Goal: Task Accomplishment & Management: Manage account settings

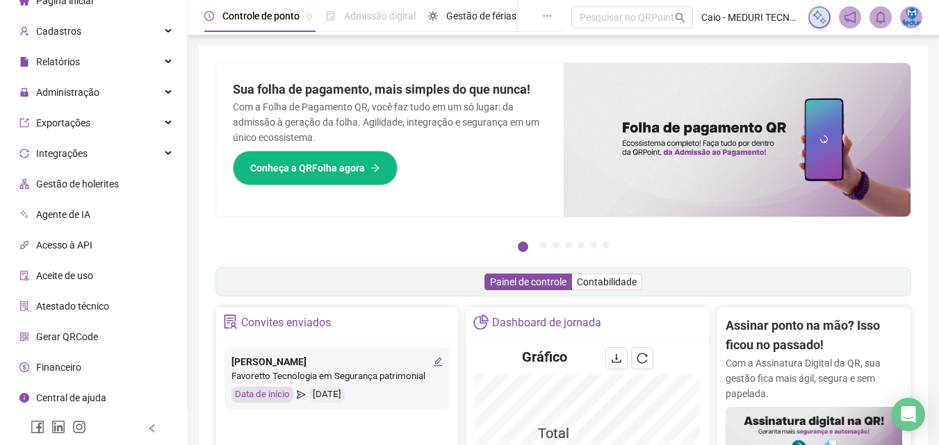
scroll to position [278, 0]
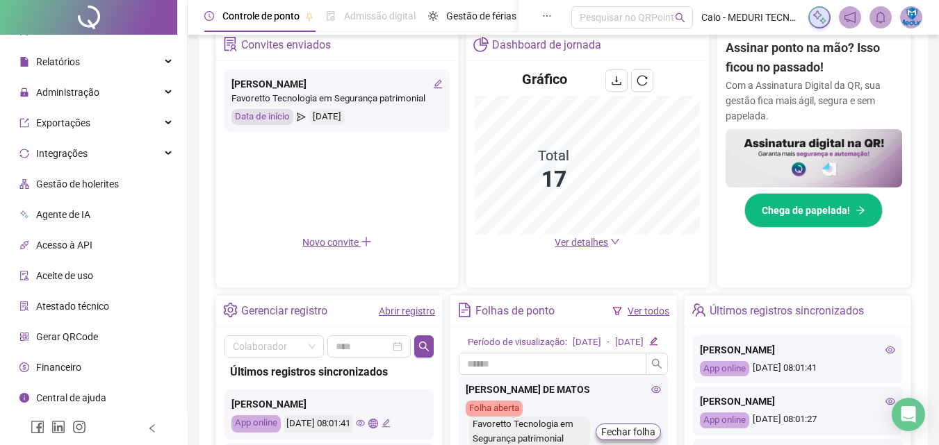
click at [586, 239] on span "Ver detalhes" at bounding box center [580, 242] width 53 height 11
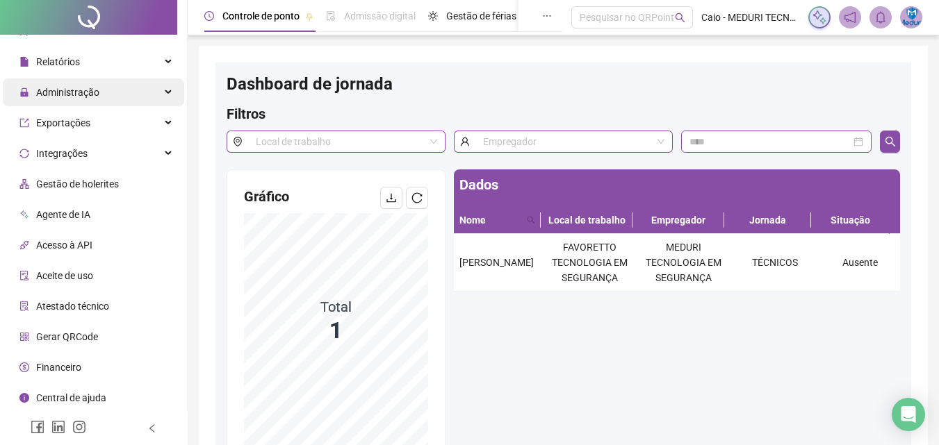
click at [72, 91] on span "Administração" at bounding box center [67, 92] width 63 height 11
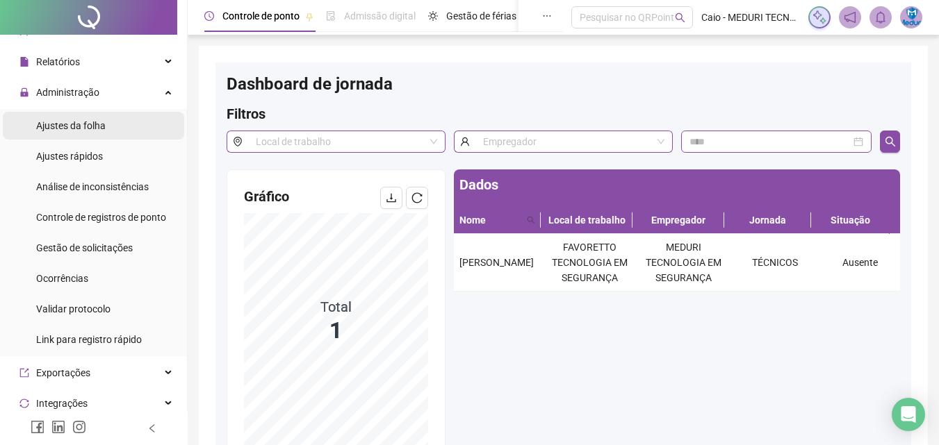
click at [94, 121] on span "Ajustes da folha" at bounding box center [70, 125] width 69 height 11
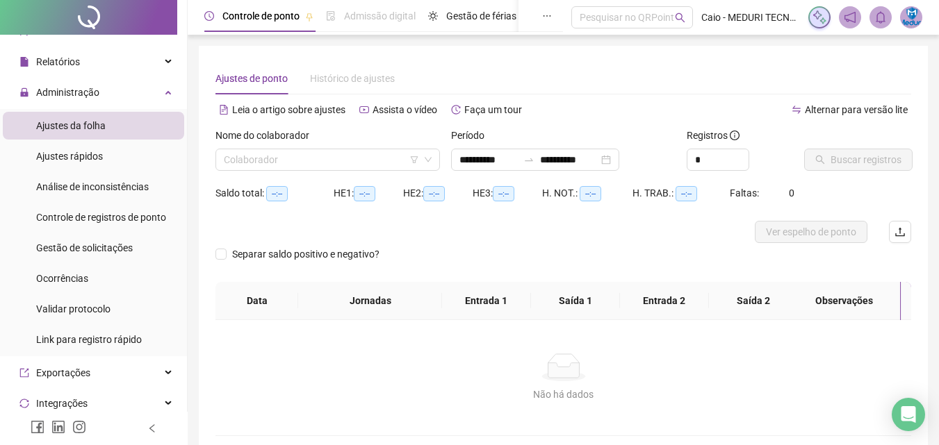
type input "**********"
click at [245, 160] on input "search" at bounding box center [321, 159] width 195 height 21
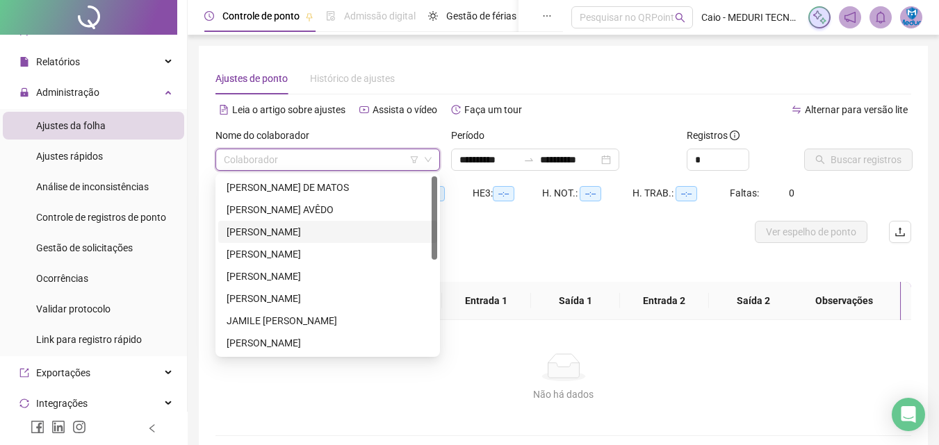
click at [267, 215] on div "[PERSON_NAME] AVÊDO" at bounding box center [327, 209] width 202 height 15
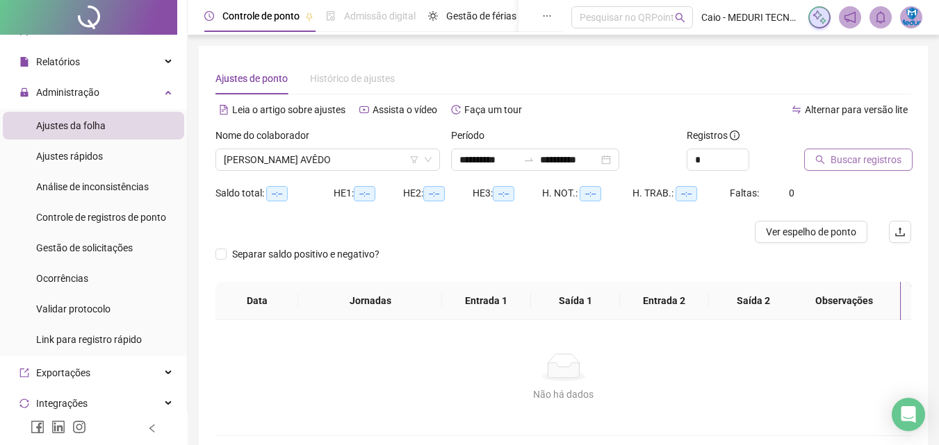
click at [872, 151] on button "Buscar registros" at bounding box center [858, 160] width 108 height 22
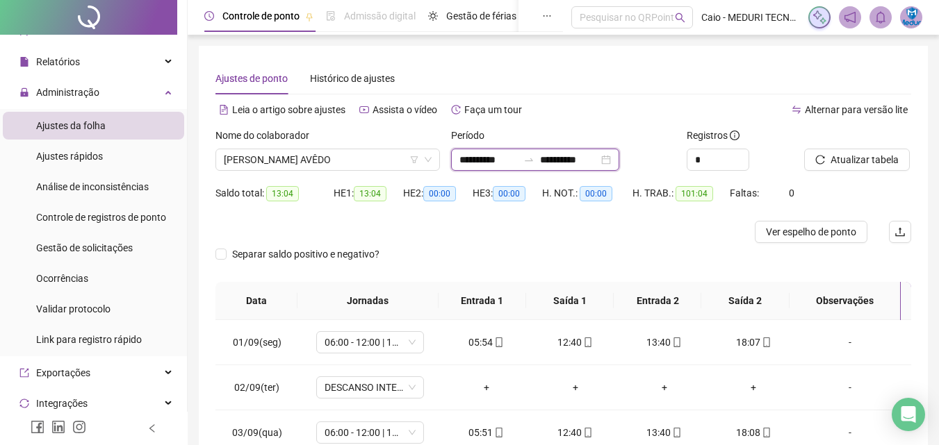
click at [497, 164] on input "**********" at bounding box center [488, 159] width 58 height 15
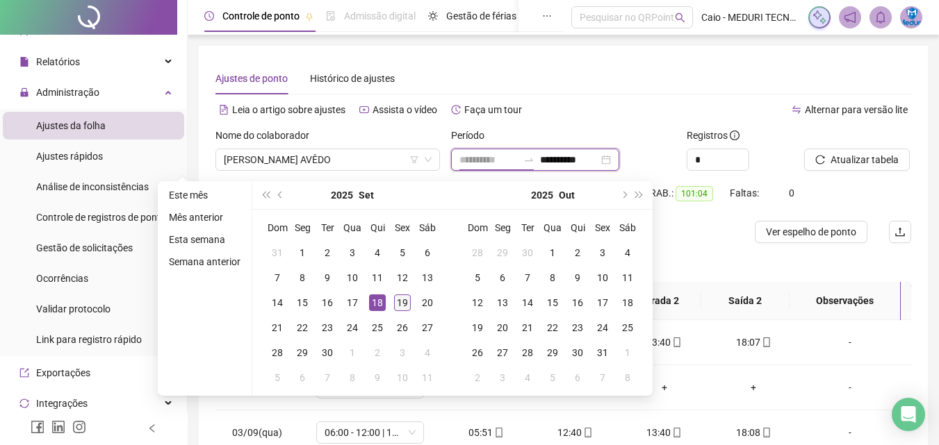
type input "**********"
click at [395, 302] on div "19" at bounding box center [402, 303] width 17 height 17
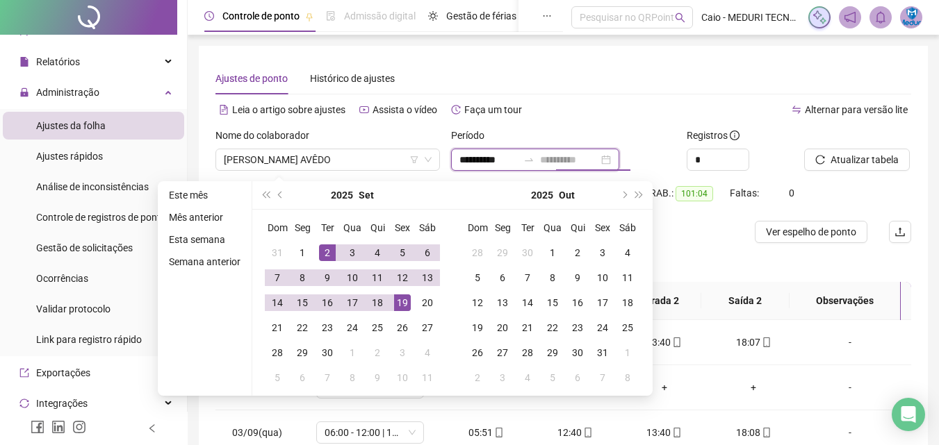
type input "**********"
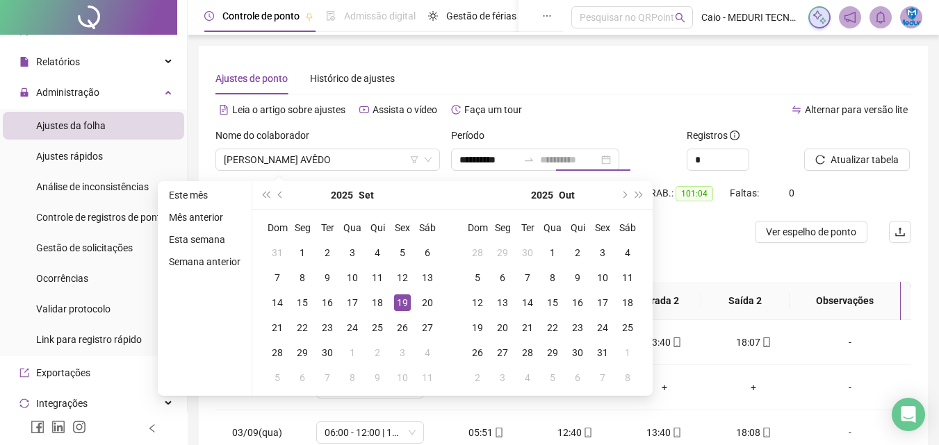
click at [396, 306] on div "19" at bounding box center [402, 303] width 17 height 17
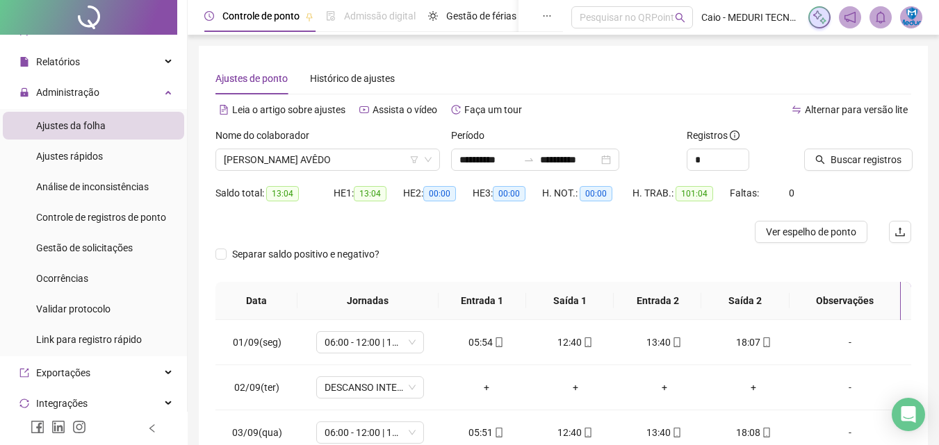
click at [868, 176] on div "Buscar registros" at bounding box center [857, 155] width 118 height 54
click at [868, 161] on span "Buscar registros" at bounding box center [865, 159] width 71 height 15
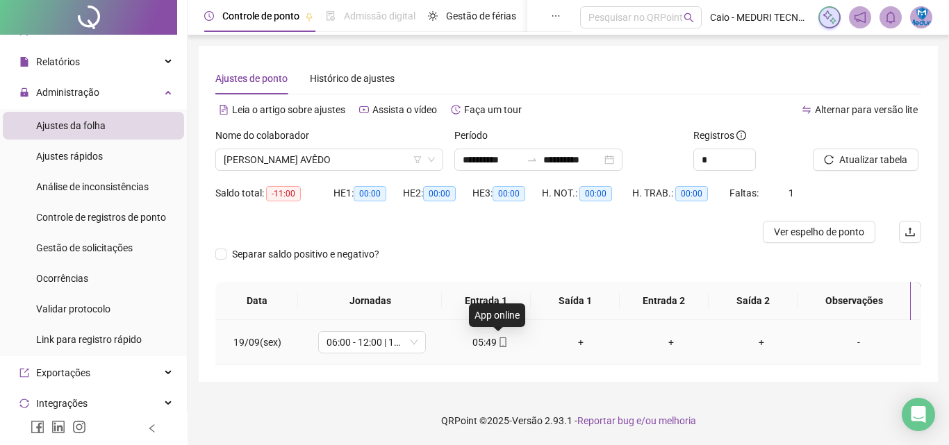
click at [498, 343] on icon "mobile" at bounding box center [503, 343] width 10 height 10
type input "**********"
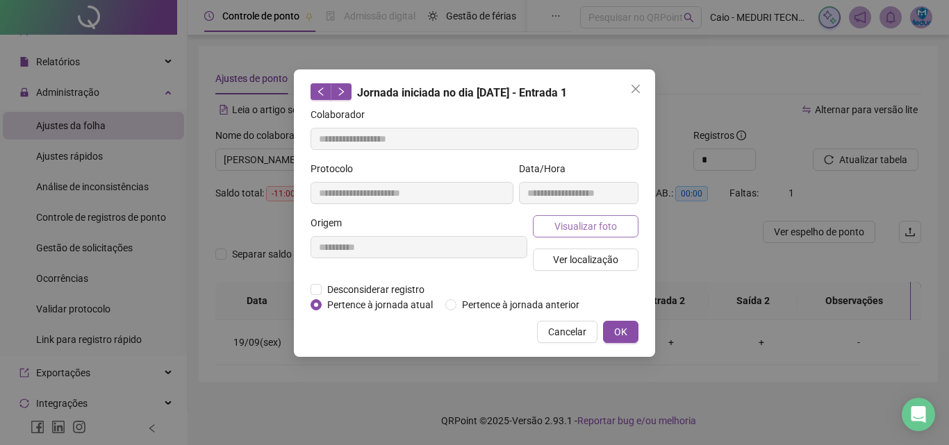
click at [622, 223] on button "Visualizar foto" at bounding box center [586, 226] width 106 height 22
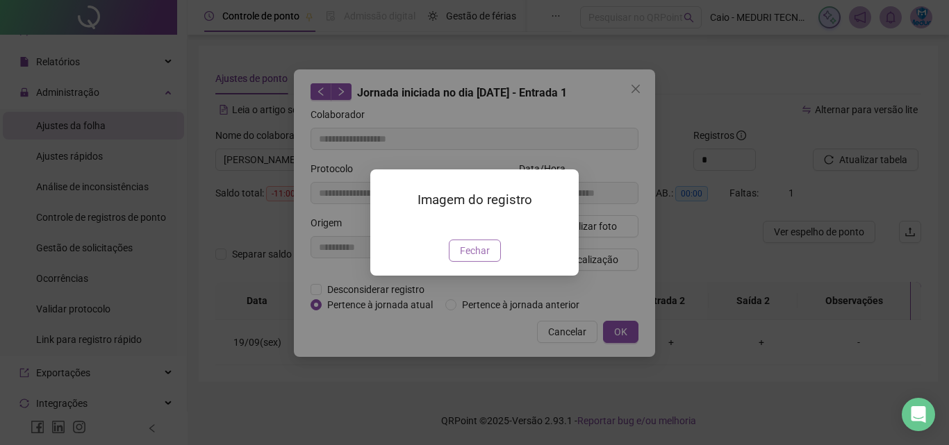
click at [487, 258] on span "Fechar" at bounding box center [475, 250] width 30 height 15
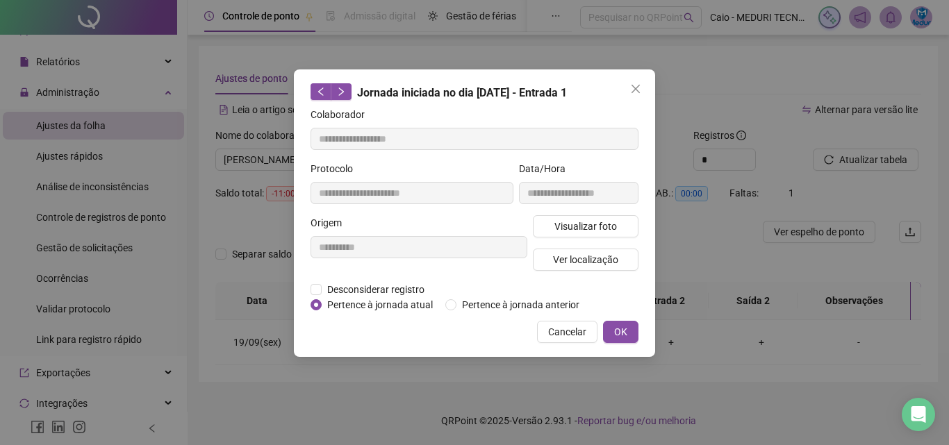
click at [566, 262] on span "Ver localização" at bounding box center [585, 259] width 65 height 15
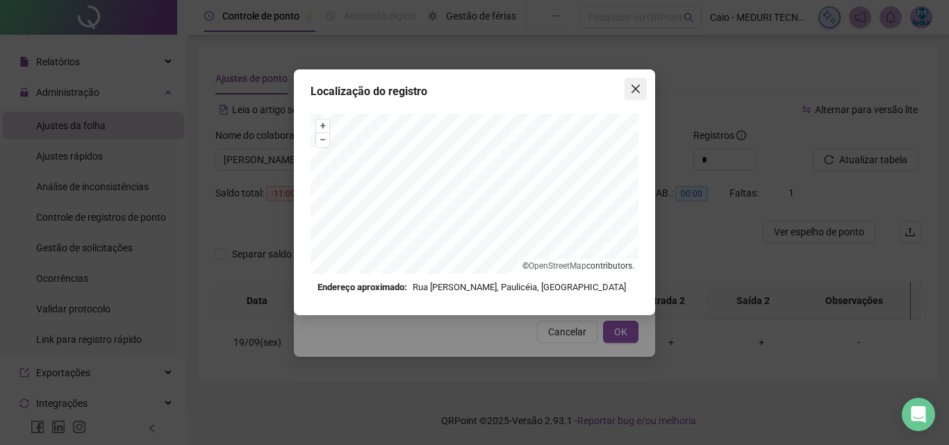
click at [632, 98] on button "Close" at bounding box center [636, 89] width 22 height 22
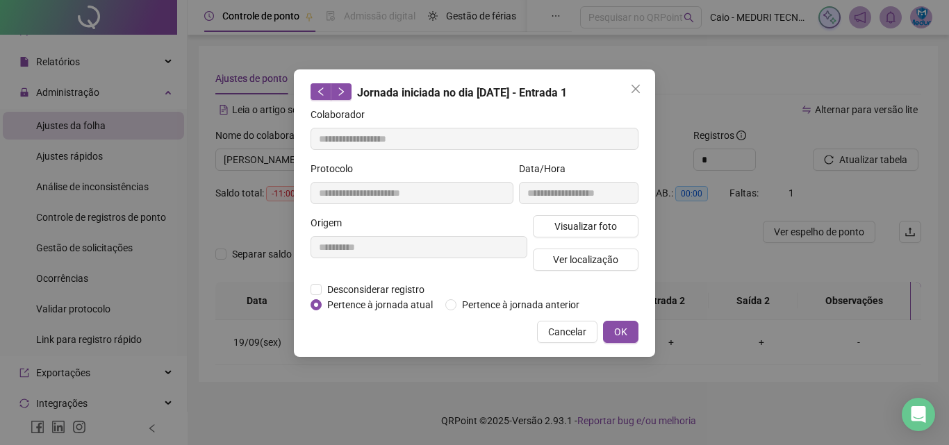
click at [632, 98] on button "Close" at bounding box center [636, 89] width 22 height 22
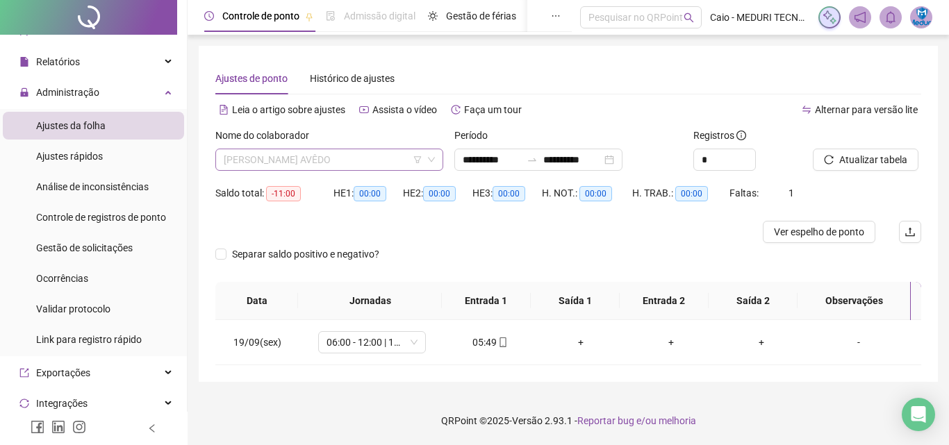
click at [402, 153] on span "[PERSON_NAME] AVÊDO" at bounding box center [329, 159] width 211 height 21
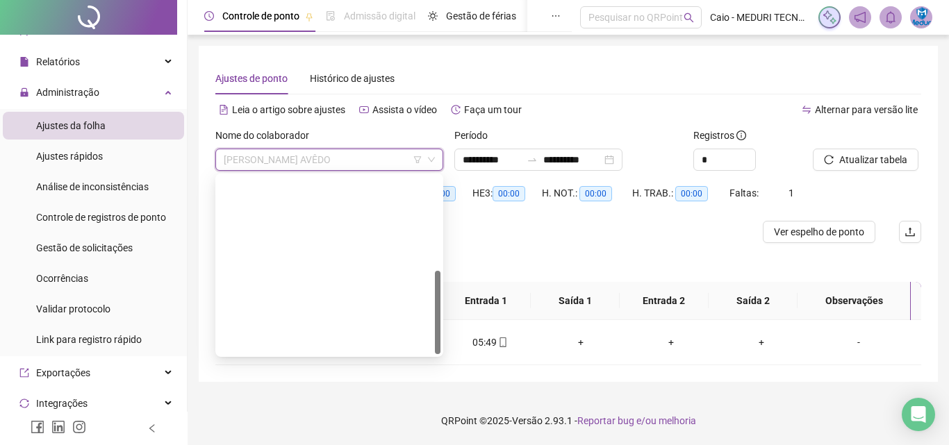
scroll to position [200, 0]
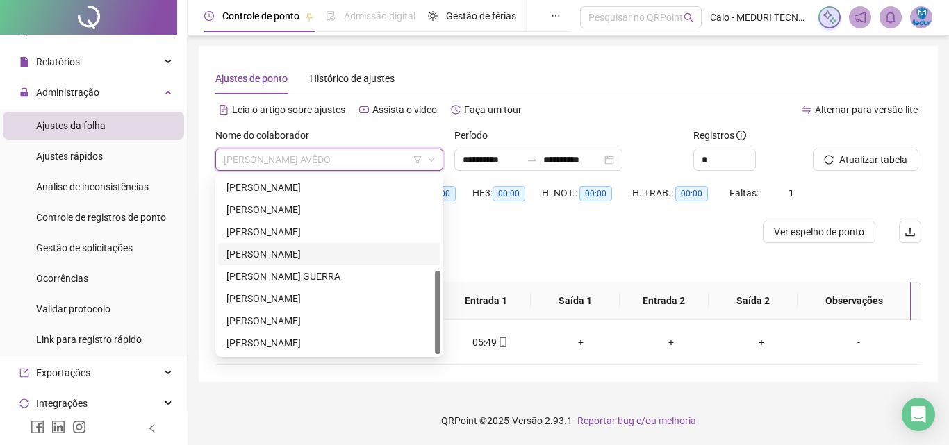
click at [342, 233] on div "[PERSON_NAME]" at bounding box center [329, 231] width 206 height 15
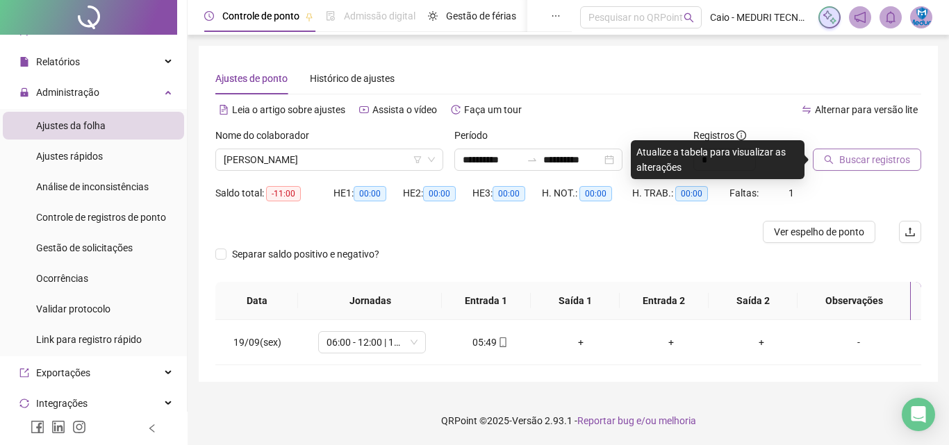
click at [863, 158] on span "Buscar registros" at bounding box center [874, 159] width 71 height 15
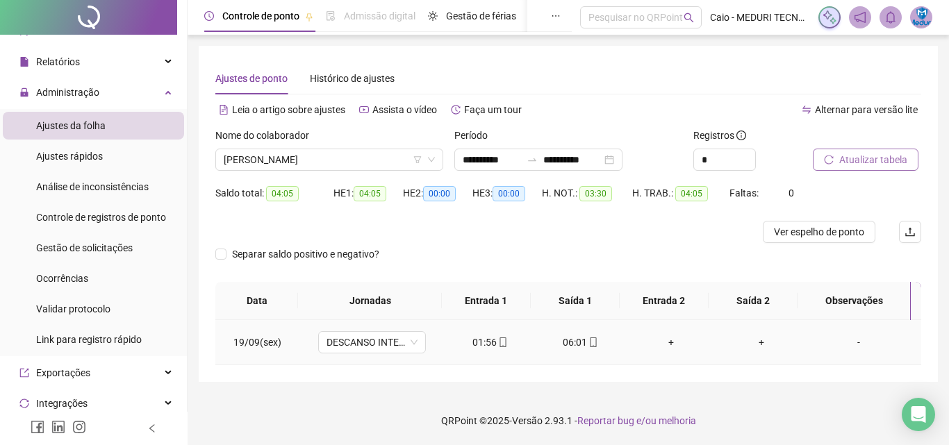
click at [491, 348] on div "01:56" at bounding box center [490, 342] width 68 height 15
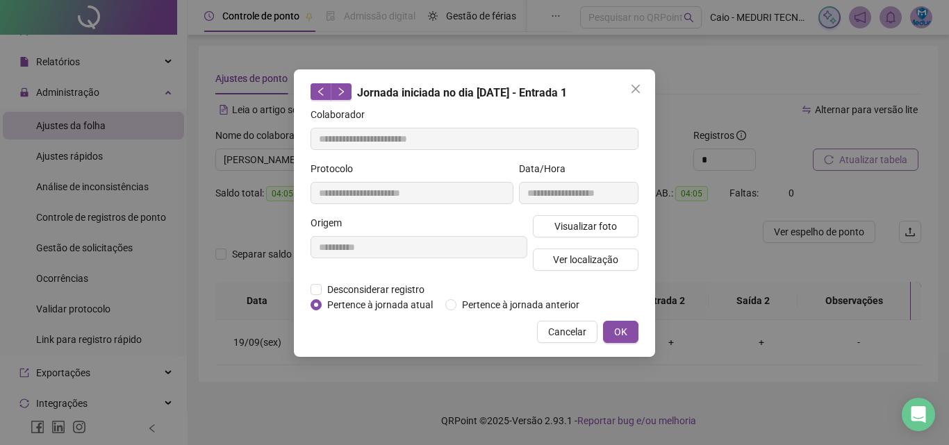
type input "**********"
click at [561, 308] on span "Pertence à jornada anterior" at bounding box center [520, 304] width 129 height 15
click at [632, 334] on button "OK" at bounding box center [620, 332] width 35 height 22
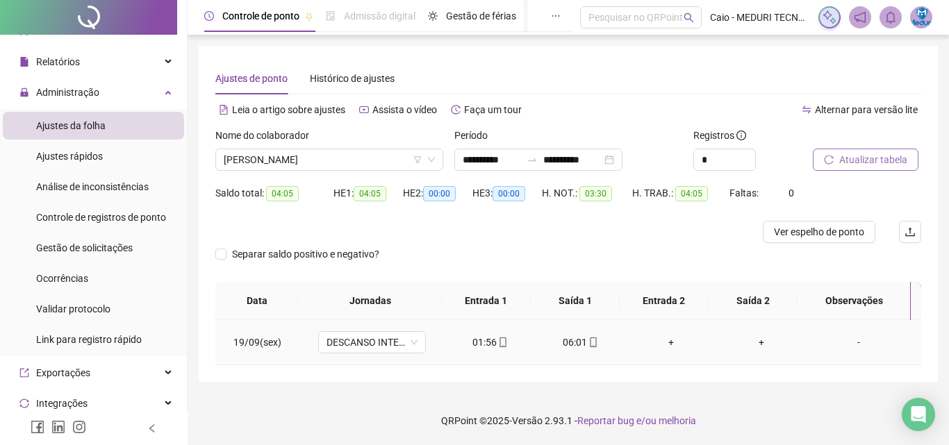
click at [587, 348] on span at bounding box center [592, 342] width 11 height 11
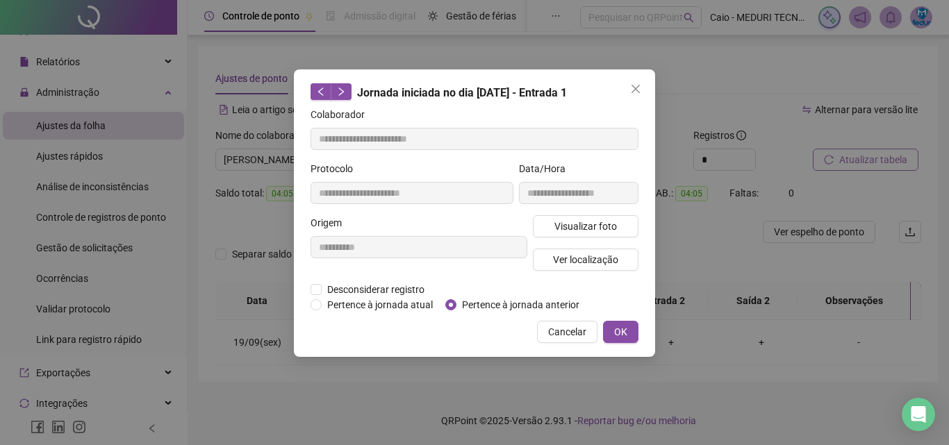
type input "**********"
click at [563, 311] on span "Pertence à jornada anterior" at bounding box center [520, 304] width 129 height 15
click at [622, 335] on span "OK" at bounding box center [620, 331] width 13 height 15
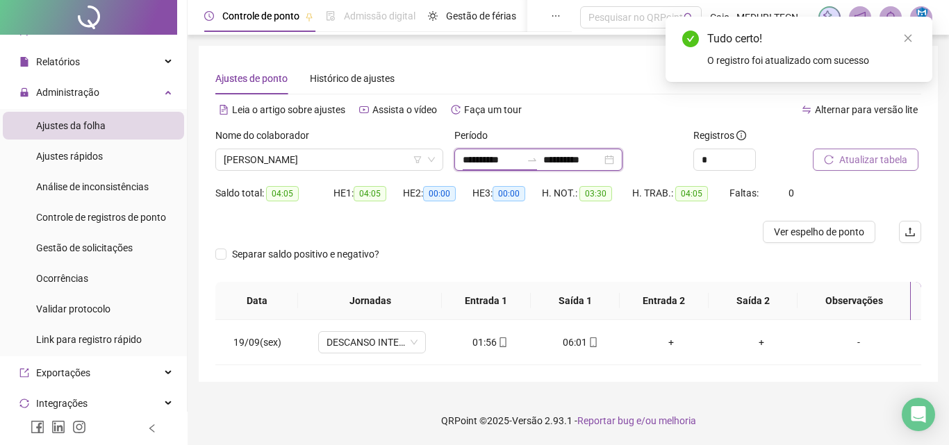
click at [471, 165] on input "**********" at bounding box center [492, 159] width 58 height 15
type input "**********"
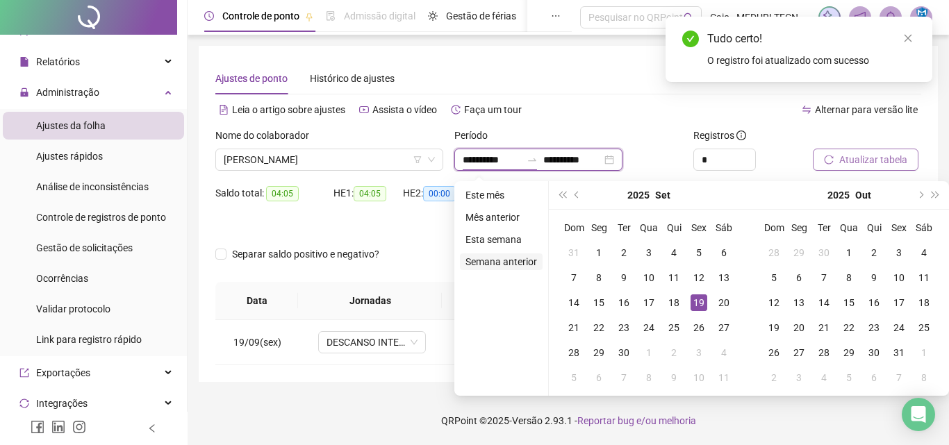
type input "**********"
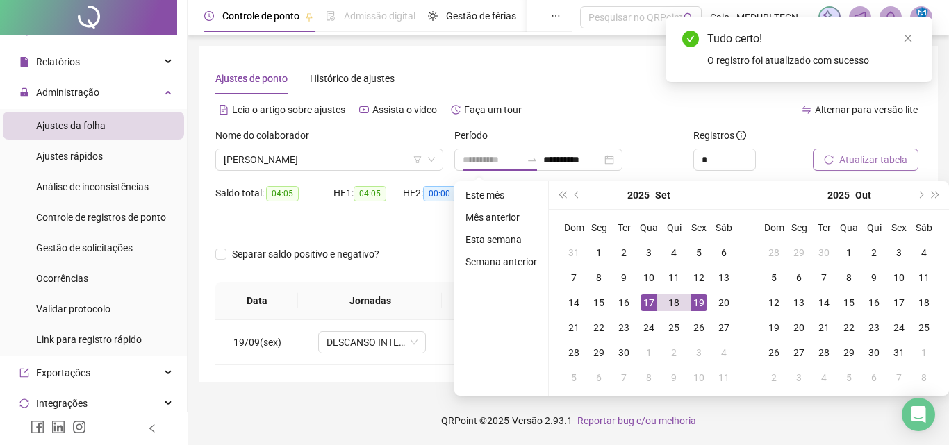
drag, startPoint x: 650, startPoint y: 300, endPoint x: 692, endPoint y: 308, distance: 43.2
click at [650, 299] on div "17" at bounding box center [649, 303] width 17 height 17
type input "**********"
click at [692, 306] on div "19" at bounding box center [699, 303] width 17 height 17
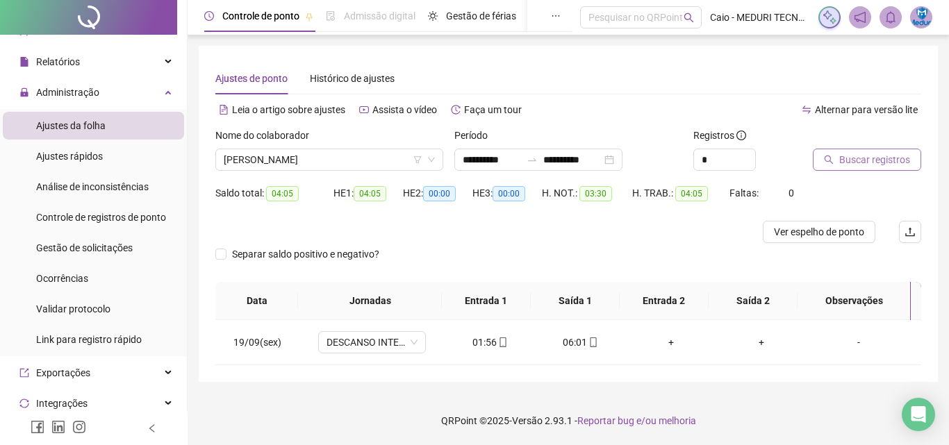
click at [839, 160] on span "Buscar registros" at bounding box center [874, 159] width 71 height 15
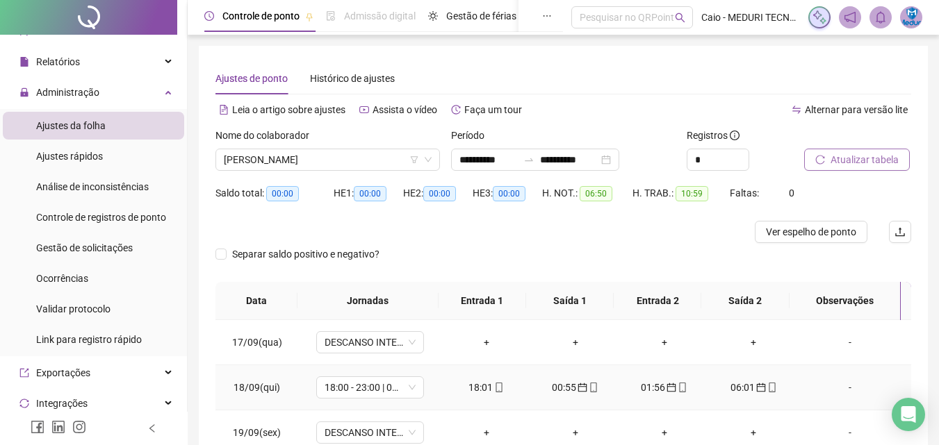
scroll to position [87, 0]
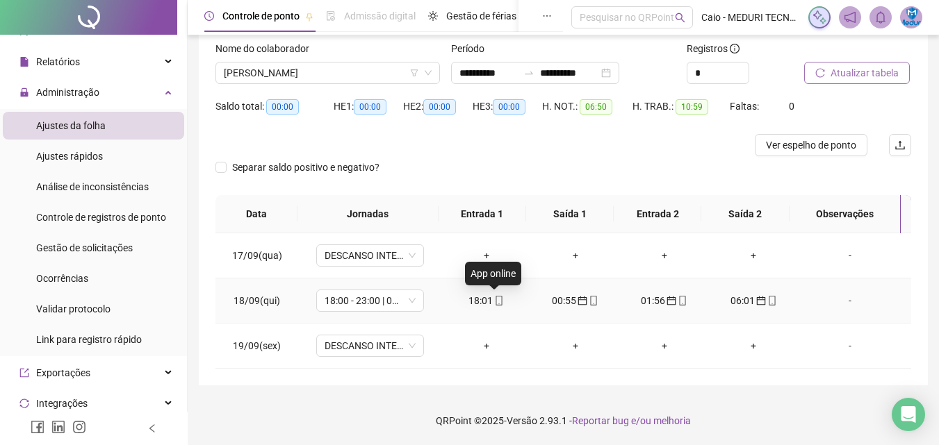
click at [494, 302] on icon "mobile" at bounding box center [499, 301] width 10 height 10
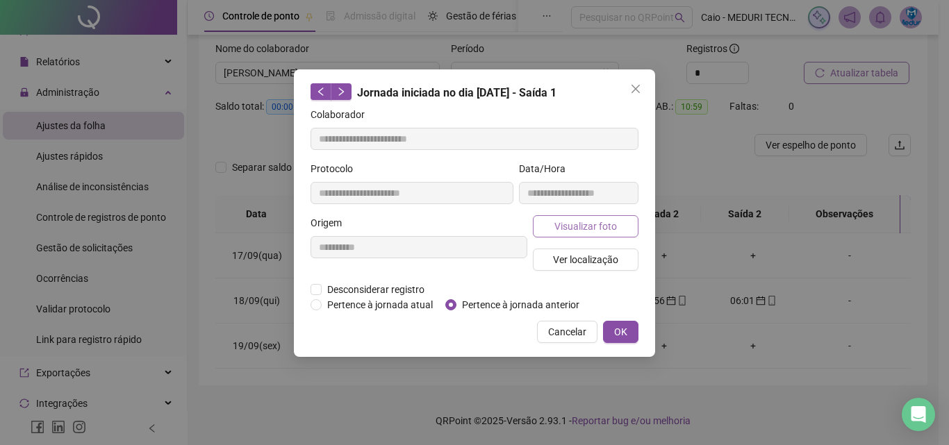
type input "**********"
click at [567, 222] on span "Visualizar foto" at bounding box center [585, 226] width 63 height 15
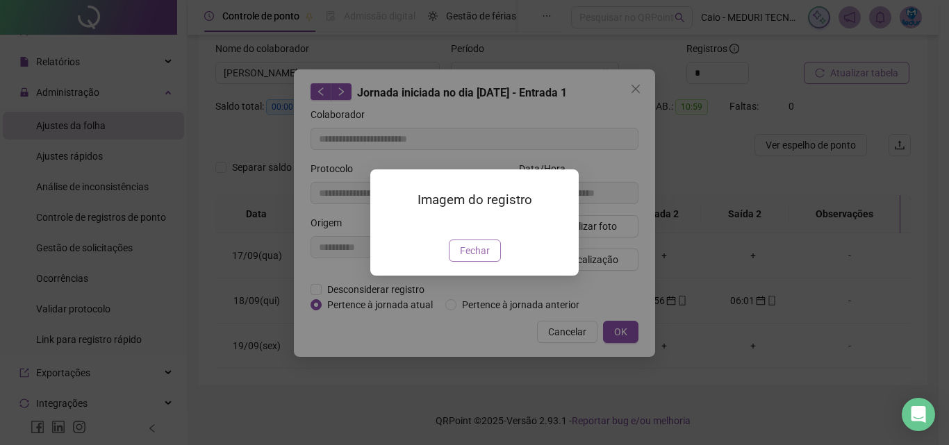
click at [490, 262] on button "Fechar" at bounding box center [475, 251] width 52 height 22
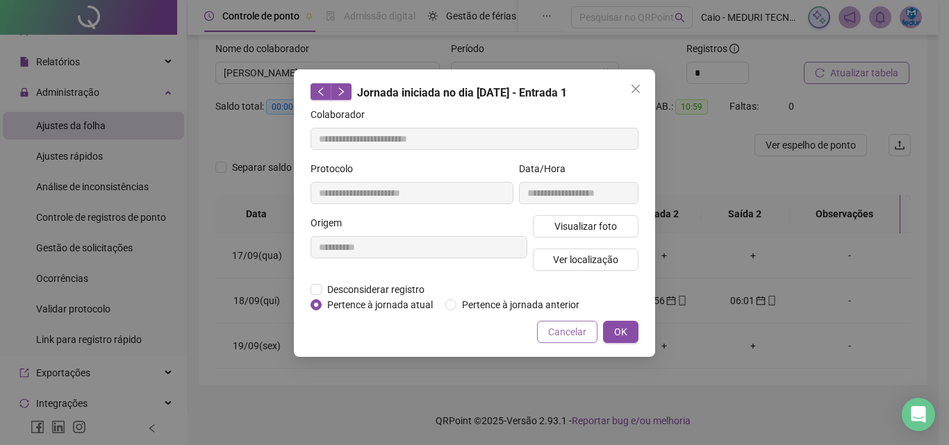
click at [572, 336] on span "Cancelar" at bounding box center [567, 331] width 38 height 15
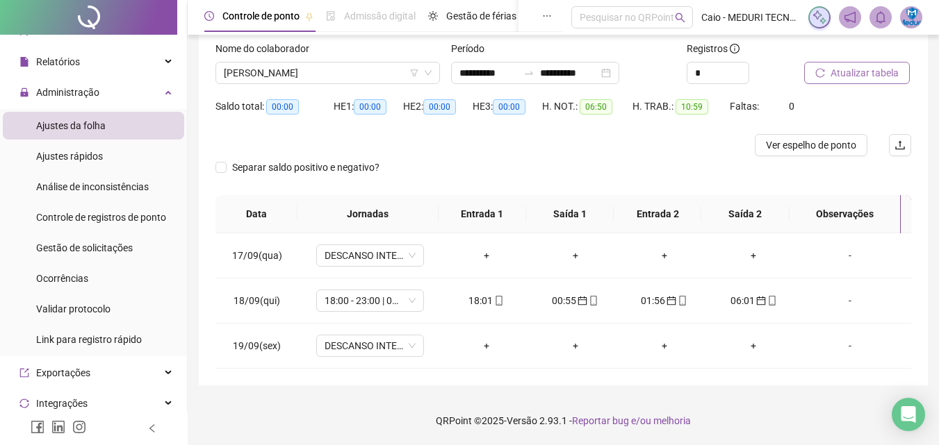
scroll to position [0, 0]
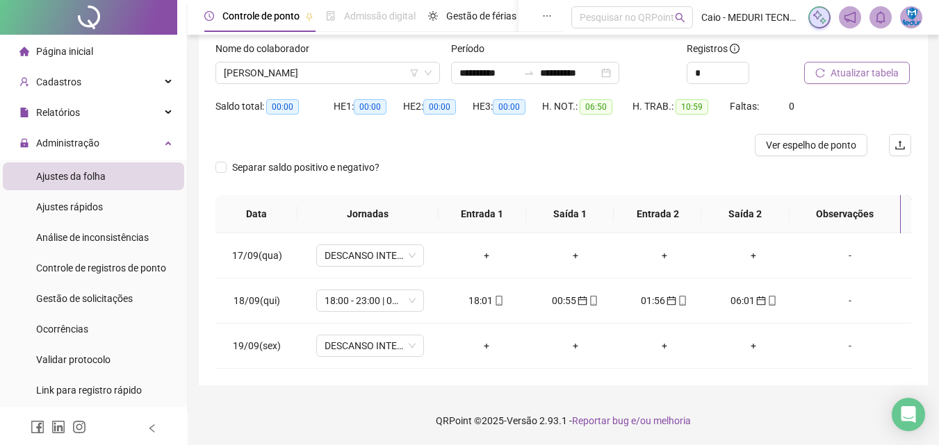
click at [281, 129] on div "Saldo total: 00:00" at bounding box center [274, 114] width 118 height 39
click at [284, 129] on div "Saldo total: 00:00" at bounding box center [274, 114] width 118 height 39
drag, startPoint x: 319, startPoint y: 136, endPoint x: 284, endPoint y: 130, distance: 35.3
click at [286, 132] on form "**********" at bounding box center [562, 118] width 695 height 154
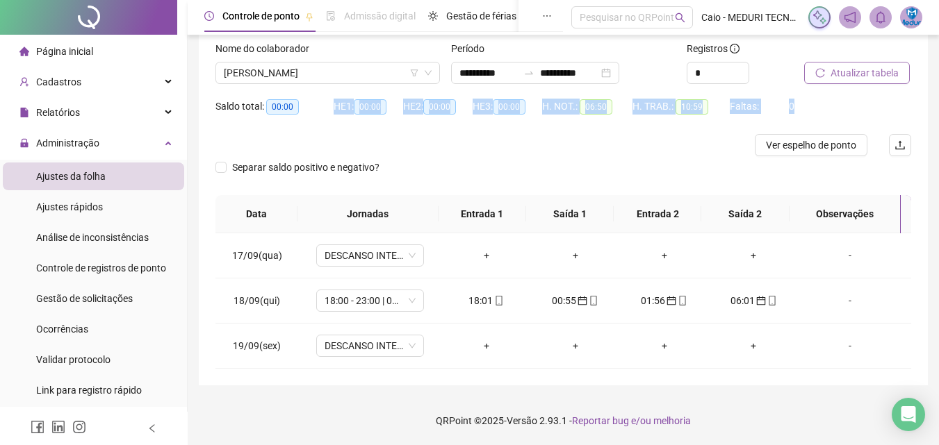
click at [292, 106] on span "00:00" at bounding box center [282, 106] width 33 height 15
drag, startPoint x: 294, startPoint y: 107, endPoint x: 265, endPoint y: 114, distance: 30.0
click at [265, 114] on div "Saldo total: 00:00" at bounding box center [274, 106] width 118 height 22
click at [266, 124] on div "Saldo total: 00:00" at bounding box center [274, 114] width 118 height 39
click at [362, 129] on div "HE 1: 00:00" at bounding box center [367, 114] width 69 height 39
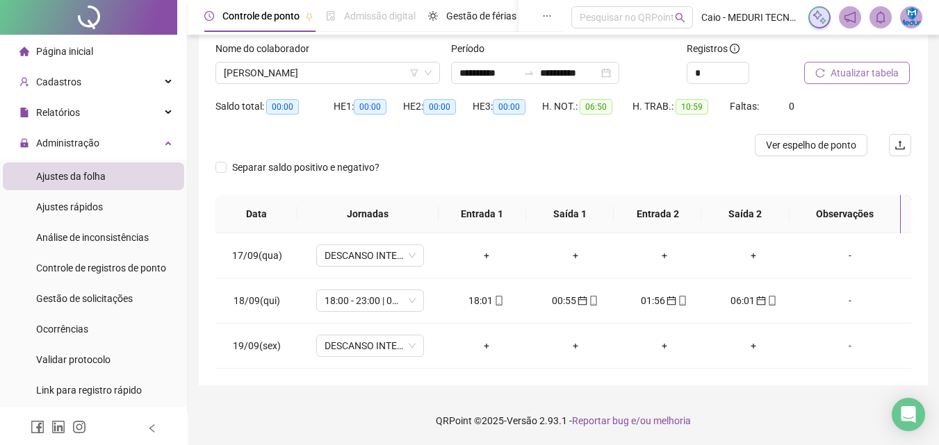
click at [362, 129] on div "HE 1: 00:00" at bounding box center [367, 114] width 69 height 39
click at [85, 56] on span "Página inicial" at bounding box center [64, 51] width 57 height 11
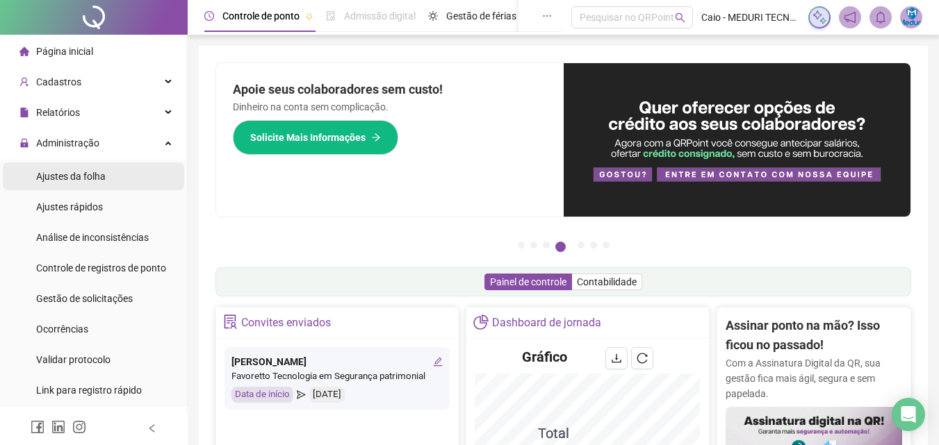
click at [100, 182] on span "Ajustes da folha" at bounding box center [70, 176] width 69 height 11
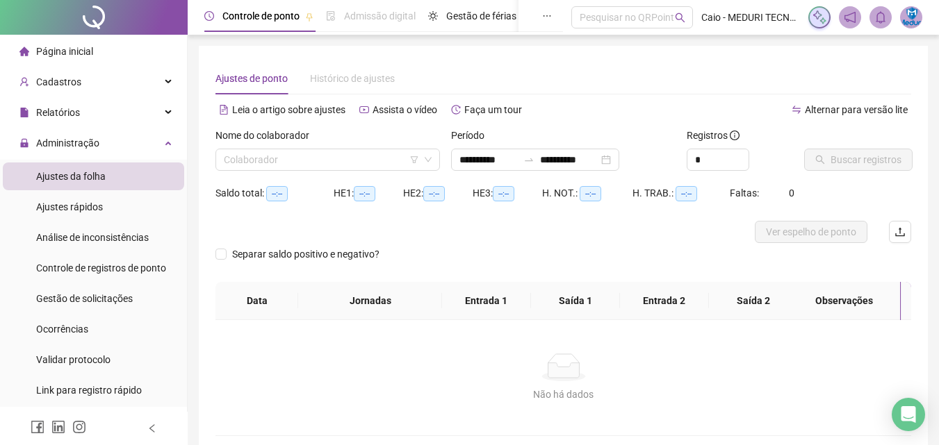
type input "**********"
click at [359, 166] on input "search" at bounding box center [321, 159] width 195 height 21
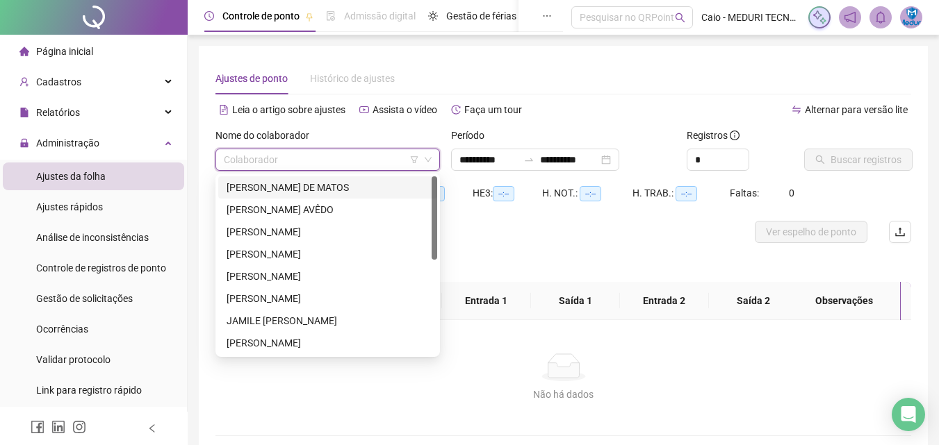
click at [292, 189] on div "[PERSON_NAME] DE MATOS" at bounding box center [327, 187] width 202 height 15
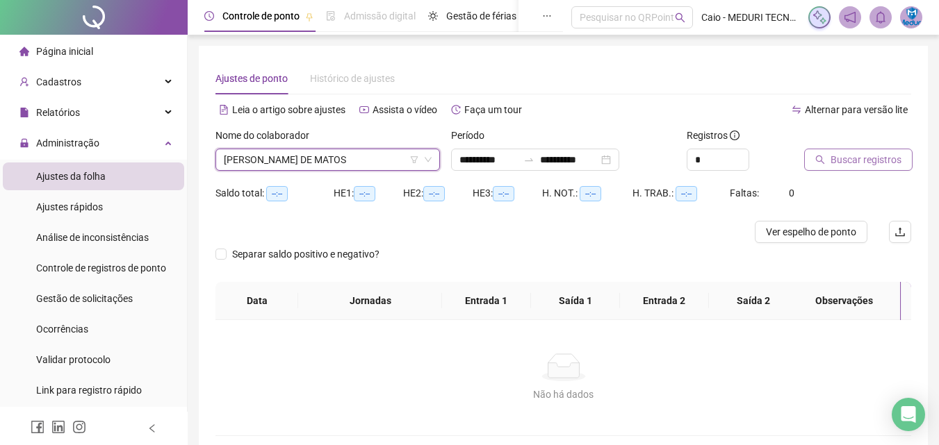
click at [873, 156] on span "Buscar registros" at bounding box center [865, 159] width 71 height 15
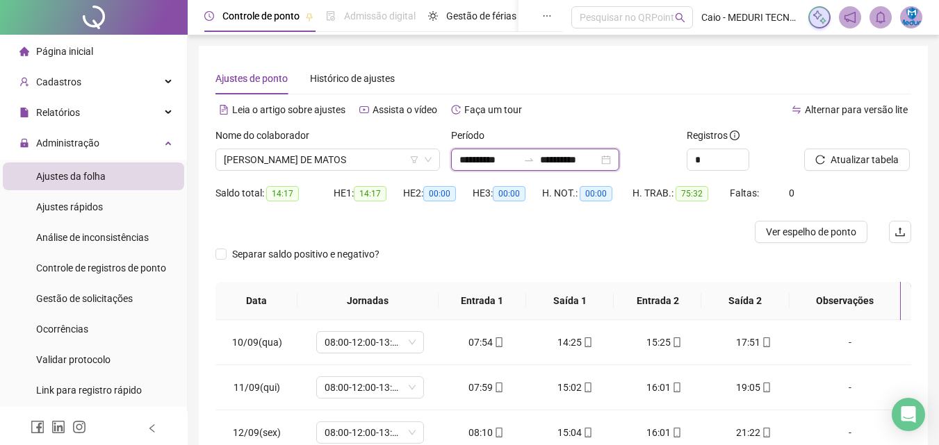
click at [507, 163] on input "**********" at bounding box center [488, 159] width 58 height 15
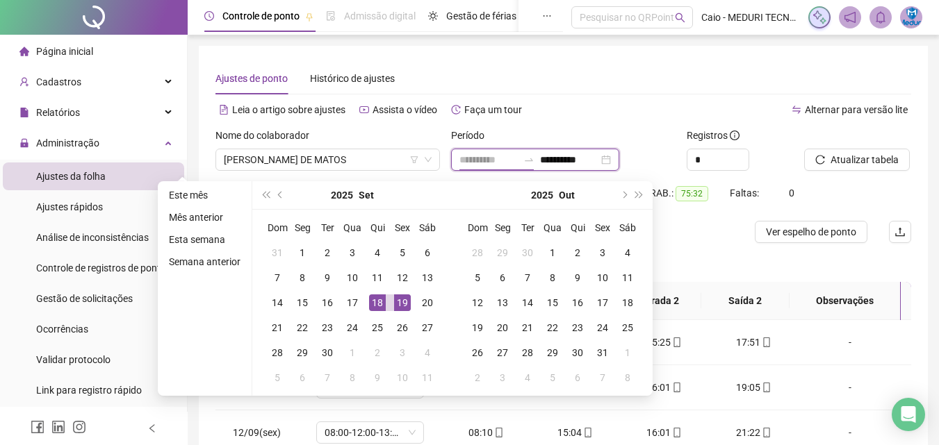
type input "**********"
click at [376, 303] on div "18" at bounding box center [377, 303] width 17 height 17
type input "**********"
click at [344, 300] on div "17" at bounding box center [352, 303] width 17 height 17
type input "**********"
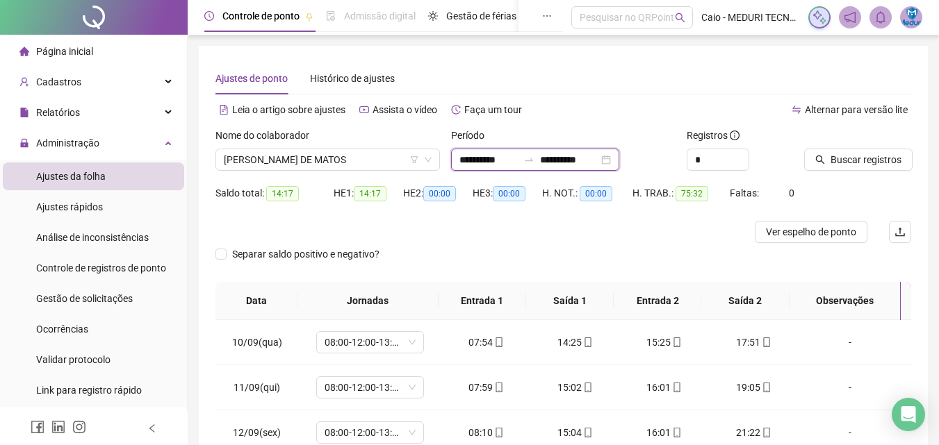
click at [561, 160] on input "**********" at bounding box center [569, 159] width 58 height 15
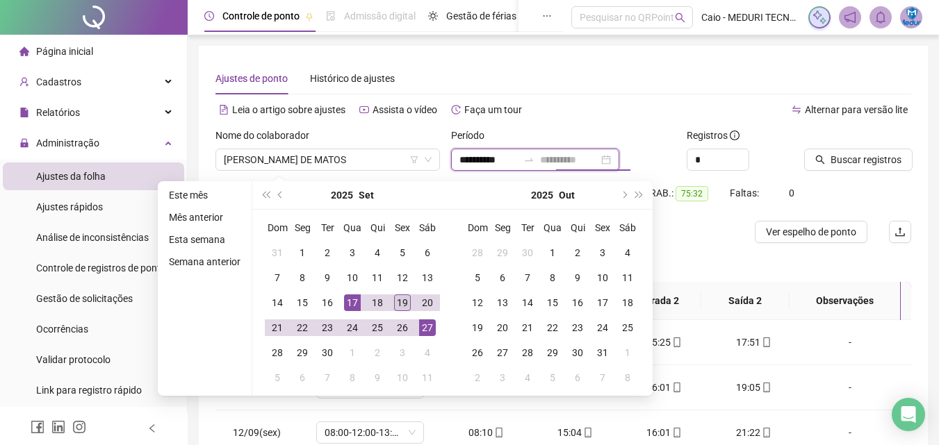
type input "**********"
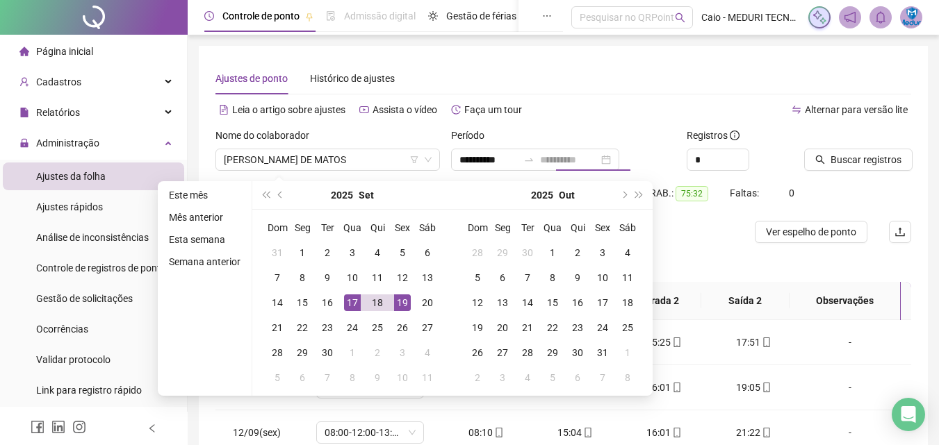
click at [397, 302] on div "19" at bounding box center [402, 303] width 17 height 17
type input "**********"
click at [818, 165] on button "Buscar registros" at bounding box center [858, 160] width 108 height 22
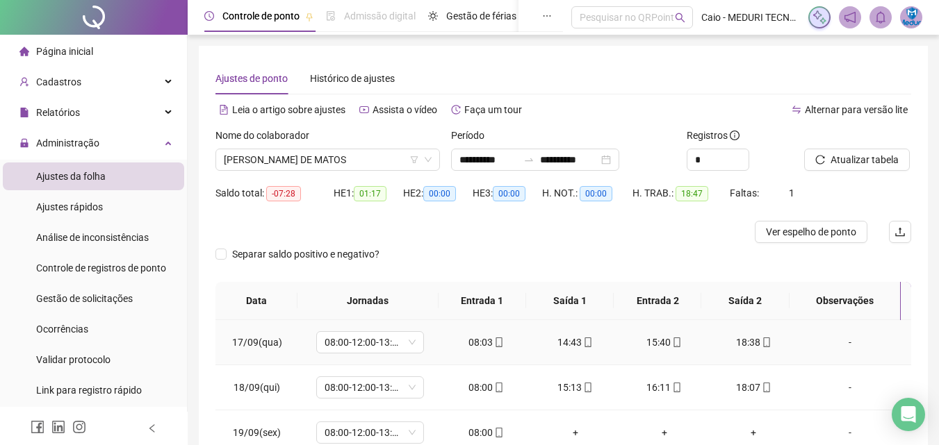
scroll to position [87, 0]
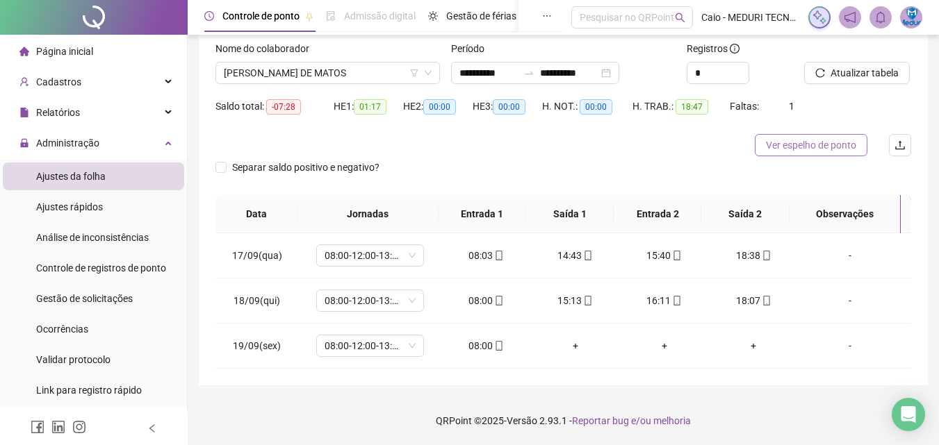
click at [847, 149] on span "Ver espelho de ponto" at bounding box center [811, 145] width 90 height 15
click at [470, 71] on input "**********" at bounding box center [488, 72] width 58 height 15
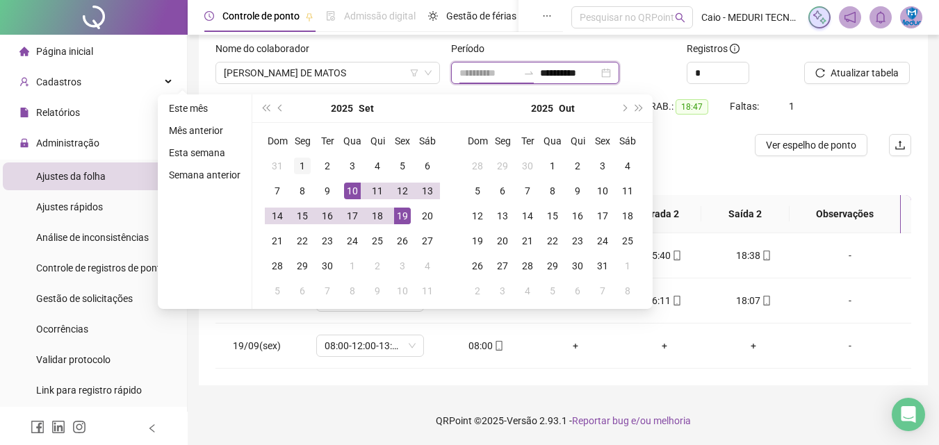
type input "**********"
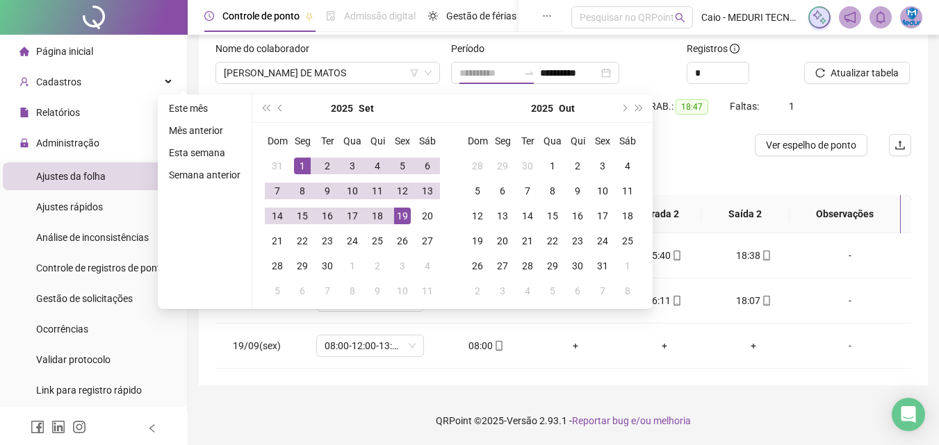
click at [296, 164] on div "1" at bounding box center [302, 166] width 17 height 17
type input "**********"
click at [415, 225] on td "20" at bounding box center [427, 216] width 25 height 25
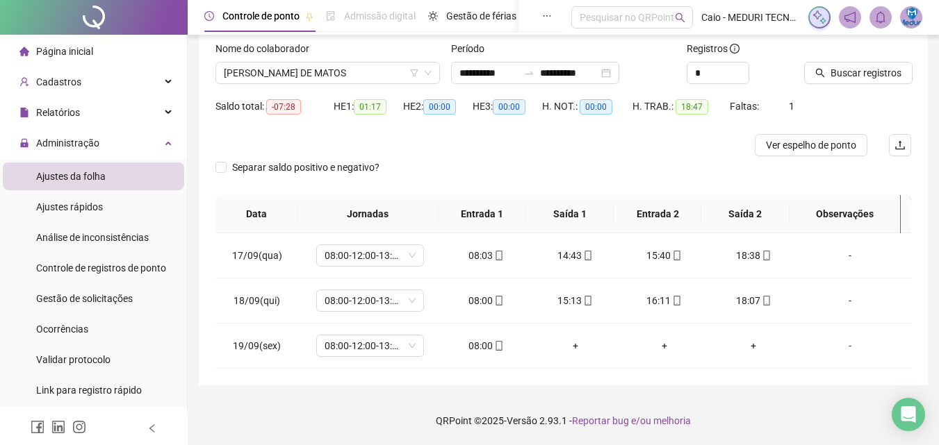
drag, startPoint x: 415, startPoint y: 225, endPoint x: 432, endPoint y: 113, distance: 113.2
click at [403, 190] on div "**********" at bounding box center [562, 194] width 695 height 350
click at [485, 72] on input "**********" at bounding box center [488, 72] width 58 height 15
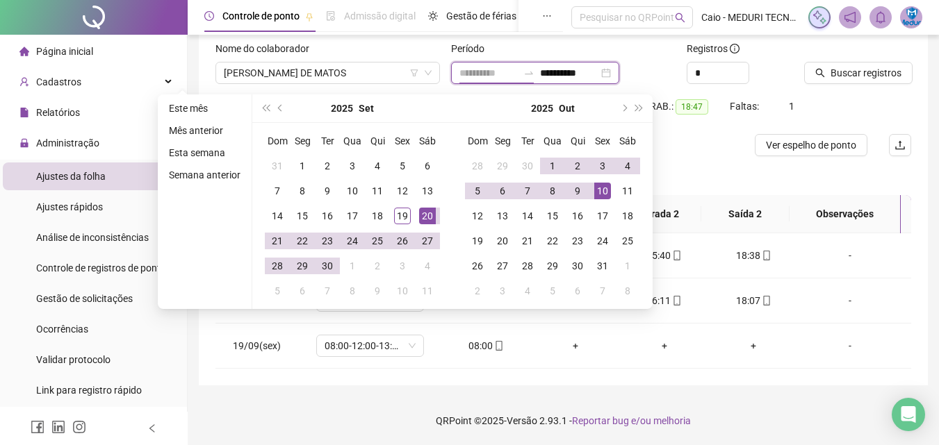
type input "**********"
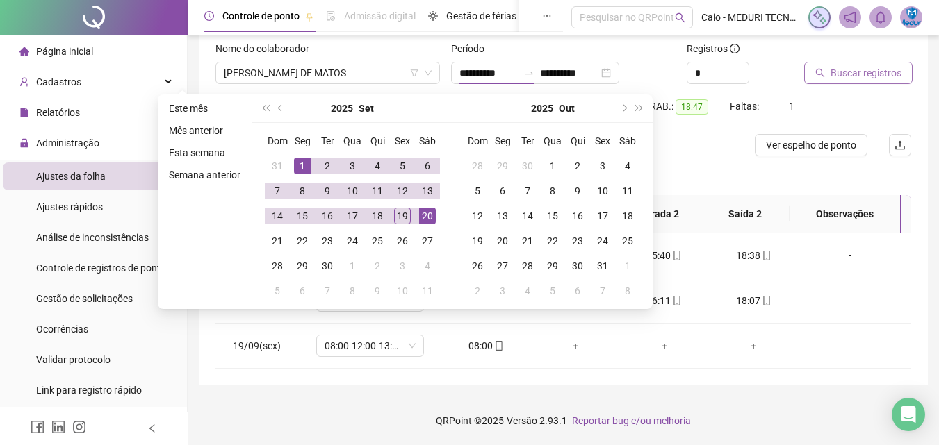
click at [861, 69] on span "Buscar registros" at bounding box center [865, 72] width 71 height 15
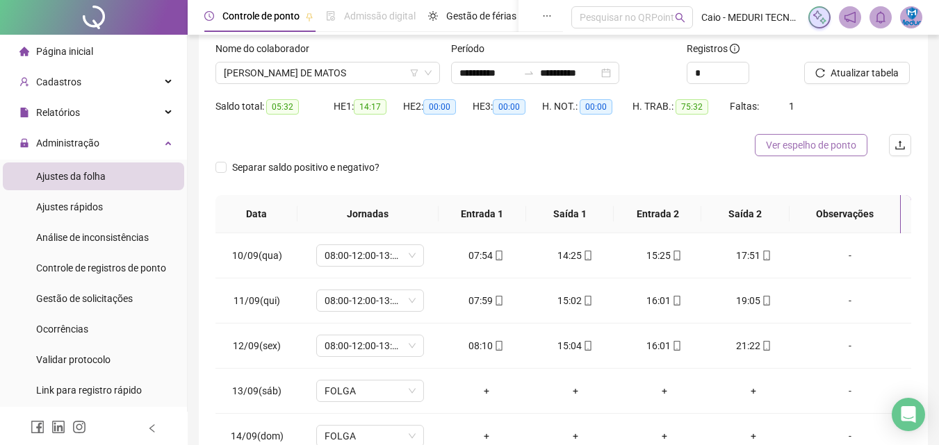
click at [812, 147] on span "Ver espelho de ponto" at bounding box center [811, 145] width 90 height 15
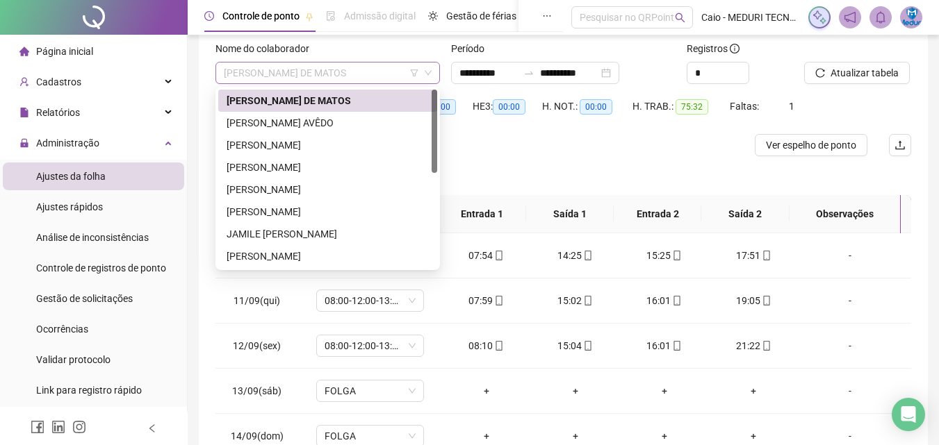
click at [316, 82] on div "[PERSON_NAME] DE MATOS" at bounding box center [327, 73] width 224 height 22
click at [318, 125] on div "[PERSON_NAME] AVÊDO" at bounding box center [327, 122] width 202 height 15
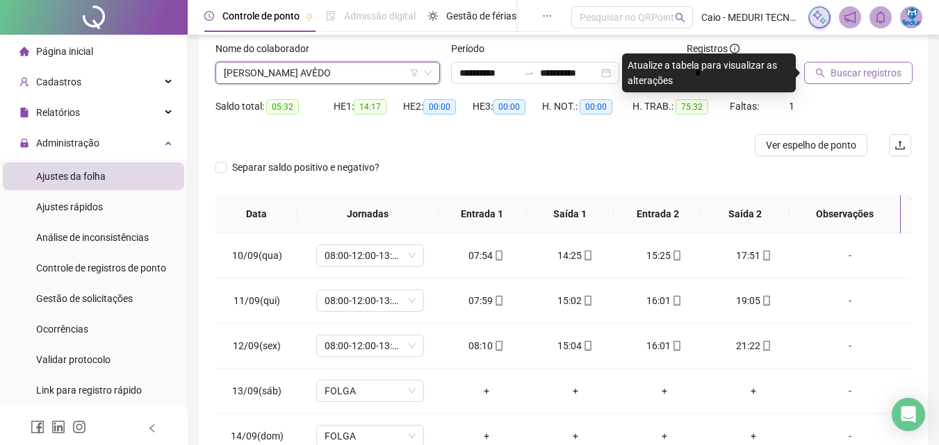
click at [859, 76] on span "Buscar registros" at bounding box center [865, 72] width 71 height 15
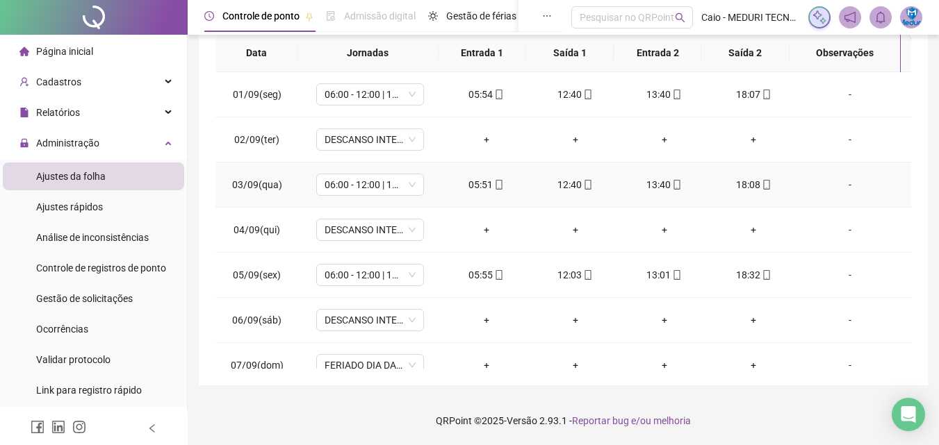
scroll to position [0, 0]
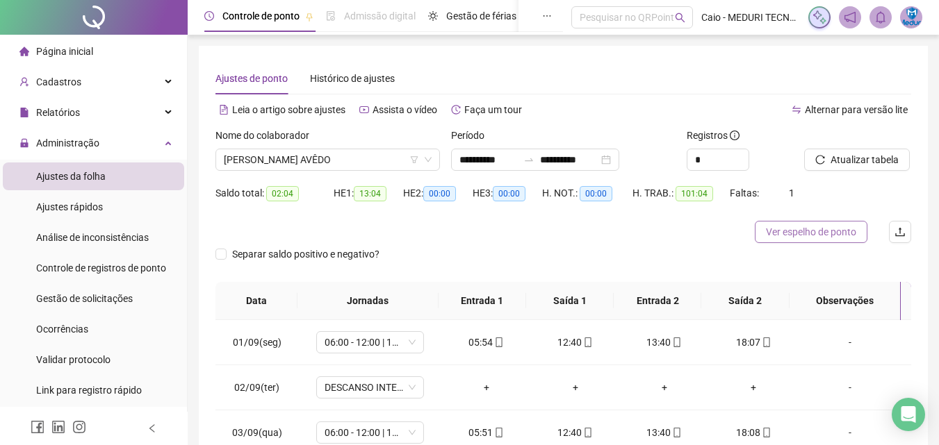
click at [830, 229] on span "Ver espelho de ponto" at bounding box center [811, 231] width 90 height 15
click at [322, 147] on div "Nome do colaborador" at bounding box center [327, 138] width 224 height 21
click at [316, 167] on span "[PERSON_NAME] AVÊDO" at bounding box center [328, 159] width 208 height 21
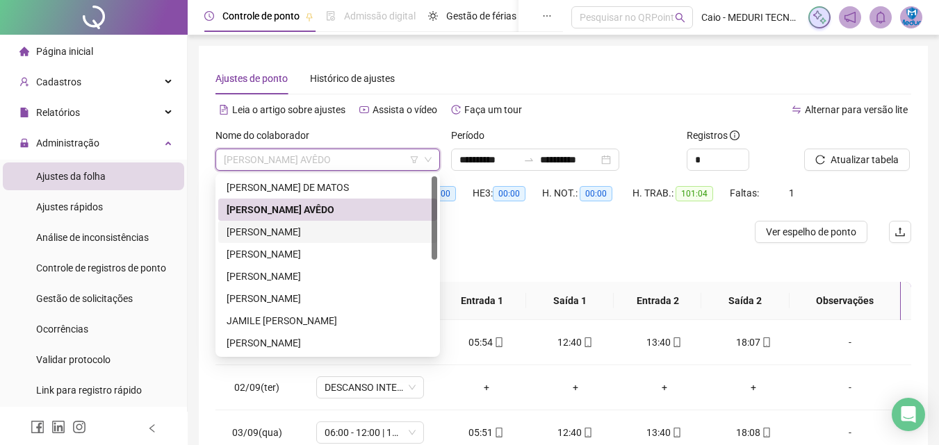
click at [291, 238] on div "[PERSON_NAME]" at bounding box center [327, 231] width 202 height 15
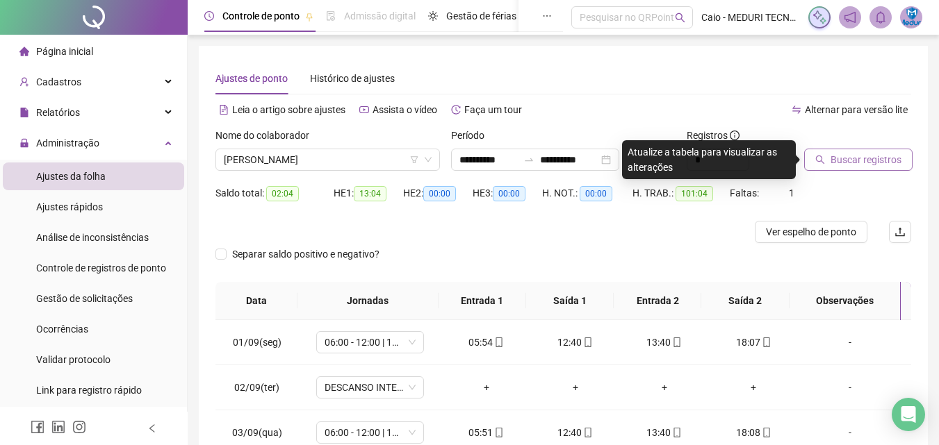
click at [866, 169] on button "Buscar registros" at bounding box center [858, 160] width 108 height 22
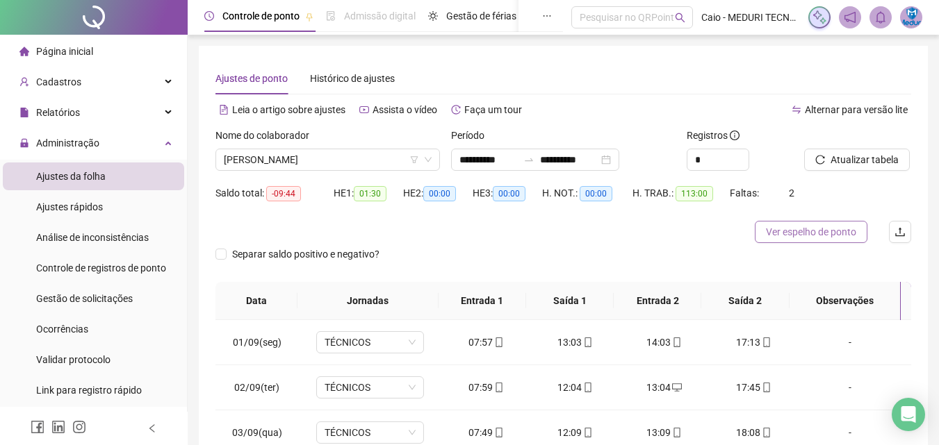
click at [806, 239] on span "Ver espelho de ponto" at bounding box center [811, 231] width 90 height 15
click at [326, 158] on span "[PERSON_NAME]" at bounding box center [328, 159] width 208 height 21
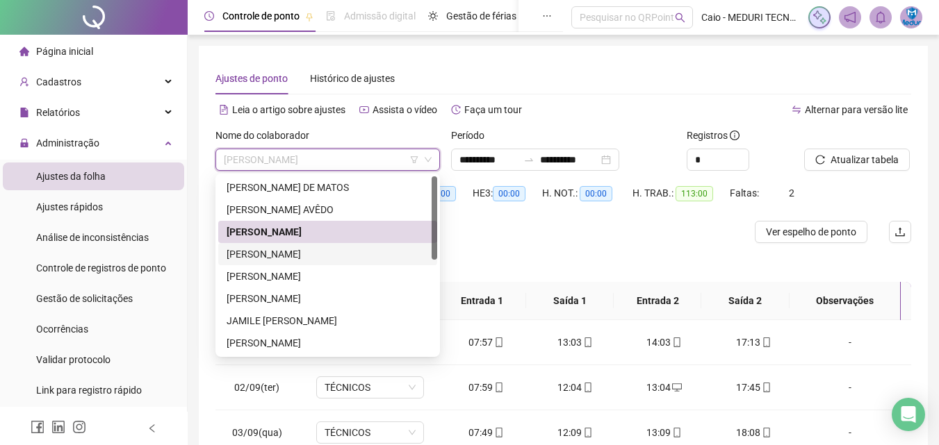
click at [325, 261] on div "[PERSON_NAME]" at bounding box center [327, 254] width 202 height 15
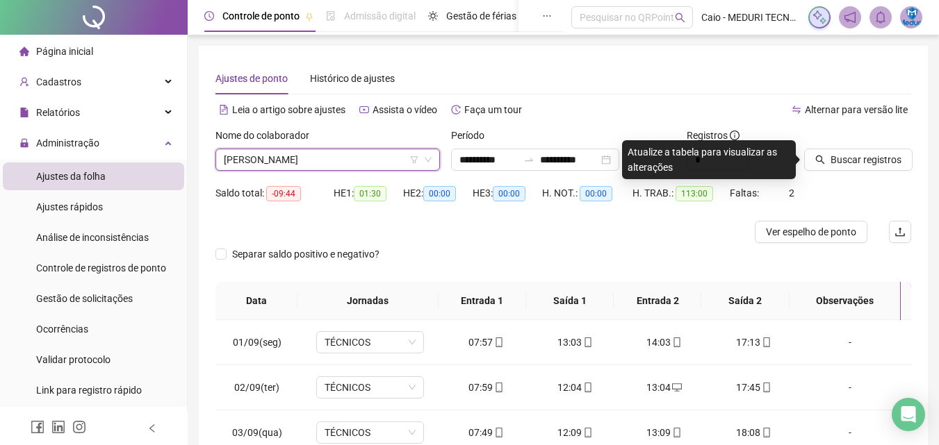
click at [887, 156] on span "Buscar registros" at bounding box center [865, 159] width 71 height 15
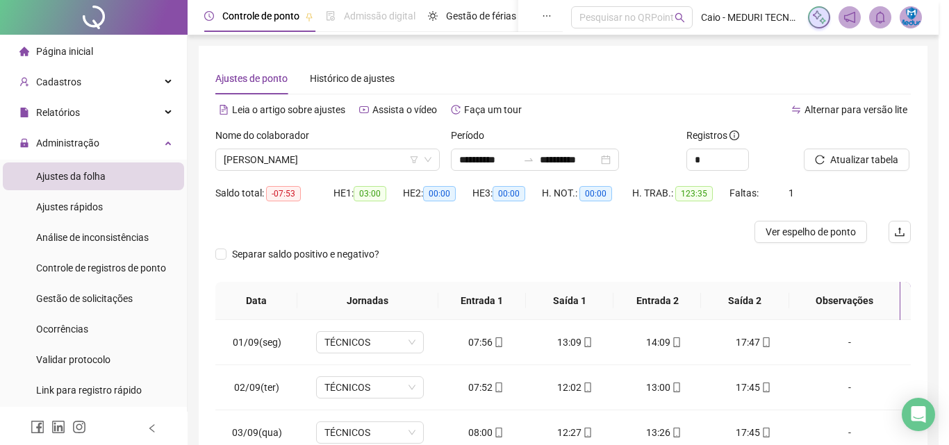
click at [830, 231] on div "Buscando registros Os registros de ponto estão sendo buscados... OK" at bounding box center [474, 222] width 949 height 445
drag, startPoint x: 897, startPoint y: 337, endPoint x: 909, endPoint y: 386, distance: 50.0
click at [909, 386] on div "Buscando registros Os registros de ponto estão sendo buscados... OK" at bounding box center [474, 222] width 949 height 445
drag, startPoint x: 903, startPoint y: 345, endPoint x: 905, endPoint y: 354, distance: 9.3
click at [905, 354] on div "Buscando registros Os registros de ponto estão sendo buscados... OK" at bounding box center [474, 222] width 949 height 445
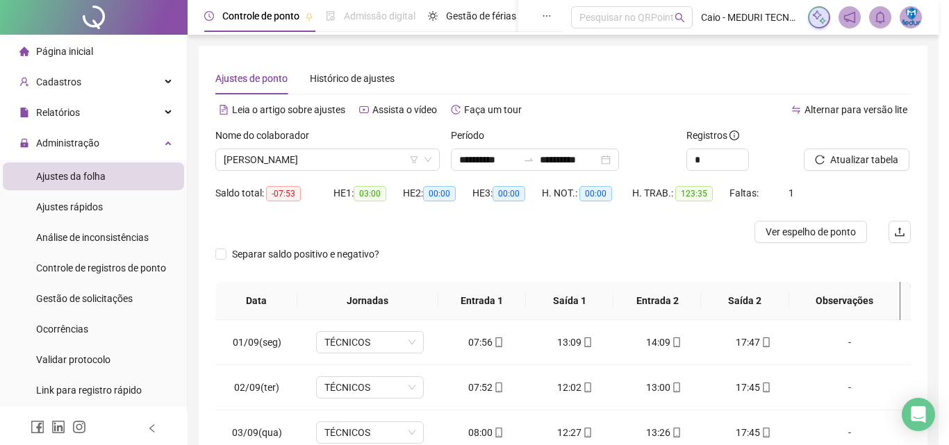
drag, startPoint x: 904, startPoint y: 345, endPoint x: 904, endPoint y: 363, distance: 18.1
click at [904, 363] on div "Buscando registros Os registros de ponto estão sendo buscados... OK" at bounding box center [474, 222] width 949 height 445
drag, startPoint x: 905, startPoint y: 349, endPoint x: 904, endPoint y: 381, distance: 32.0
click at [904, 381] on div "Buscando registros Os registros de ponto estão sendo buscados... OK" at bounding box center [474, 222] width 949 height 445
click at [948, 277] on div "Buscando registros Os registros de ponto estão sendo buscados... OK" at bounding box center [474, 222] width 949 height 445
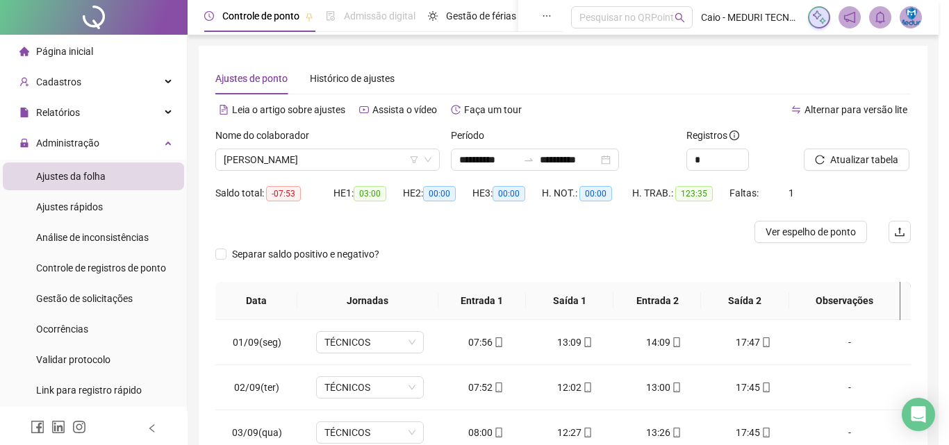
click at [948, 275] on div "Buscando registros Os registros de ponto estão sendo buscados... OK" at bounding box center [474, 222] width 949 height 445
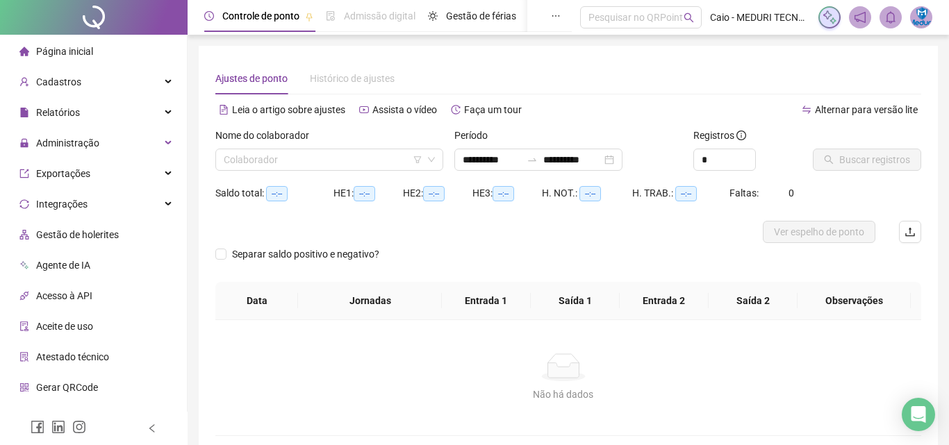
type input "**********"
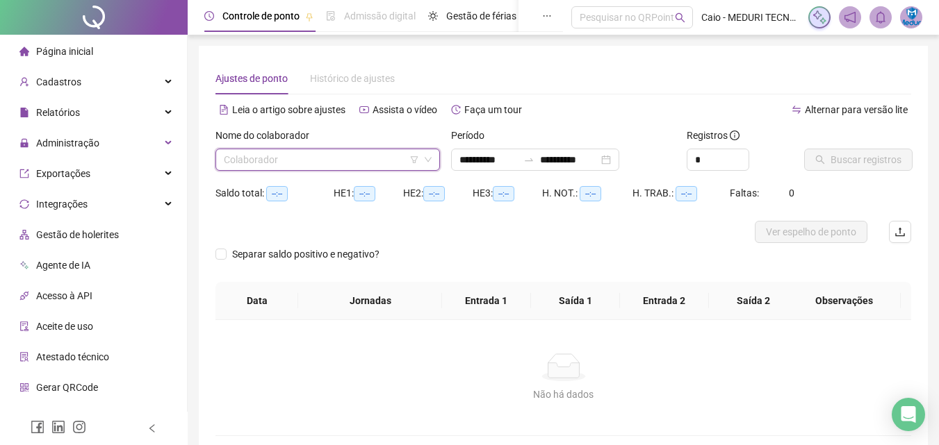
click at [381, 162] on input "search" at bounding box center [321, 159] width 195 height 21
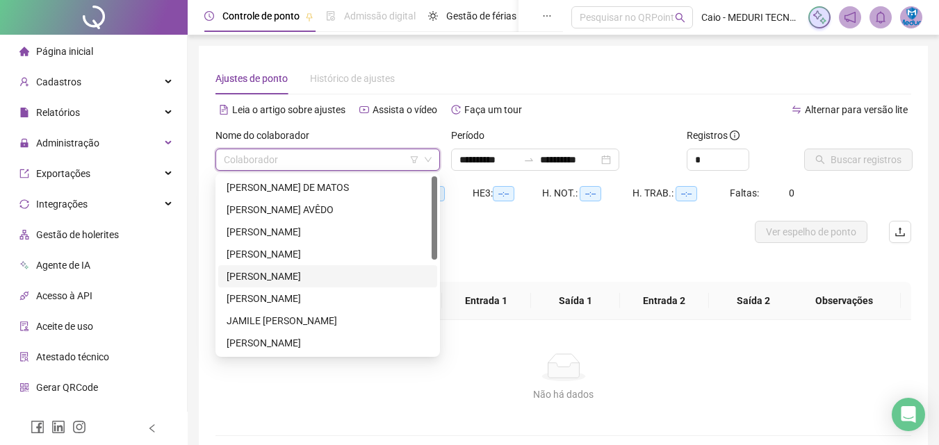
scroll to position [69, 0]
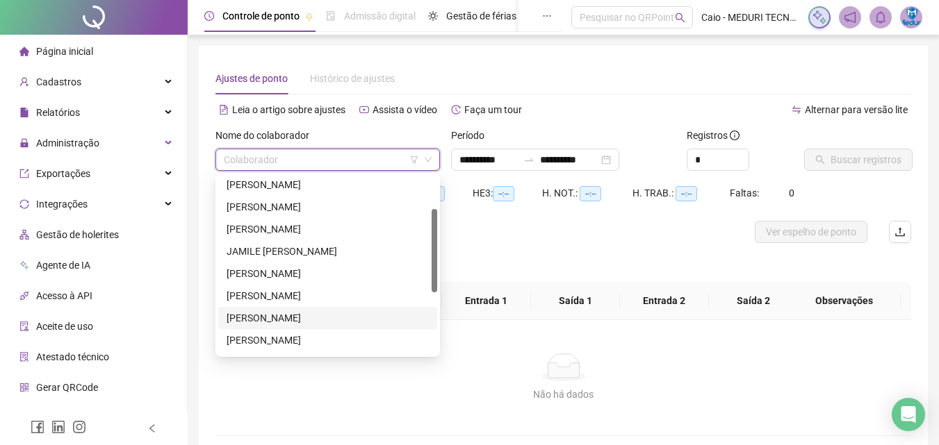
drag, startPoint x: 279, startPoint y: 308, endPoint x: 285, endPoint y: 315, distance: 8.9
click at [285, 315] on div "[PERSON_NAME]" at bounding box center [327, 318] width 219 height 22
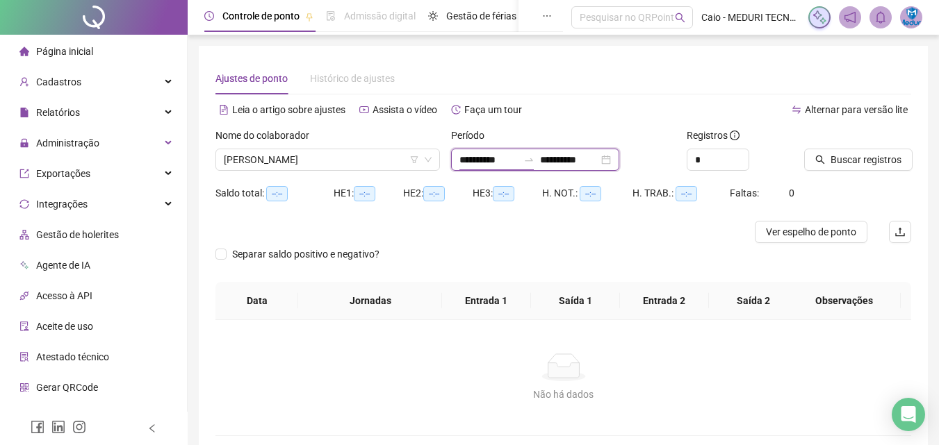
click at [475, 165] on input "**********" at bounding box center [488, 159] width 58 height 15
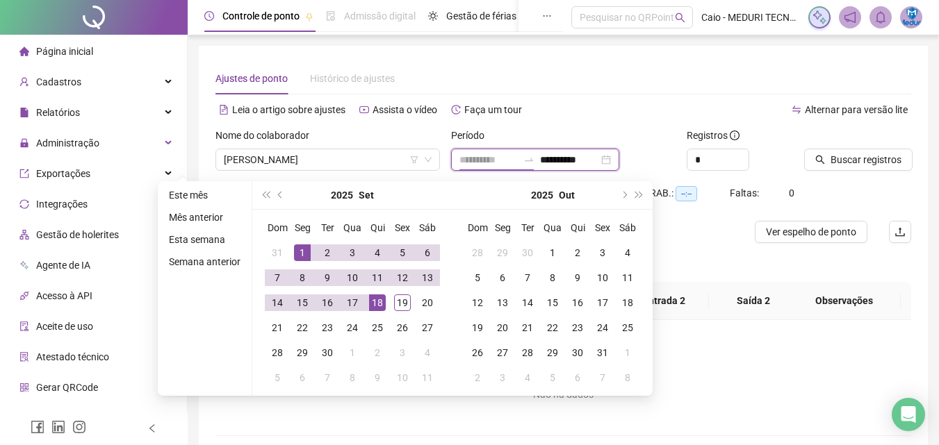
type input "**********"
click at [308, 248] on div "1" at bounding box center [302, 253] width 17 height 17
type input "**********"
click at [395, 299] on div "19" at bounding box center [402, 303] width 17 height 17
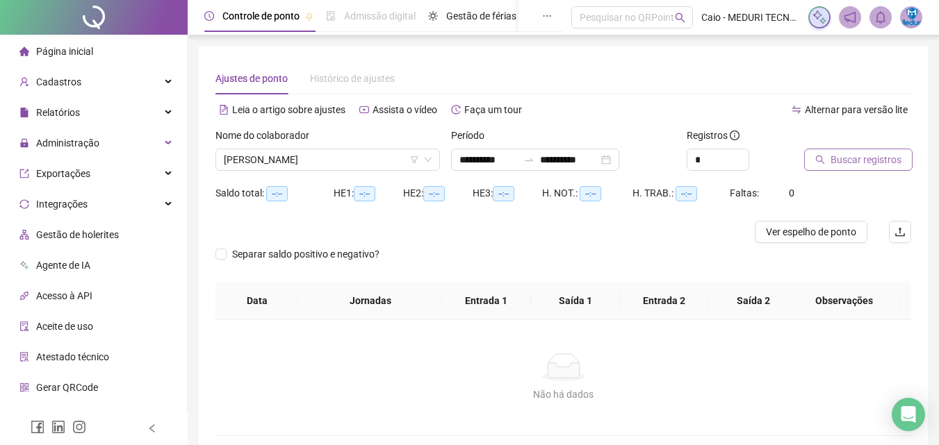
click at [823, 167] on button "Buscar registros" at bounding box center [858, 160] width 108 height 22
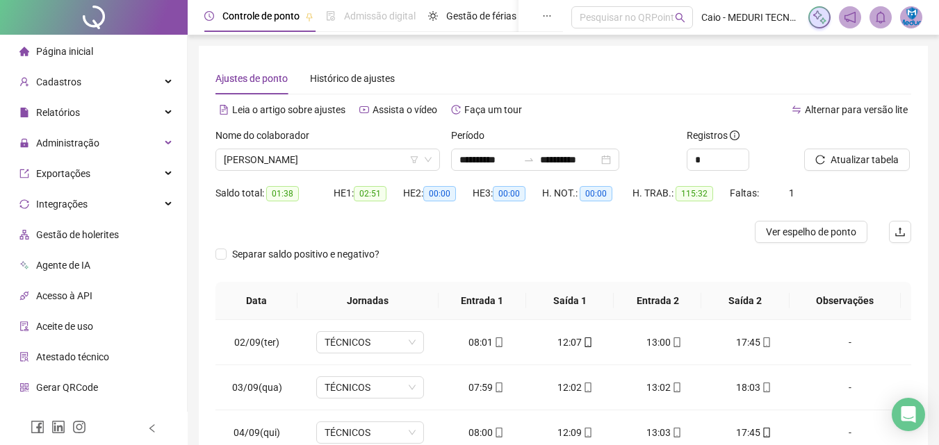
click at [756, 249] on div "Separar saldo positivo e negativo?" at bounding box center [562, 262] width 695 height 39
click at [789, 232] on span "Ver espelho de ponto" at bounding box center [811, 231] width 90 height 15
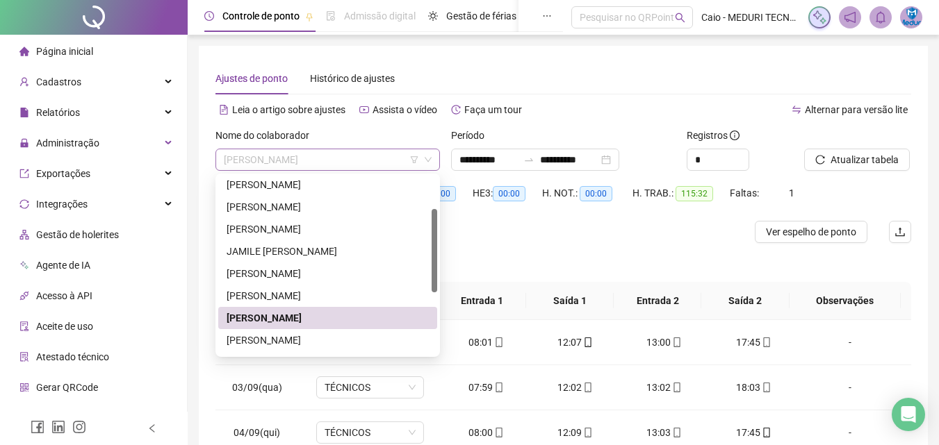
click at [361, 163] on span "[PERSON_NAME]" at bounding box center [328, 159] width 208 height 21
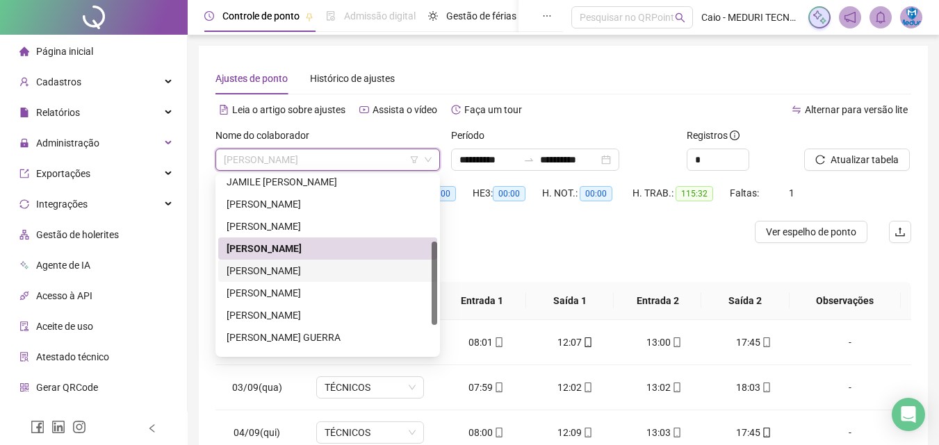
click at [318, 274] on div "[PERSON_NAME]" at bounding box center [327, 270] width 202 height 15
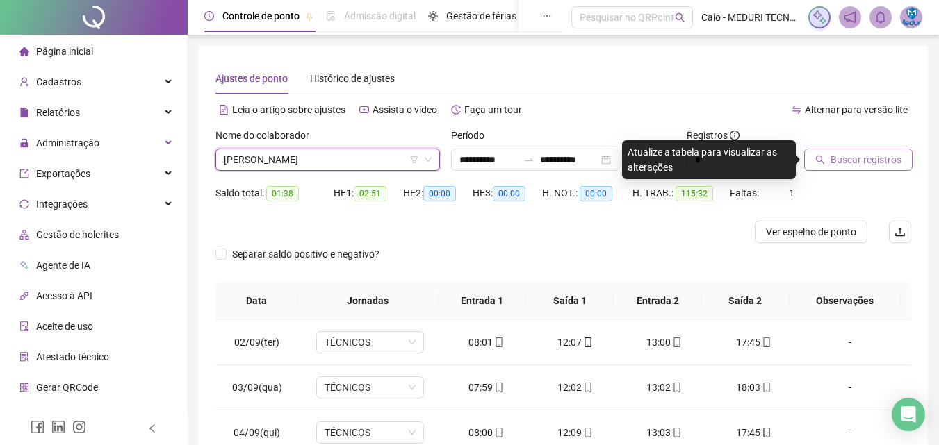
click at [845, 163] on span "Buscar registros" at bounding box center [865, 159] width 71 height 15
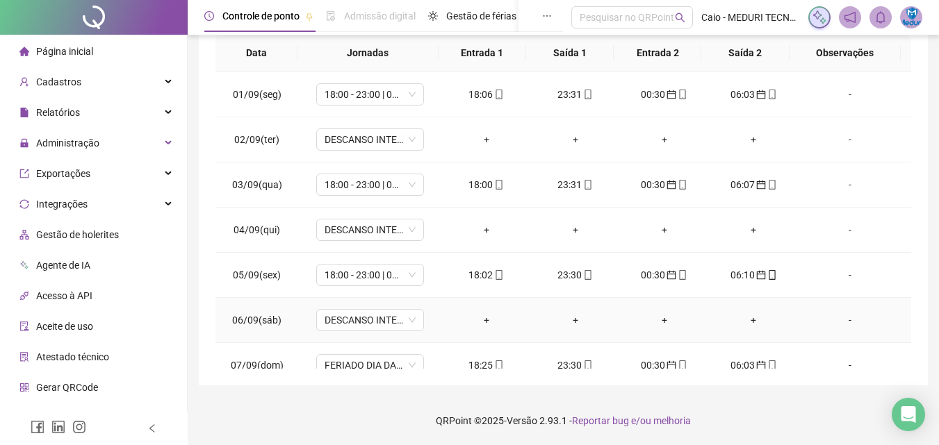
scroll to position [0, 0]
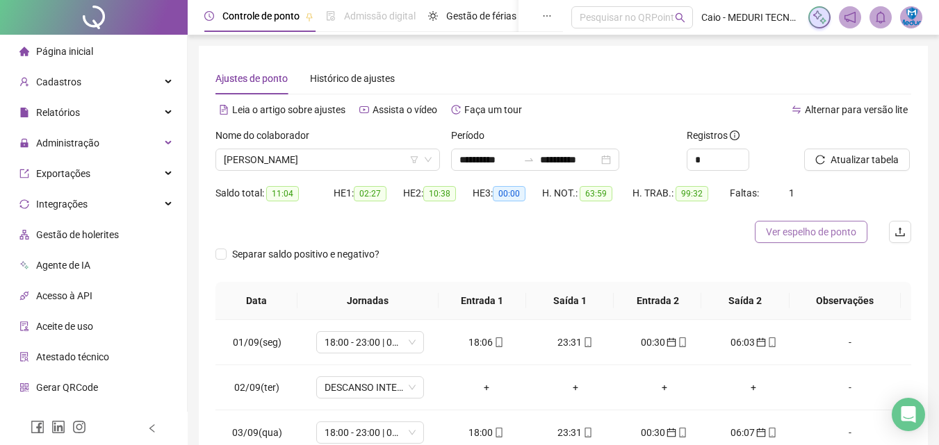
click at [810, 226] on span "Ver espelho de ponto" at bounding box center [811, 231] width 90 height 15
click at [252, 178] on div "Nome do colaborador KELLY CRISTINA DA SILVA" at bounding box center [328, 155] width 236 height 54
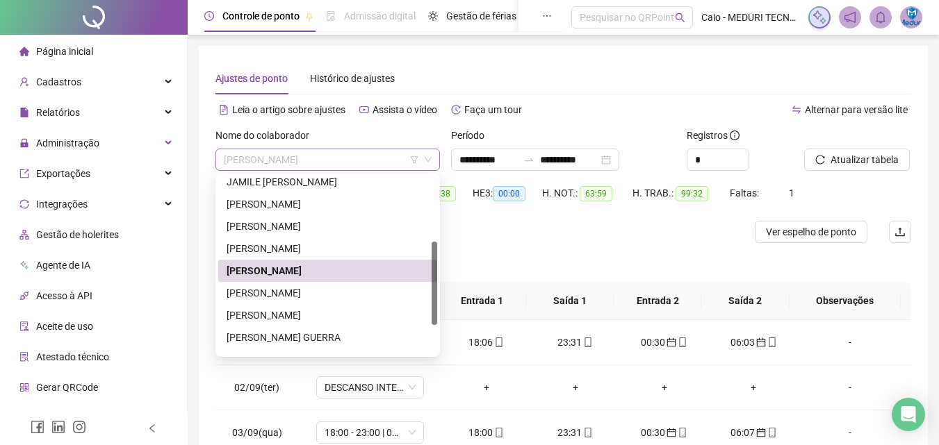
click at [256, 163] on span "[PERSON_NAME]" at bounding box center [328, 159] width 208 height 21
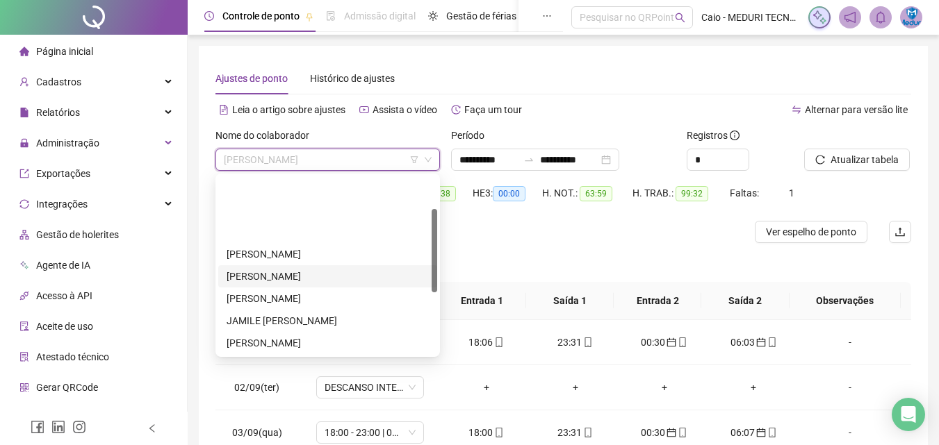
scroll to position [69, 0]
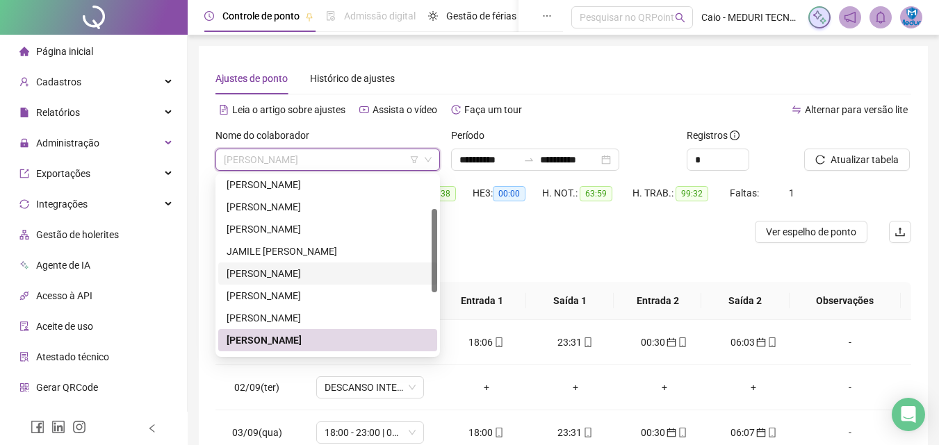
click at [288, 274] on div "[PERSON_NAME]" at bounding box center [327, 273] width 202 height 15
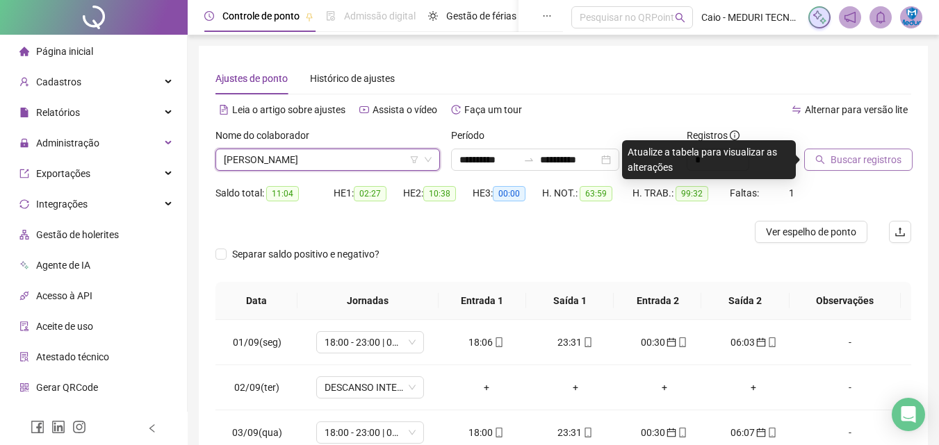
click at [824, 154] on button "Buscar registros" at bounding box center [858, 160] width 108 height 22
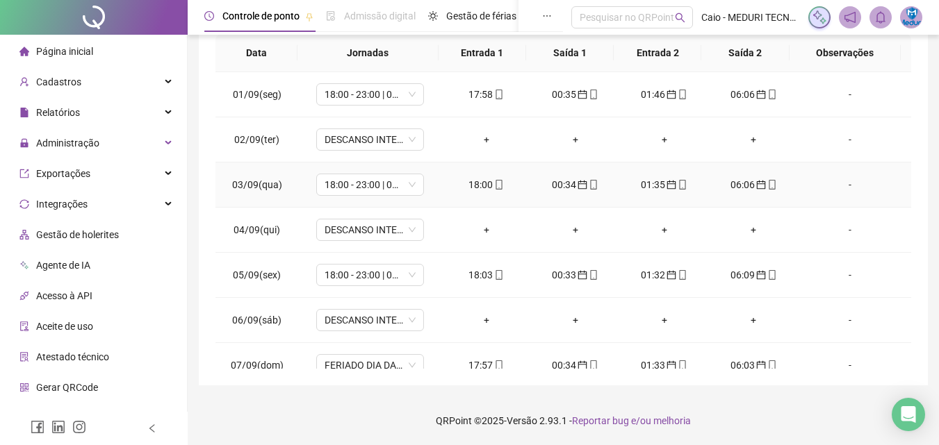
scroll to position [40, 0]
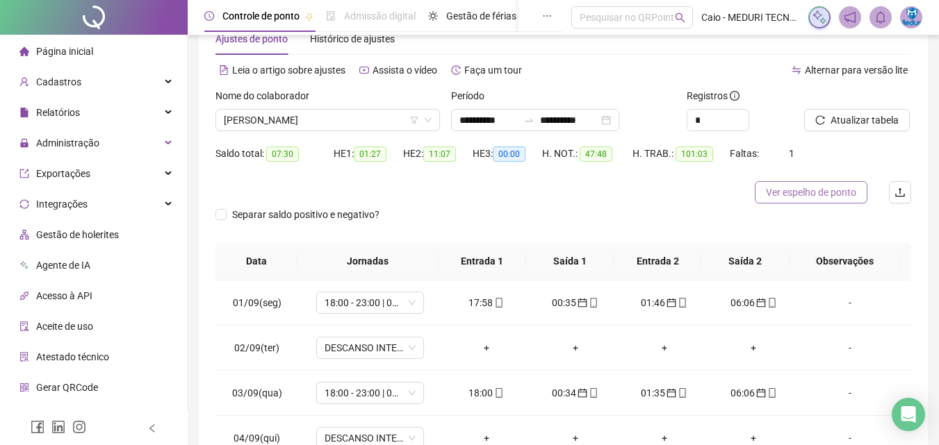
click at [802, 183] on button "Ver espelho de ponto" at bounding box center [811, 192] width 113 height 22
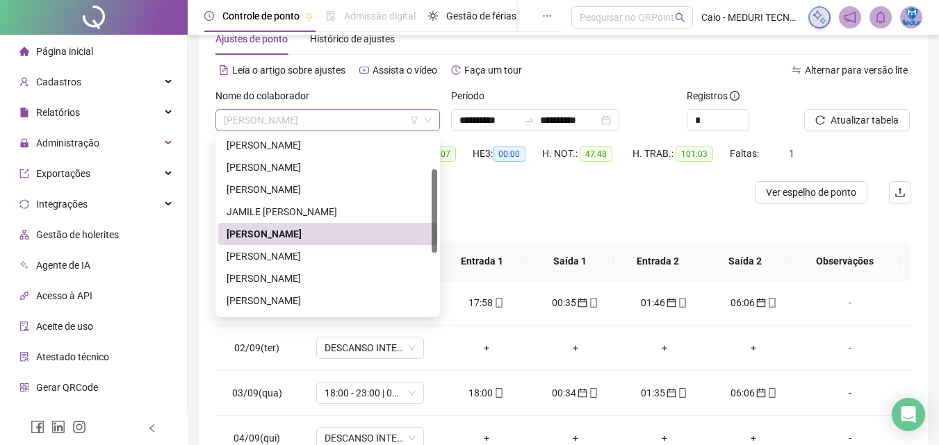
click at [349, 116] on span "[PERSON_NAME]" at bounding box center [328, 120] width 208 height 21
click at [328, 254] on div "[PERSON_NAME]" at bounding box center [327, 256] width 202 height 15
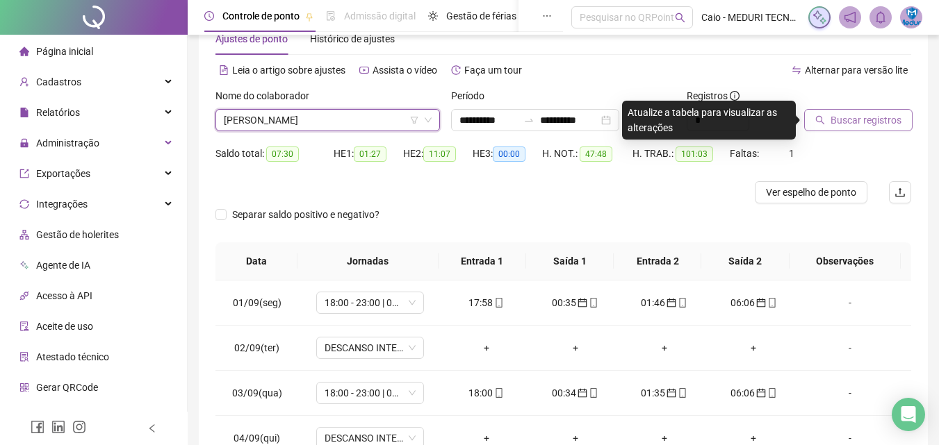
click at [812, 128] on button "Buscar registros" at bounding box center [858, 120] width 108 height 22
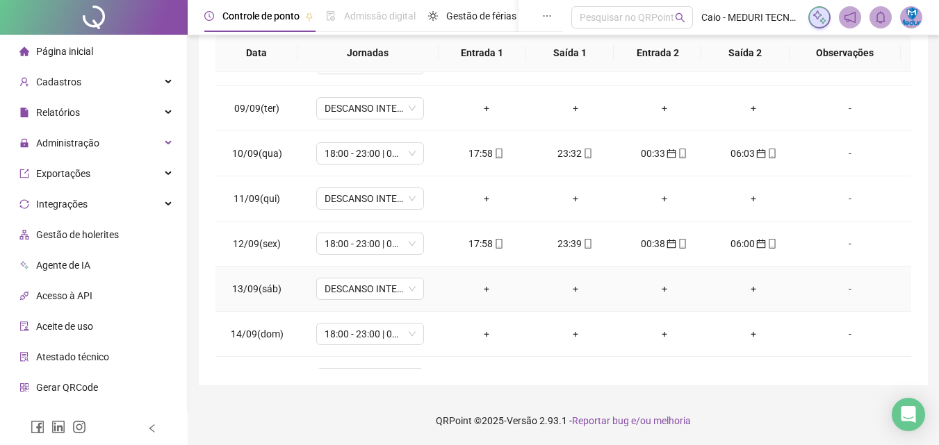
scroll to position [561, 0]
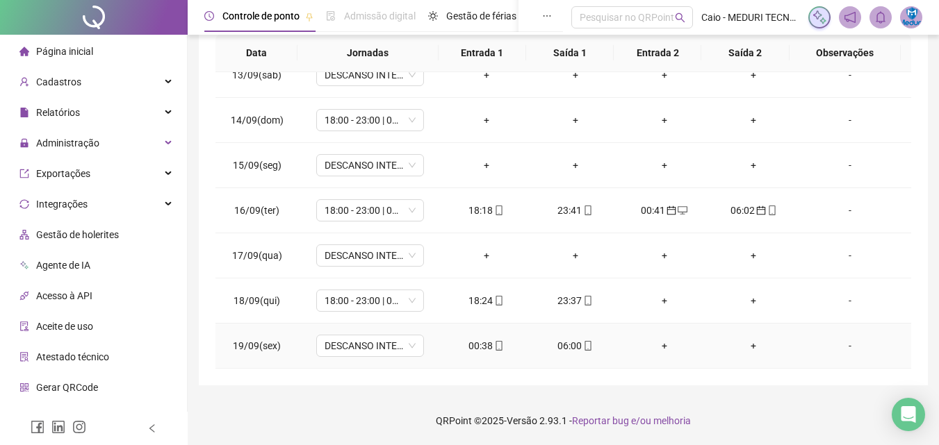
click at [495, 349] on icon "mobile" at bounding box center [499, 346] width 10 height 10
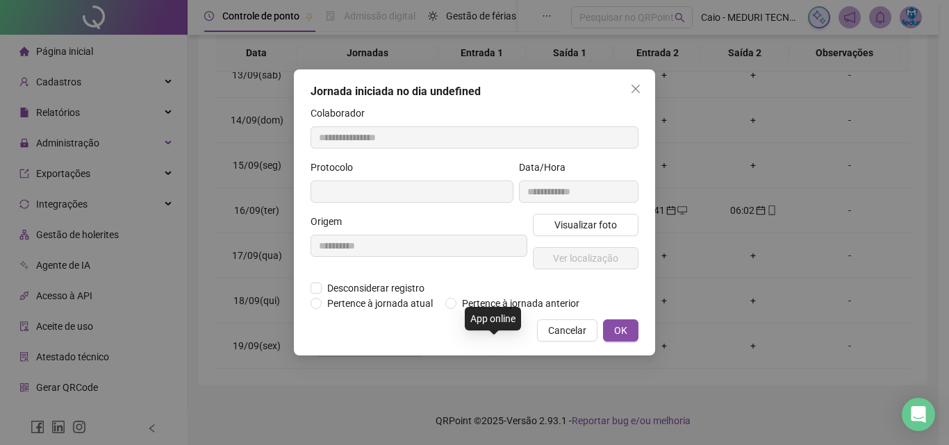
type input "**********"
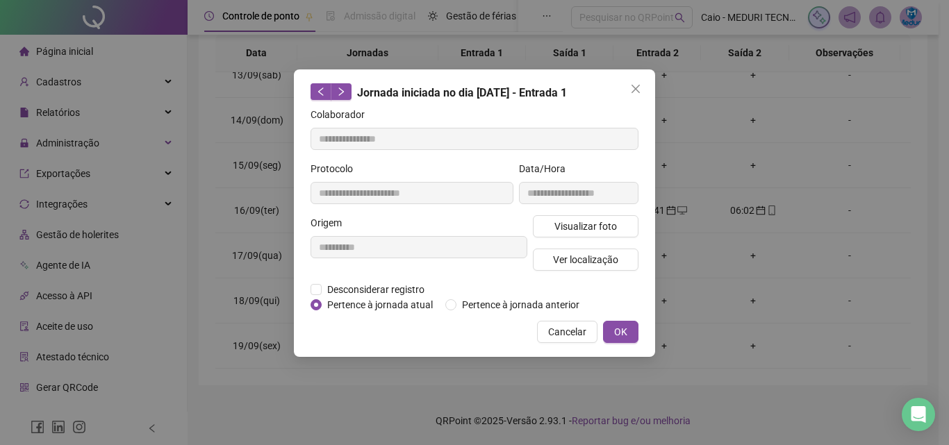
click at [522, 315] on div "**********" at bounding box center [474, 213] width 361 height 288
click at [543, 313] on div "**********" at bounding box center [474, 213] width 361 height 288
click at [546, 303] on span "Pertence à jornada anterior" at bounding box center [520, 304] width 129 height 15
click at [636, 324] on button "OK" at bounding box center [620, 332] width 35 height 22
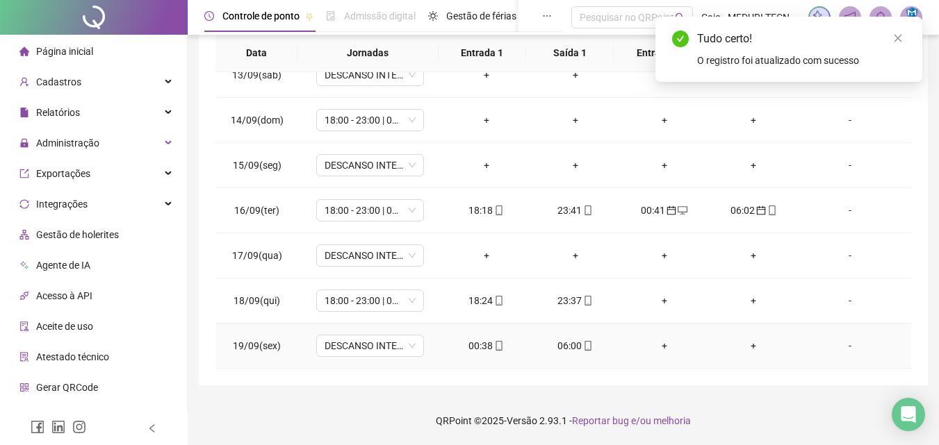
click at [583, 347] on icon "mobile" at bounding box center [588, 346] width 10 height 10
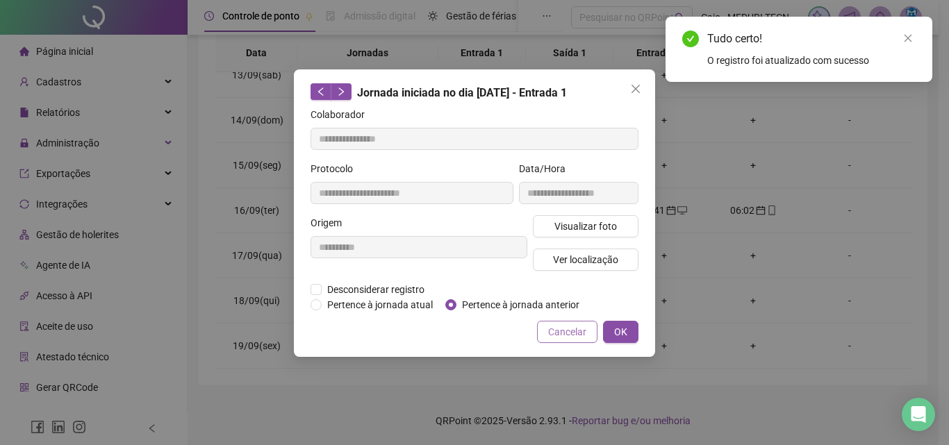
type input "**********"
click at [543, 311] on span "Pertence à jornada anterior" at bounding box center [520, 304] width 129 height 15
click at [609, 334] on button "OK" at bounding box center [620, 332] width 35 height 22
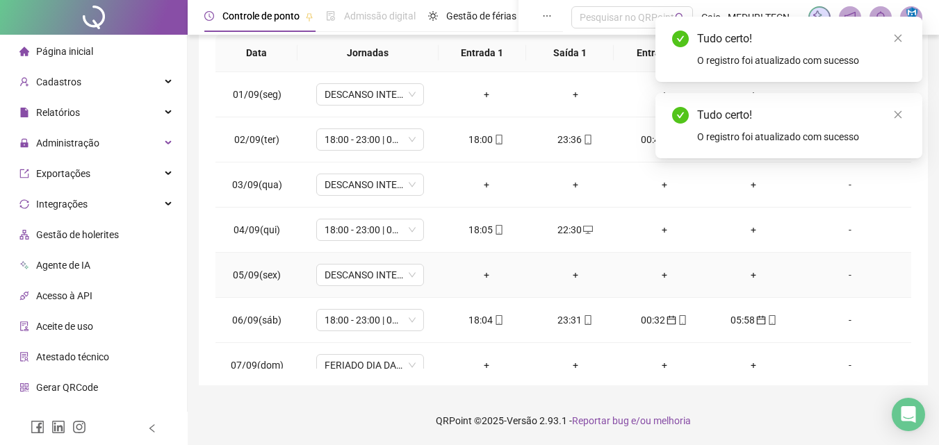
scroll to position [0, 0]
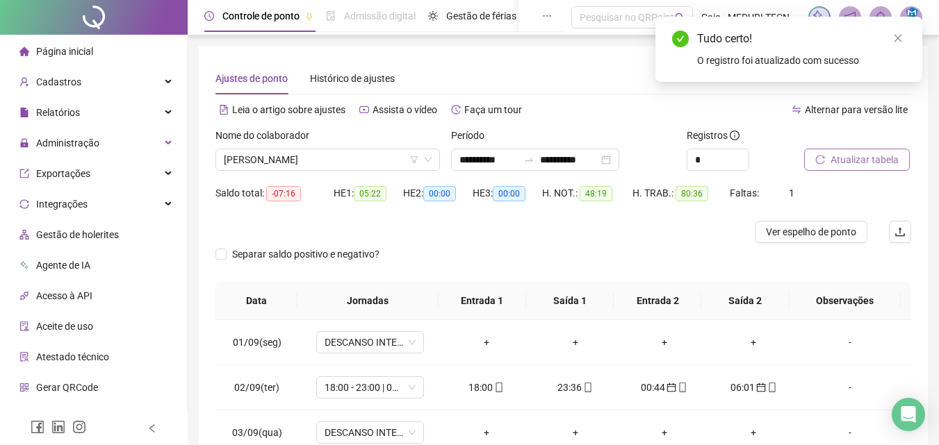
click at [871, 162] on span "Atualizar tabela" at bounding box center [864, 159] width 68 height 15
click at [789, 236] on span "Ver espelho de ponto" at bounding box center [811, 231] width 90 height 15
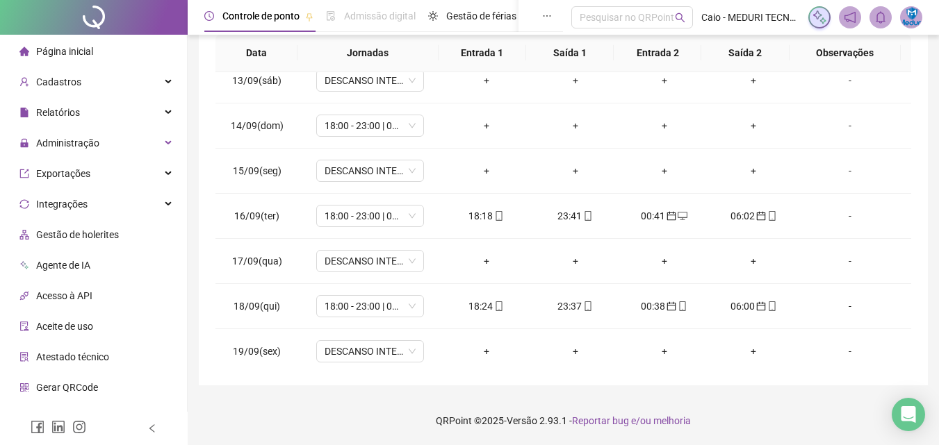
scroll to position [561, 0]
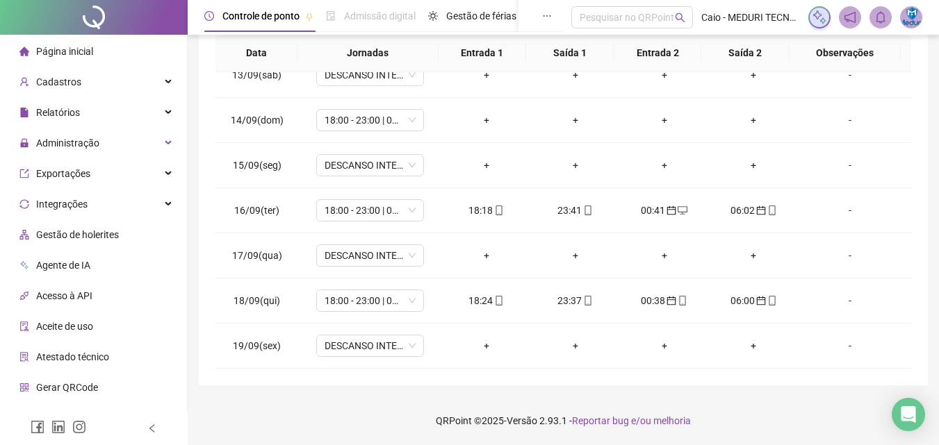
click at [490, 445] on footer "QRPoint © 2025 - Versão 2.93.1 - Reportar bug e/ou melhoria" at bounding box center [563, 421] width 751 height 49
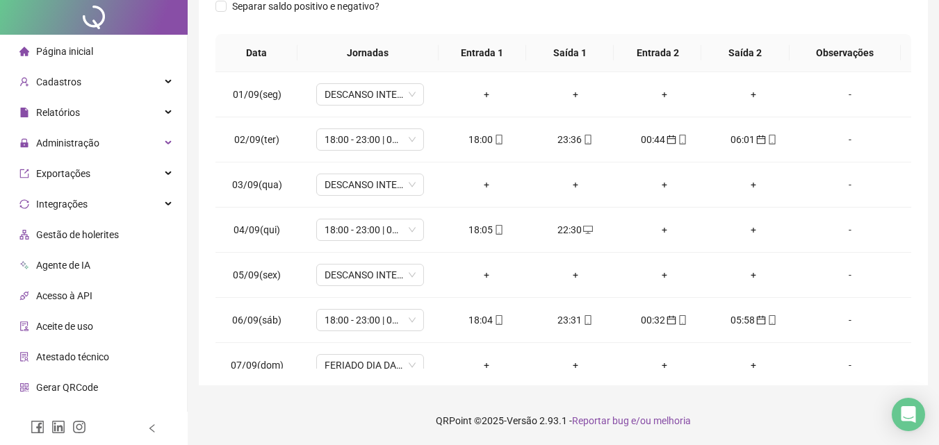
scroll to position [0, 0]
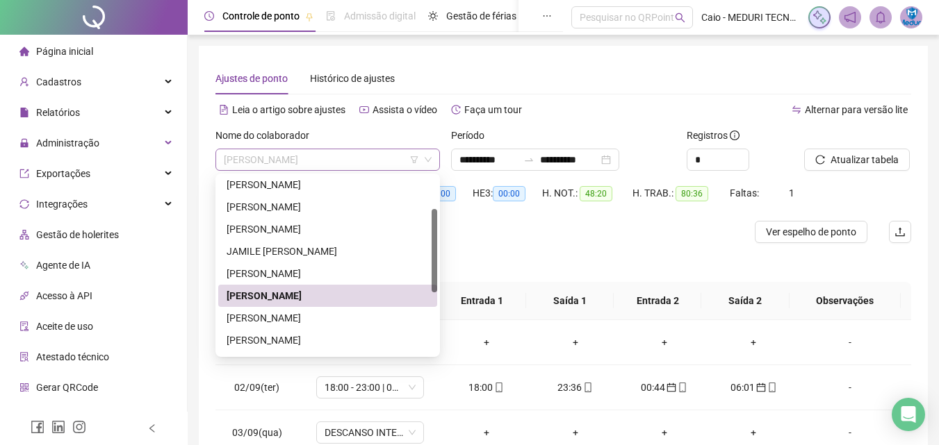
click at [340, 163] on span "[PERSON_NAME]" at bounding box center [328, 159] width 208 height 21
click at [320, 321] on div "[PERSON_NAME]" at bounding box center [327, 318] width 202 height 15
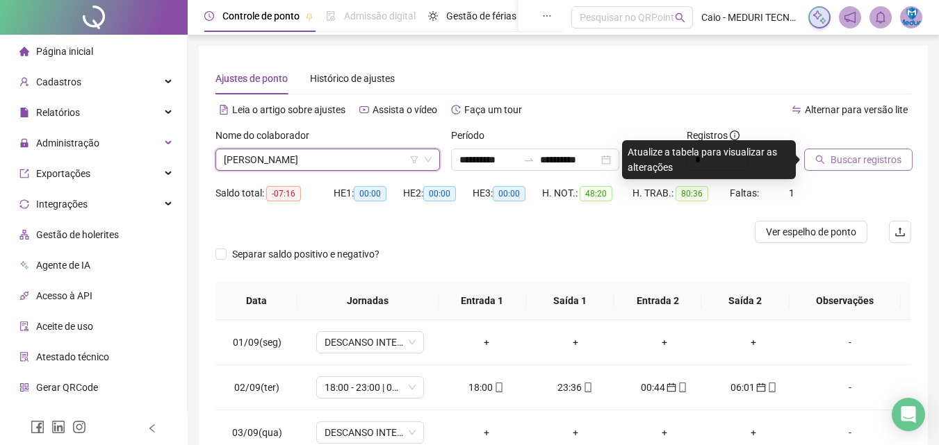
click at [884, 154] on span "Buscar registros" at bounding box center [865, 159] width 71 height 15
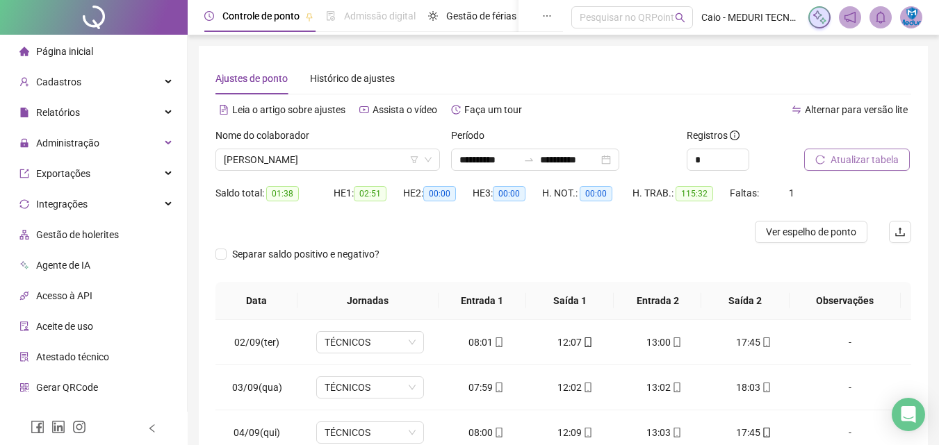
click at [843, 163] on span "Atualizar tabela" at bounding box center [864, 159] width 68 height 15
click at [331, 164] on span "[PERSON_NAME]" at bounding box center [328, 159] width 208 height 21
click at [641, 258] on div "Separar saldo positivo e negativo?" at bounding box center [562, 262] width 695 height 39
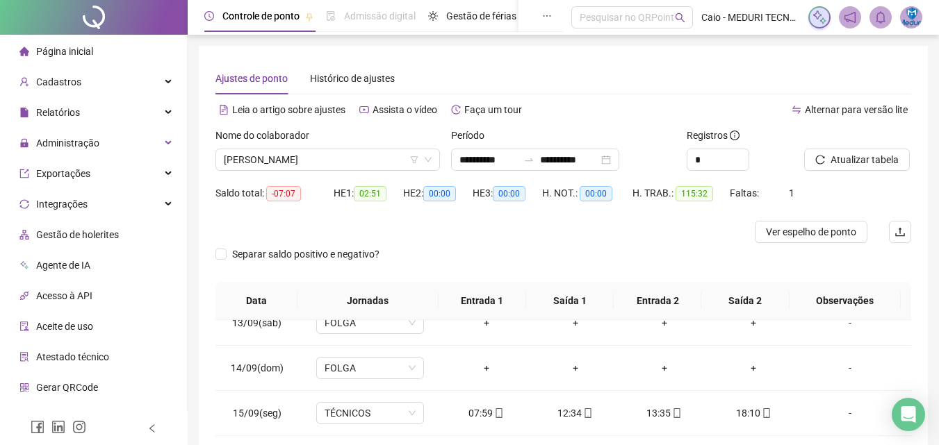
scroll to position [248, 0]
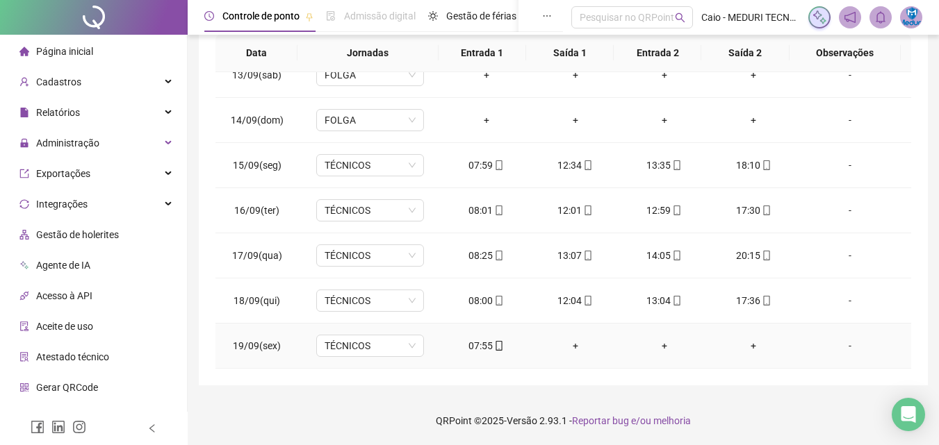
click at [494, 345] on icon "mobile" at bounding box center [499, 346] width 10 height 10
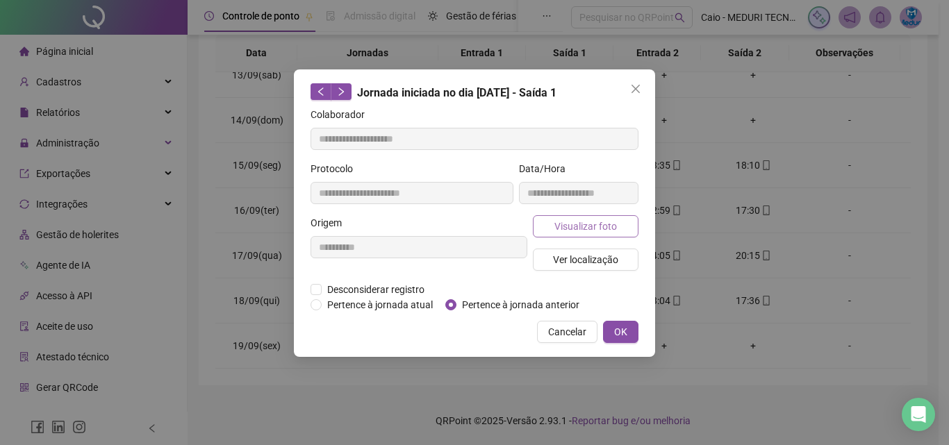
type input "**********"
click at [613, 224] on span "Visualizar foto" at bounding box center [585, 226] width 63 height 15
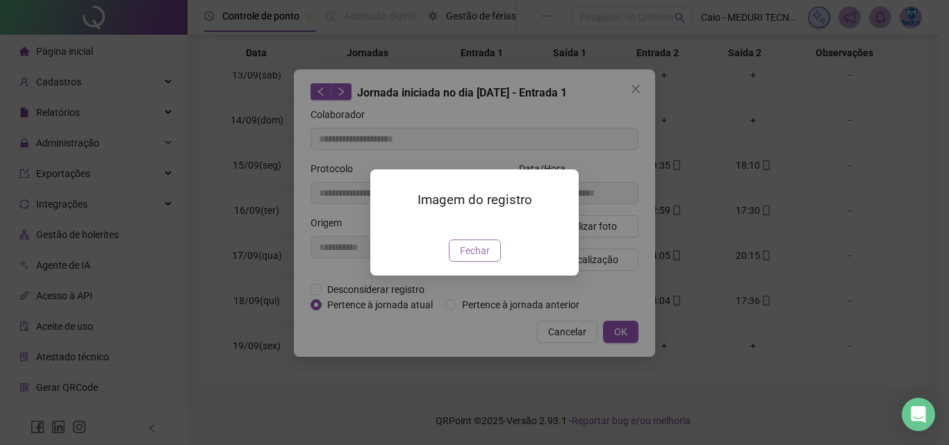
click at [467, 258] on span "Fechar" at bounding box center [475, 250] width 30 height 15
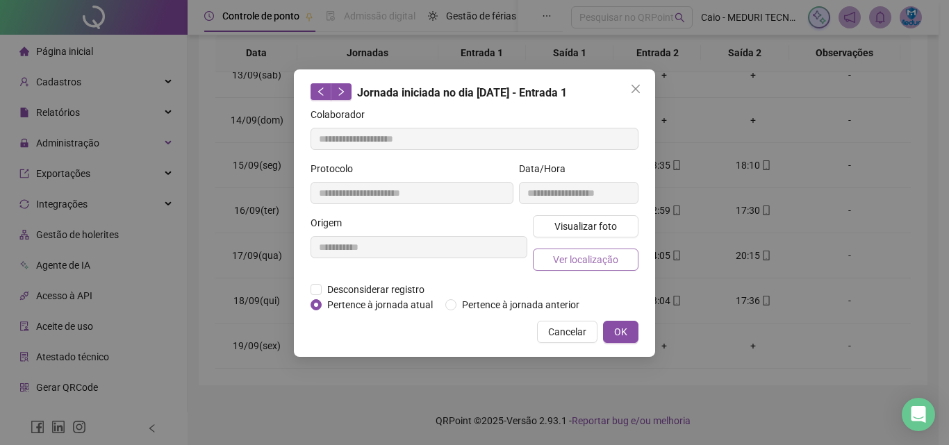
click at [576, 261] on span "Ver localização" at bounding box center [585, 259] width 65 height 15
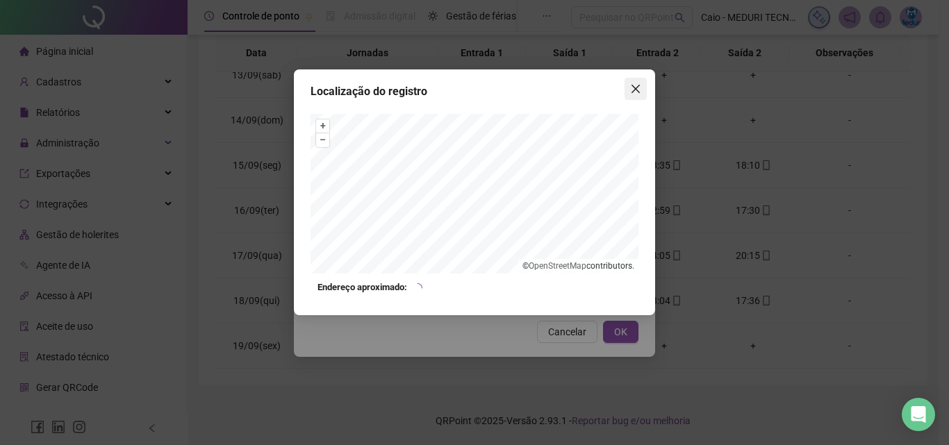
click at [630, 92] on span "Close" at bounding box center [636, 88] width 22 height 11
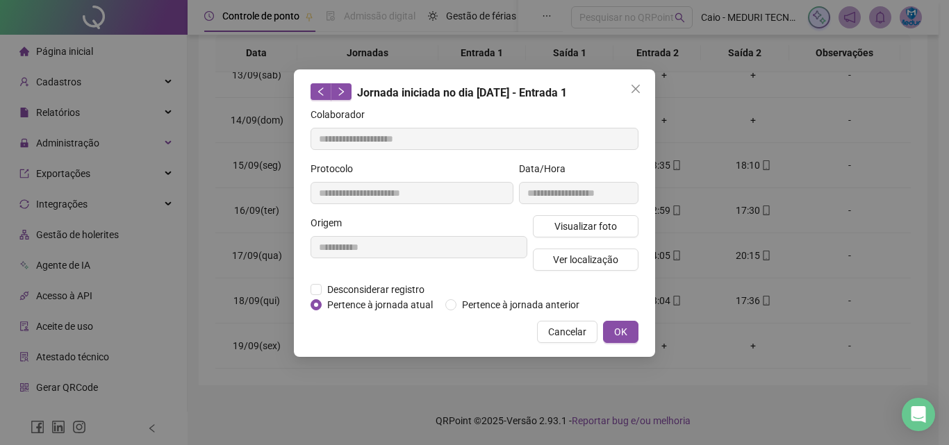
click at [630, 92] on div "Localização do registro Endereço aproximado: *OBS Os registros de ponto executa…" at bounding box center [474, 222] width 949 height 445
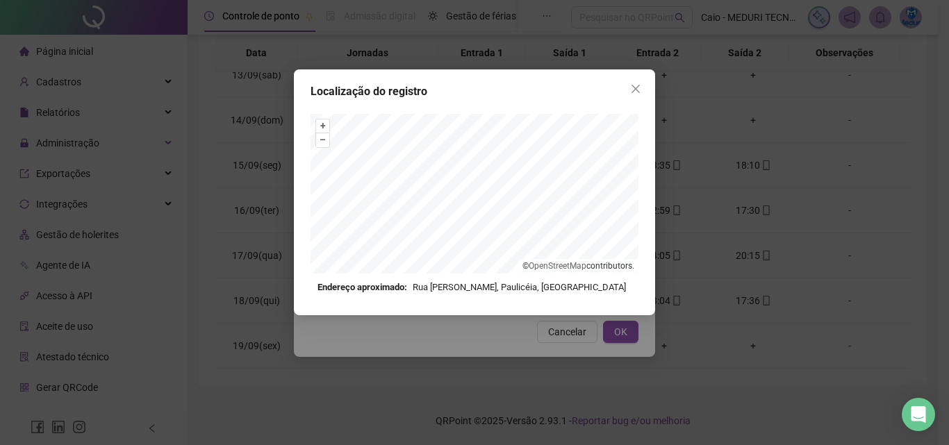
click at [630, 92] on icon "close" at bounding box center [635, 88] width 11 height 11
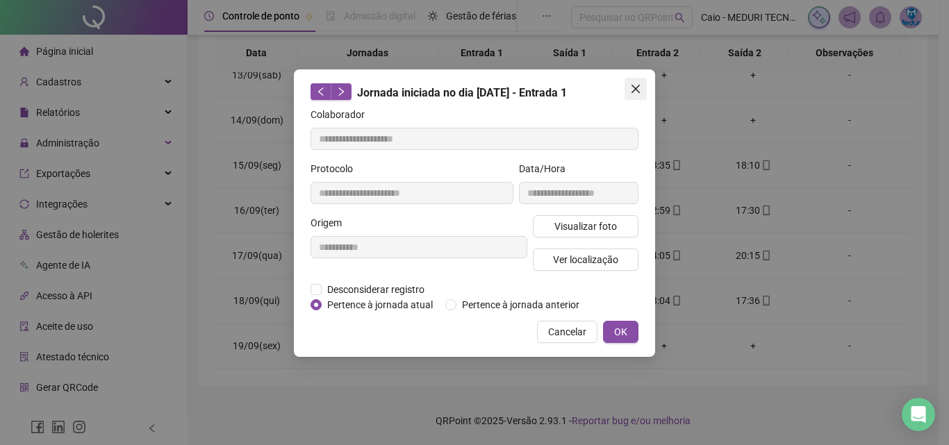
click at [636, 94] on button "Close" at bounding box center [636, 89] width 22 height 22
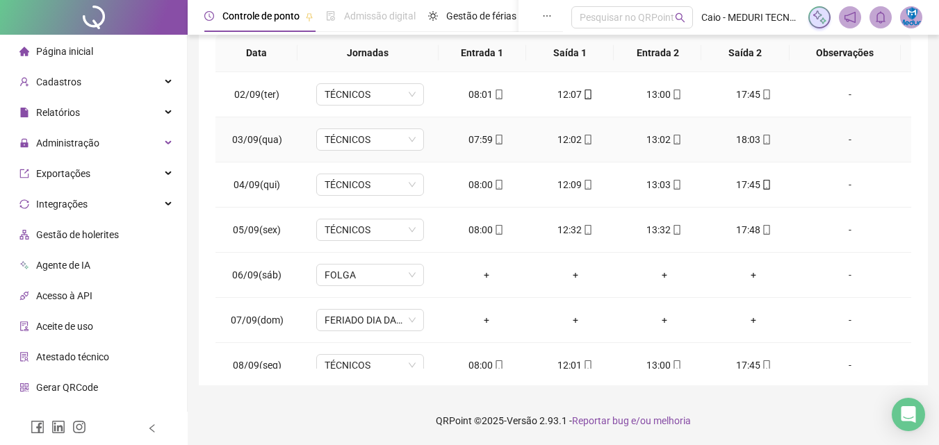
scroll to position [0, 0]
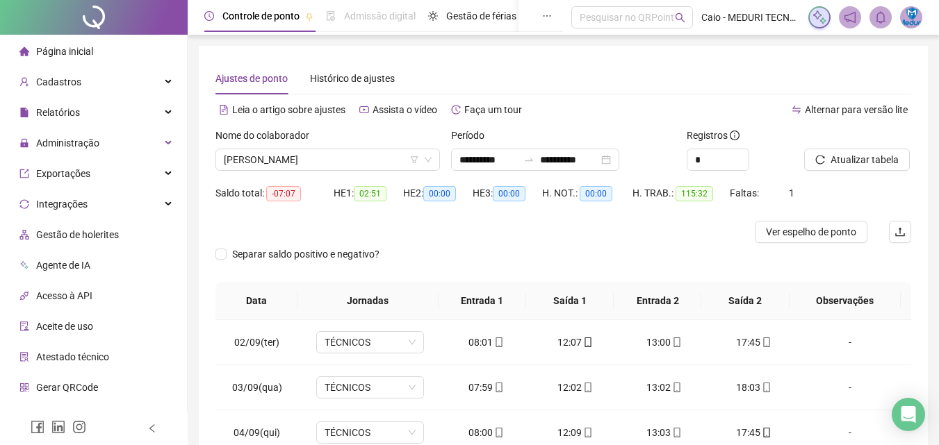
click at [347, 143] on div "Nome do colaborador" at bounding box center [327, 138] width 224 height 21
click at [348, 146] on div "Nome do colaborador" at bounding box center [327, 138] width 224 height 21
click at [348, 155] on span "[PERSON_NAME]" at bounding box center [328, 159] width 208 height 21
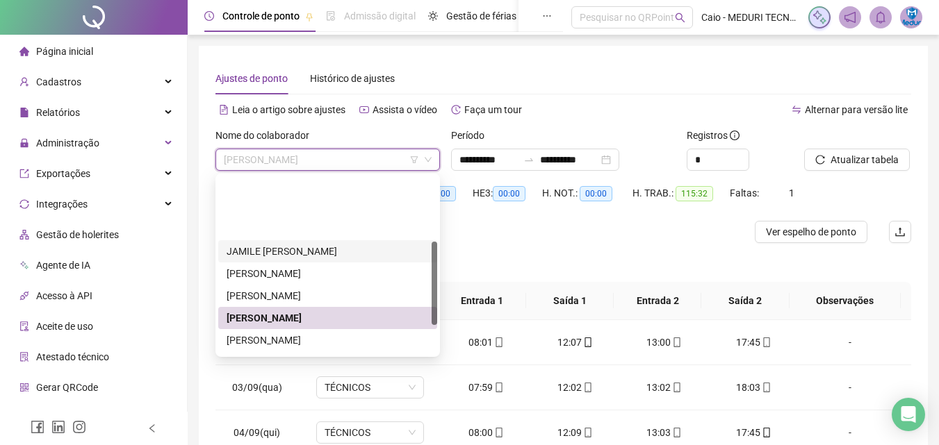
scroll to position [139, 0]
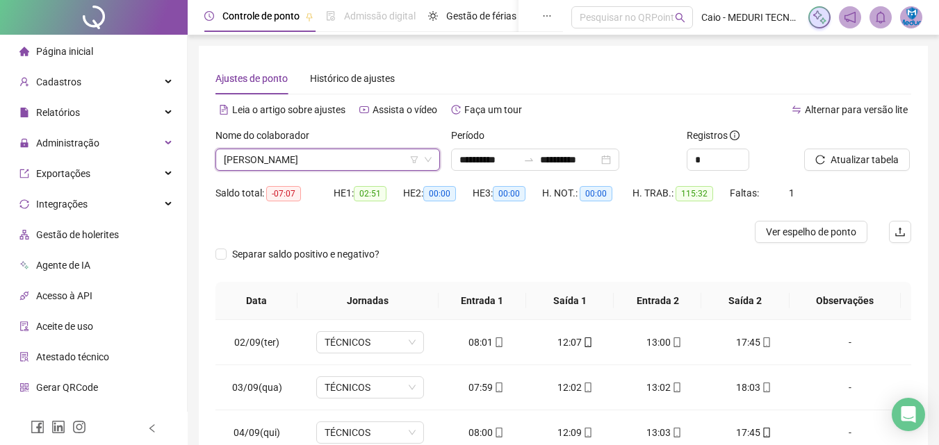
click at [380, 157] on span "[PERSON_NAME]" at bounding box center [328, 159] width 208 height 21
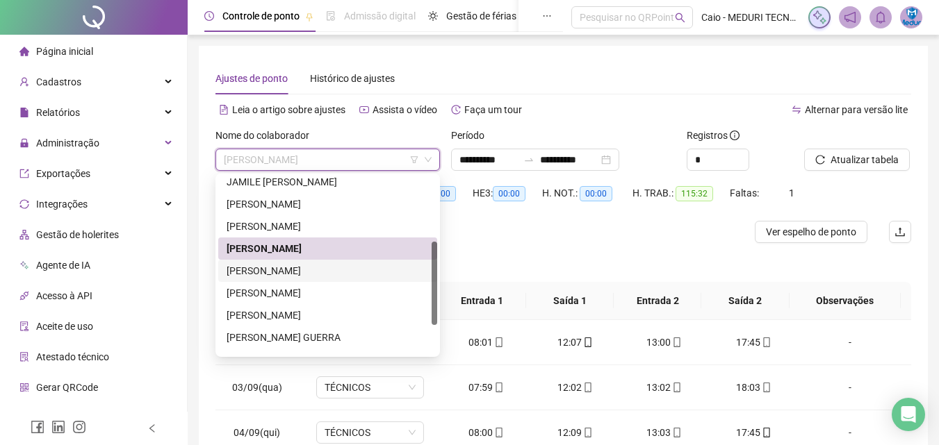
click at [297, 272] on div "[PERSON_NAME]" at bounding box center [327, 270] width 202 height 15
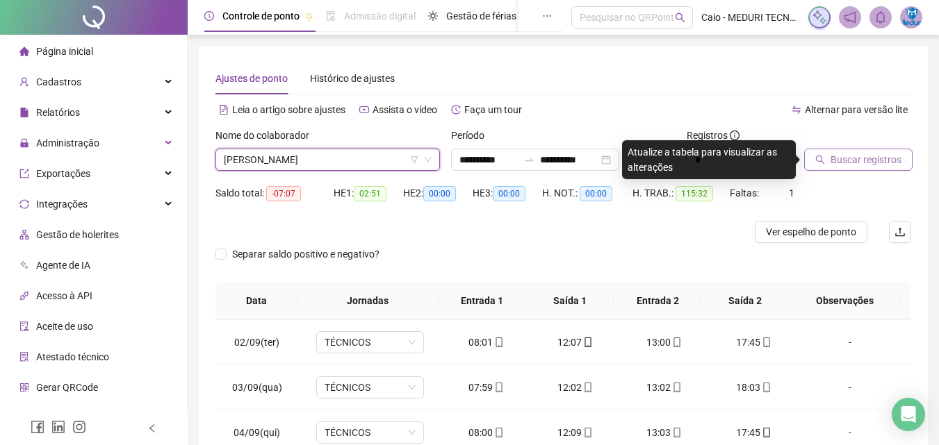
click at [867, 150] on button "Buscar registros" at bounding box center [858, 160] width 108 height 22
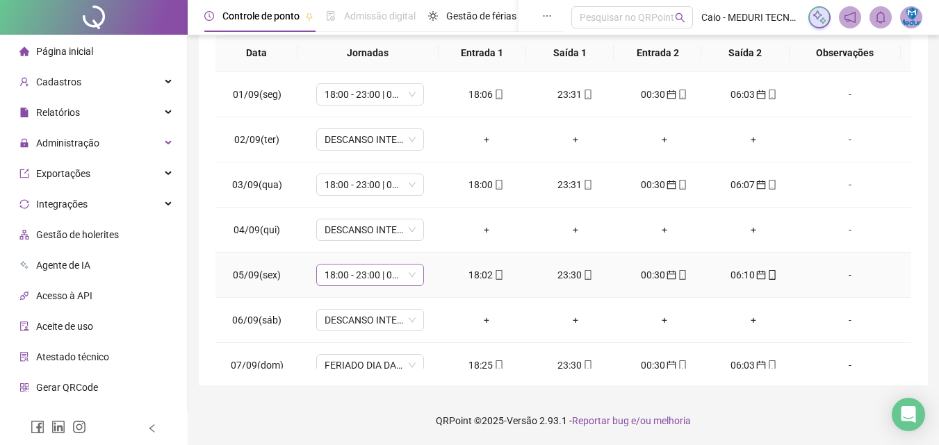
scroll to position [0, 0]
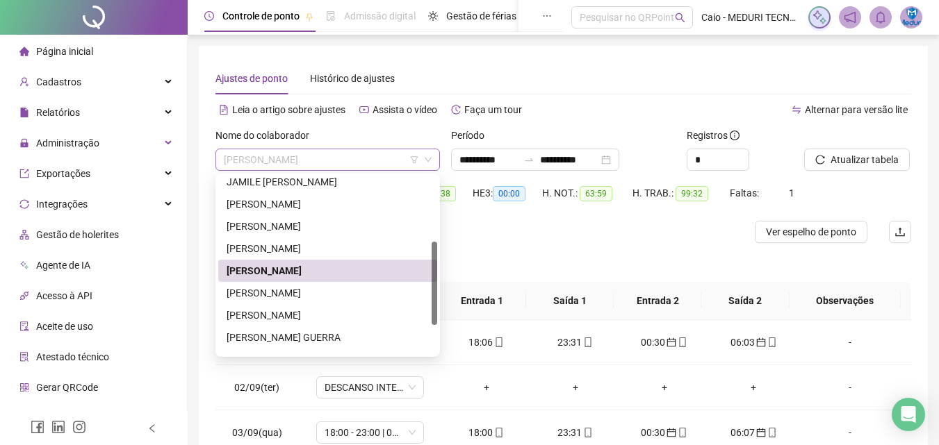
click at [338, 168] on span "[PERSON_NAME]" at bounding box center [328, 159] width 208 height 21
click at [313, 293] on div "[PERSON_NAME]" at bounding box center [327, 293] width 202 height 15
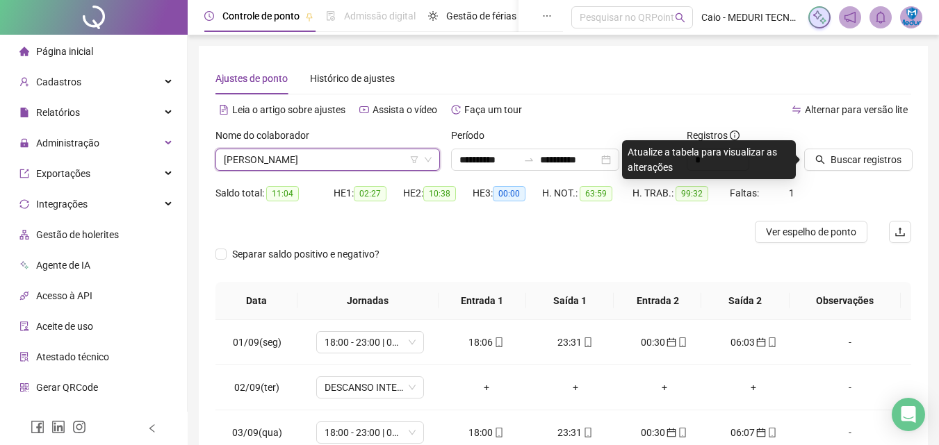
click at [872, 181] on div "Buscar registros" at bounding box center [857, 155] width 118 height 54
click at [874, 167] on button "Buscar registros" at bounding box center [858, 160] width 108 height 22
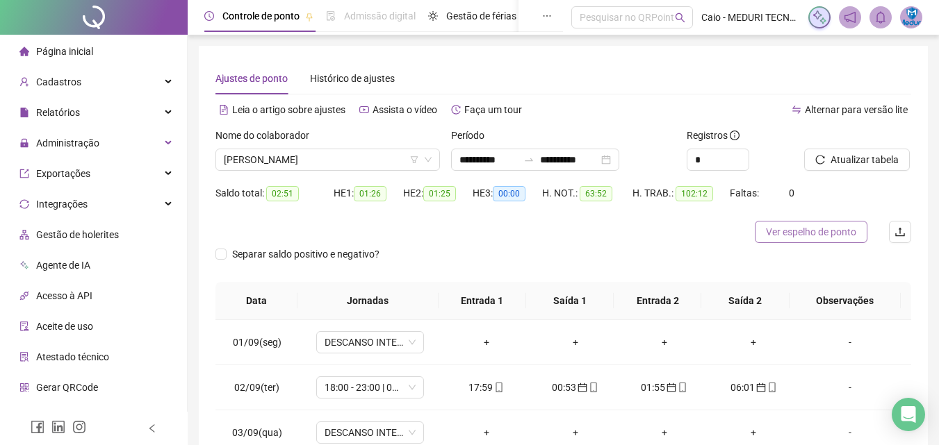
click at [814, 240] on button "Ver espelho de ponto" at bounding box center [811, 232] width 113 height 22
click at [326, 160] on span "[PERSON_NAME]" at bounding box center [328, 159] width 208 height 21
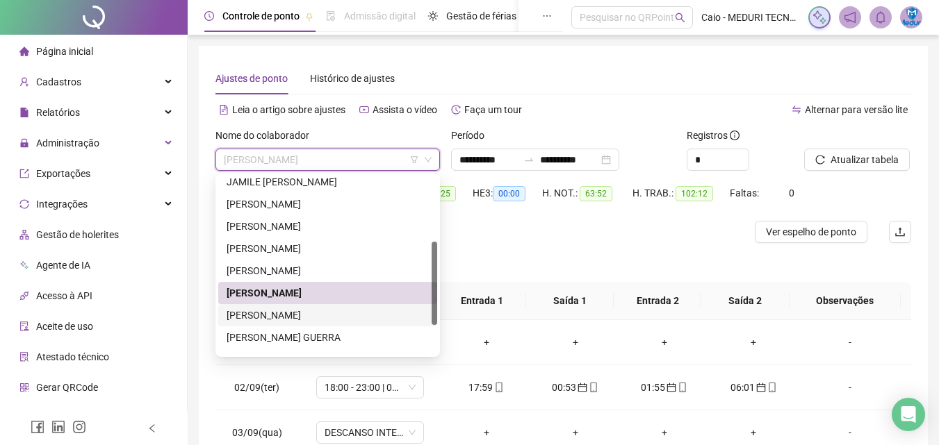
click at [297, 315] on div "[PERSON_NAME]" at bounding box center [327, 315] width 202 height 15
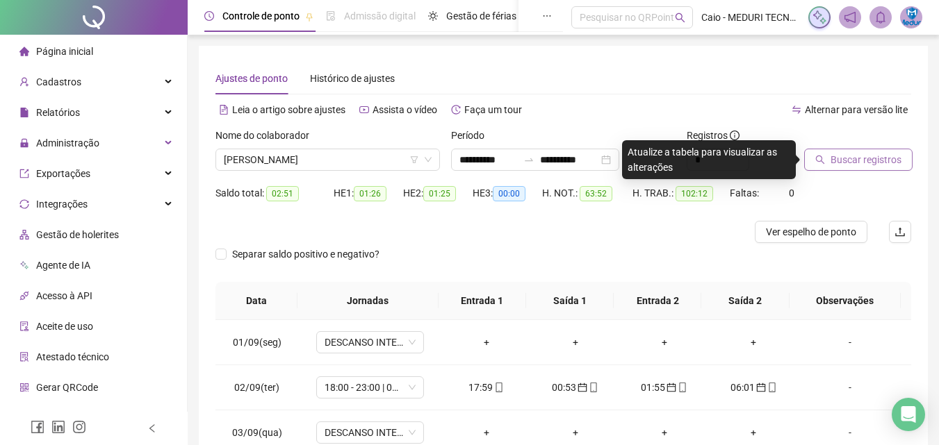
click at [846, 160] on span "Buscar registros" at bounding box center [865, 159] width 71 height 15
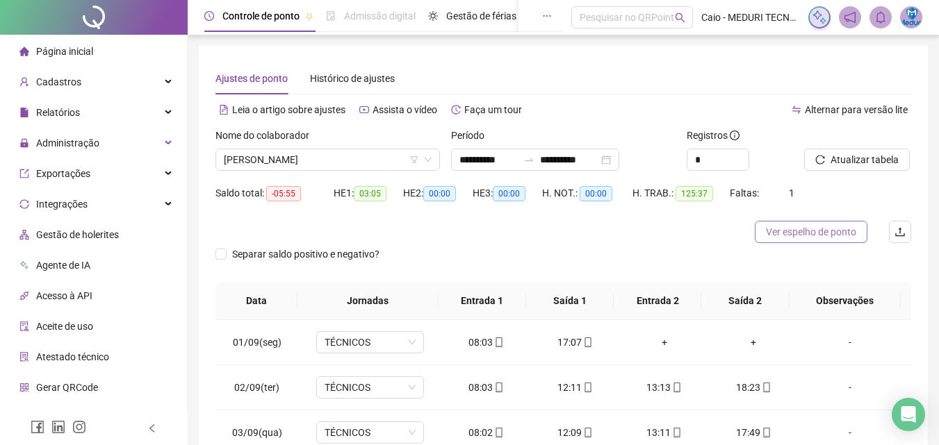
click at [799, 228] on span "Ver espelho de ponto" at bounding box center [811, 231] width 90 height 15
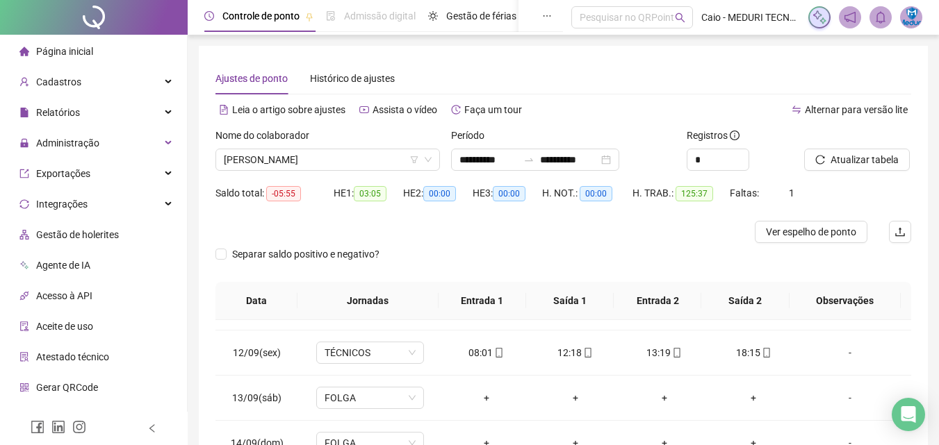
click at [378, 172] on div "Nome do colaborador ODAIR ALVES FILHO" at bounding box center [328, 155] width 236 height 54
click at [379, 160] on span "[PERSON_NAME]" at bounding box center [328, 159] width 208 height 21
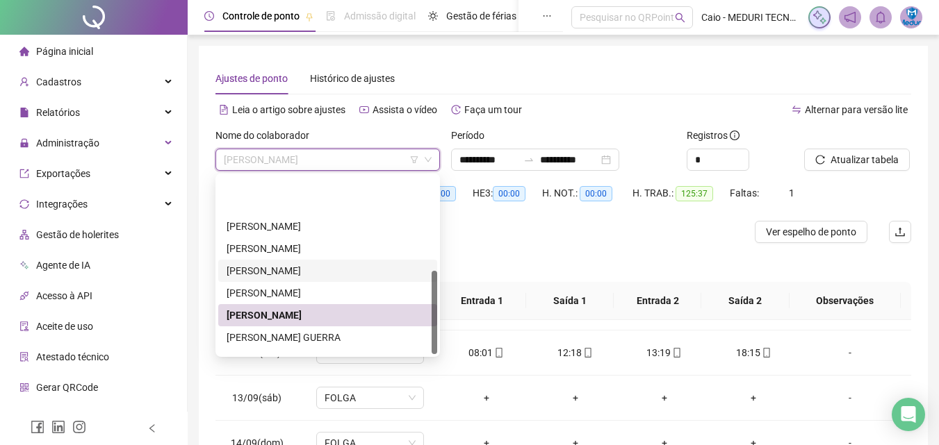
scroll to position [200, 0]
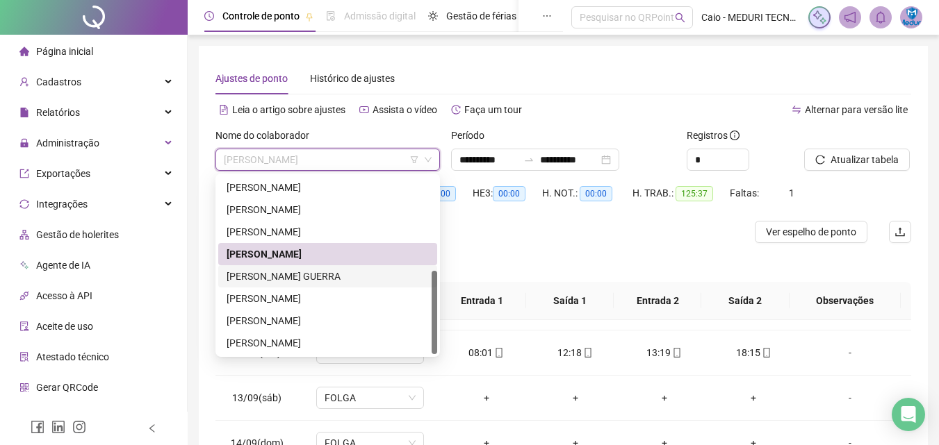
click at [329, 277] on div "[PERSON_NAME] GUERRA" at bounding box center [327, 276] width 202 height 15
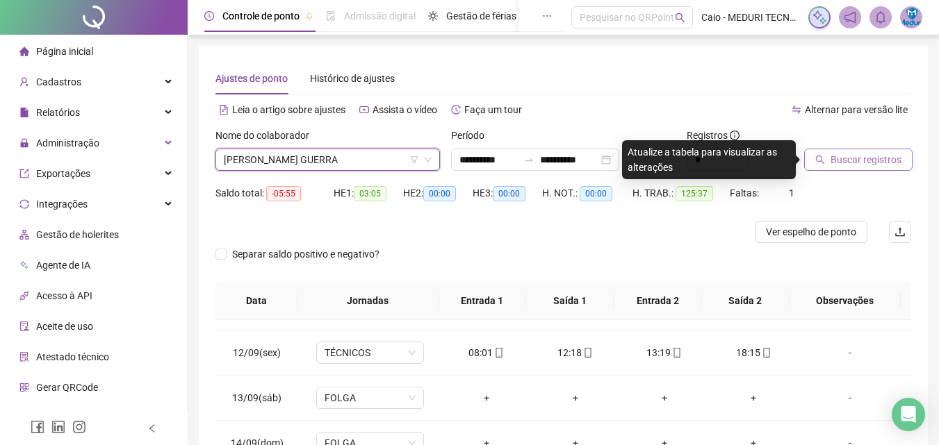
click at [834, 156] on span "Buscar registros" at bounding box center [865, 159] width 71 height 15
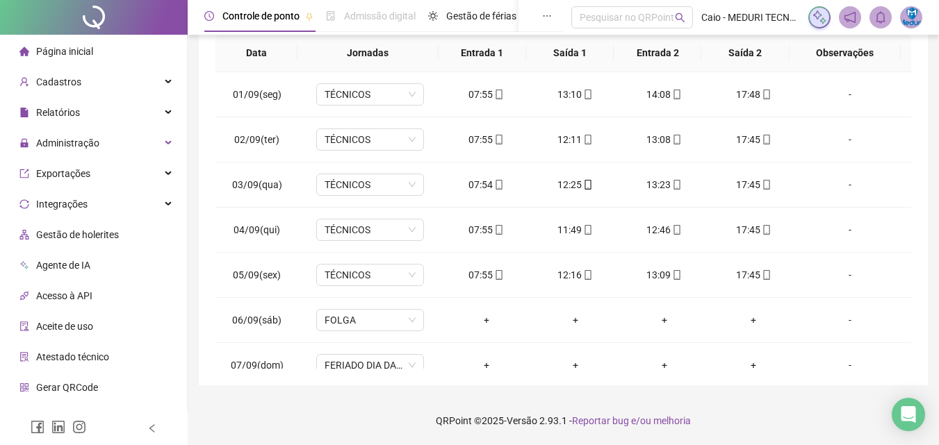
scroll to position [0, 0]
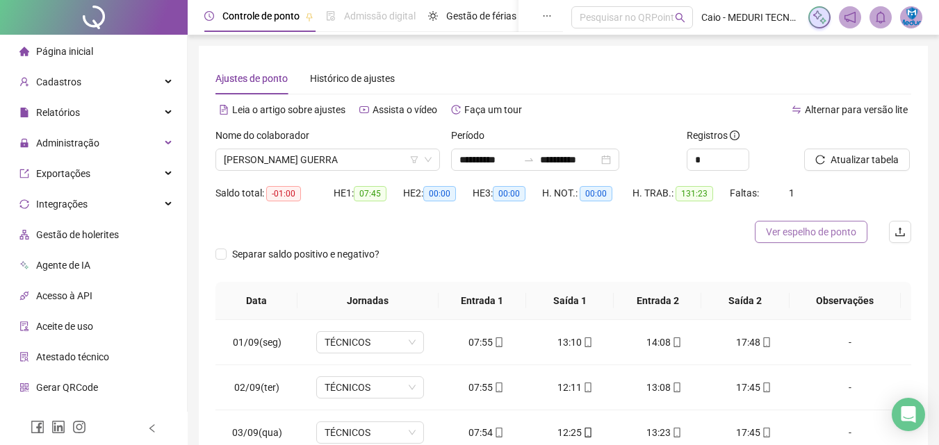
click at [818, 231] on span "Ver espelho de ponto" at bounding box center [811, 231] width 90 height 15
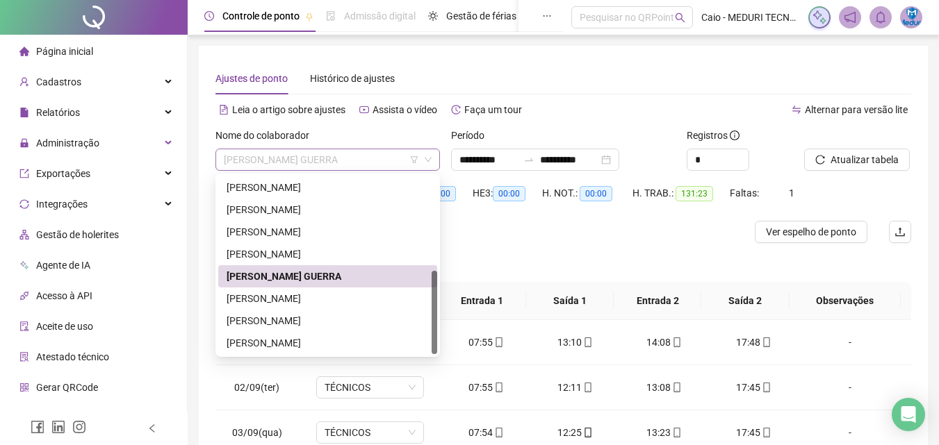
click at [304, 165] on span "[PERSON_NAME] GUERRA" at bounding box center [328, 159] width 208 height 21
click at [319, 301] on div "[PERSON_NAME]" at bounding box center [327, 298] width 202 height 15
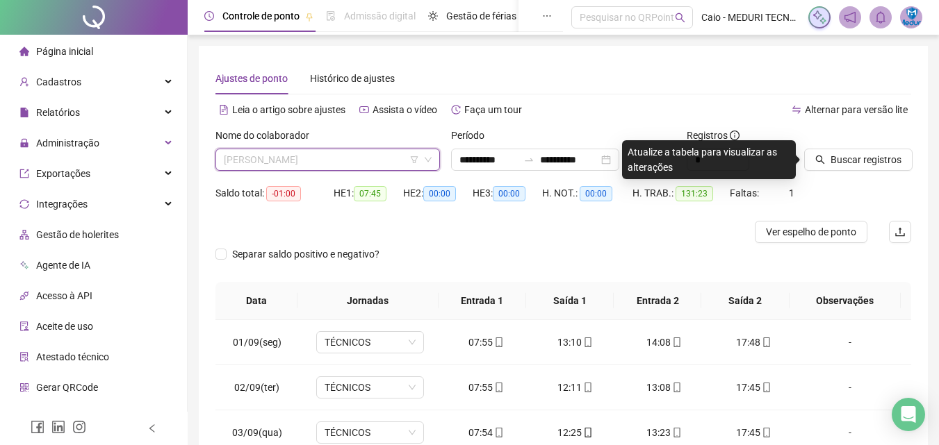
click at [395, 159] on span "[PERSON_NAME]" at bounding box center [328, 159] width 208 height 21
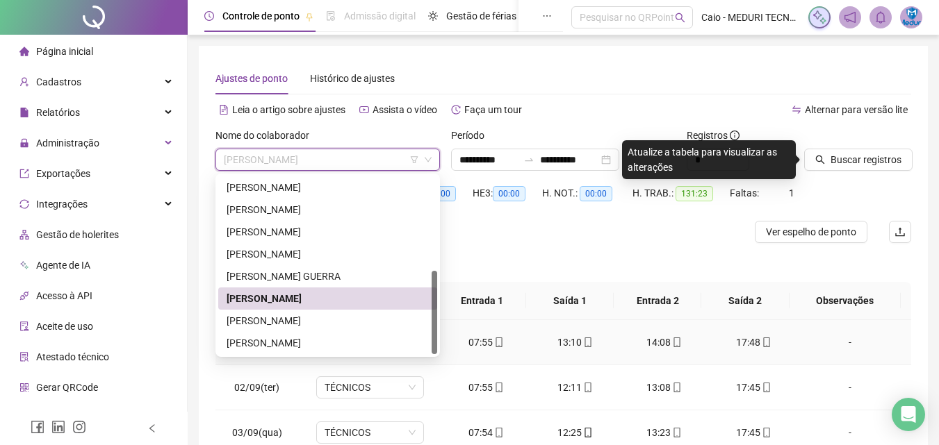
scroll to position [69, 0]
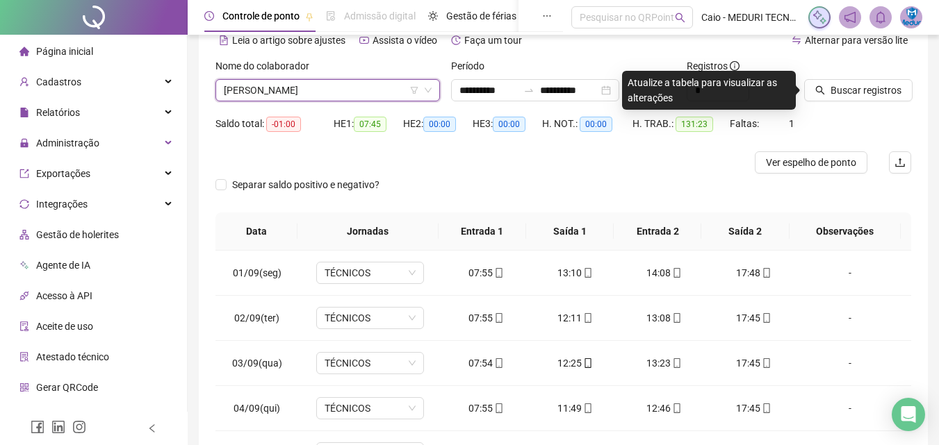
click at [320, 99] on span "[PERSON_NAME]" at bounding box center [328, 90] width 208 height 21
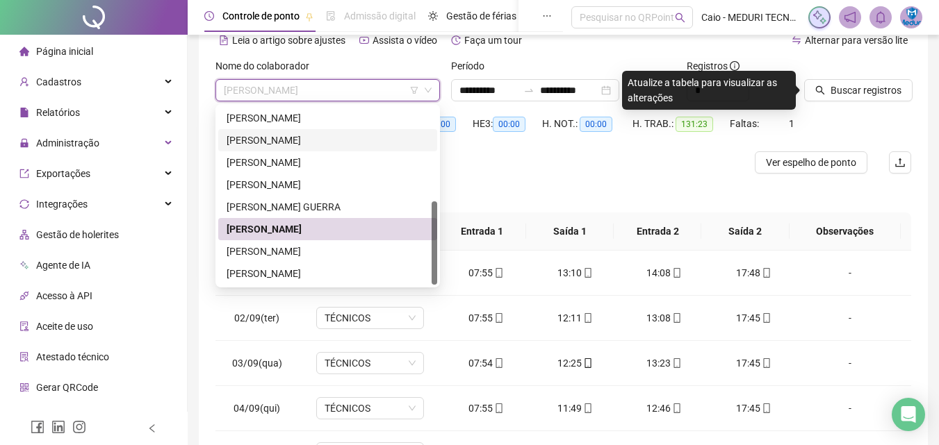
scroll to position [0, 0]
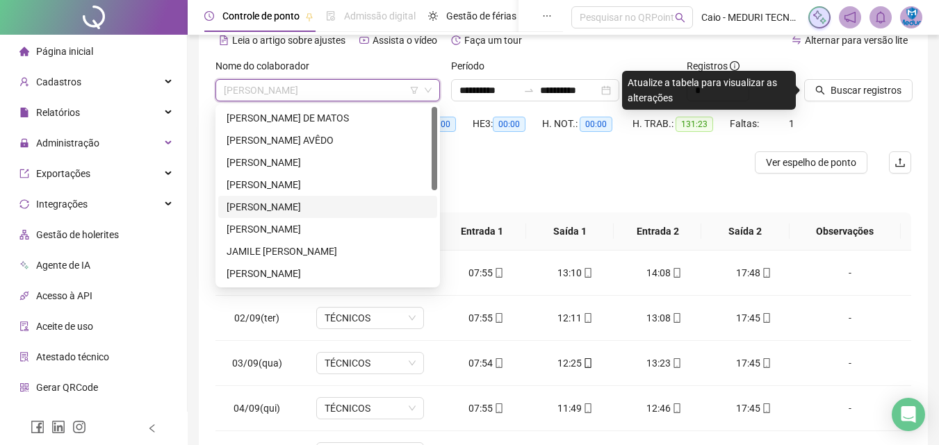
click at [304, 203] on div "[PERSON_NAME]" at bounding box center [327, 206] width 202 height 15
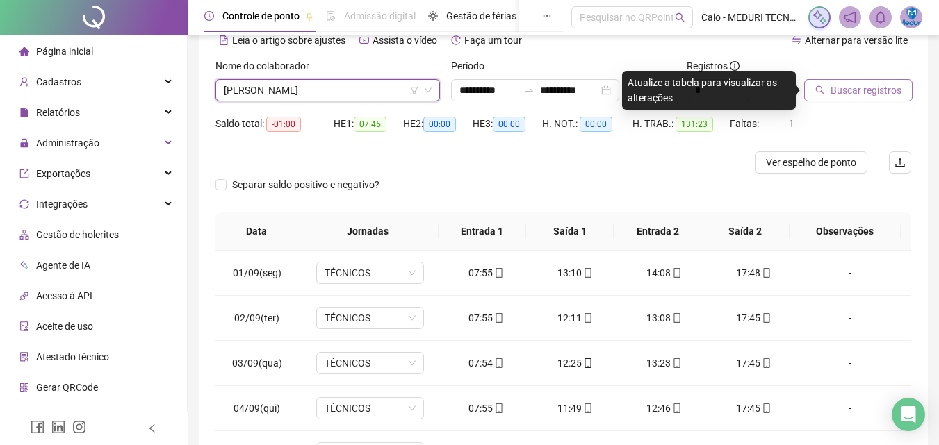
click at [909, 91] on button "Buscar registros" at bounding box center [858, 90] width 108 height 22
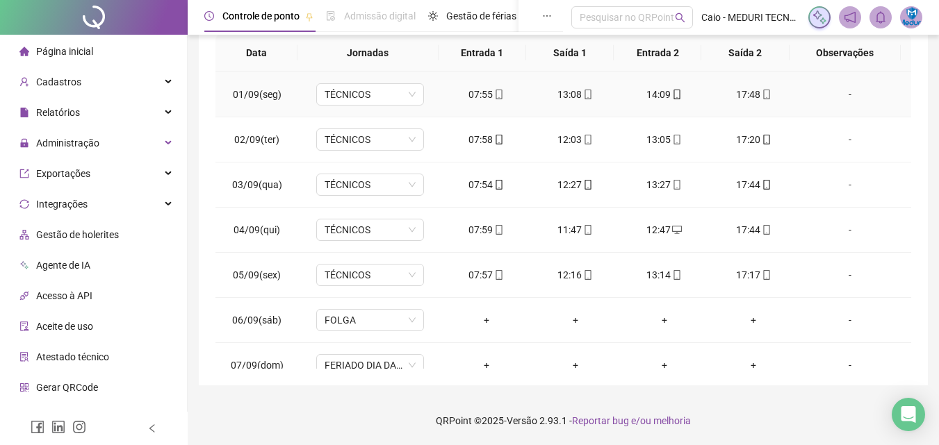
scroll to position [109, 0]
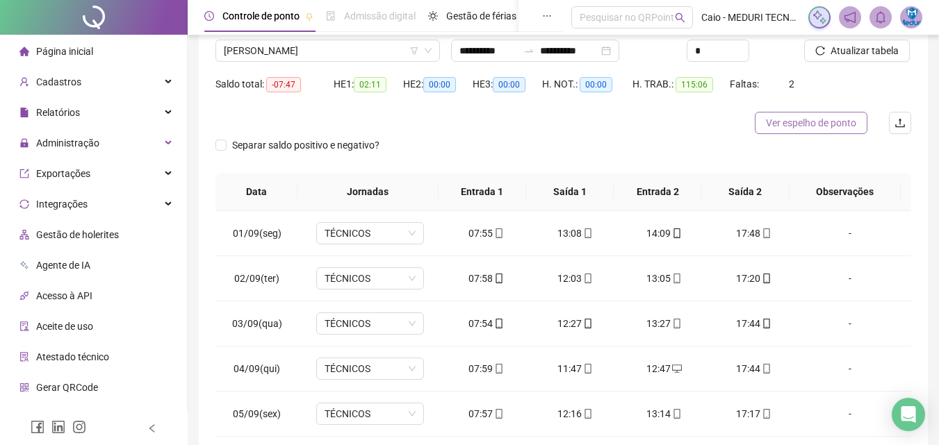
click at [795, 126] on span "Ver espelho de ponto" at bounding box center [811, 122] width 90 height 15
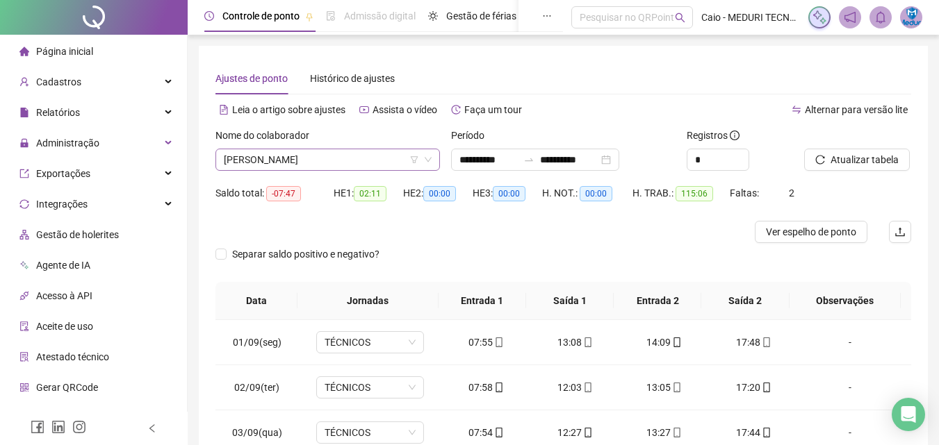
click at [360, 151] on span "[PERSON_NAME]" at bounding box center [328, 159] width 208 height 21
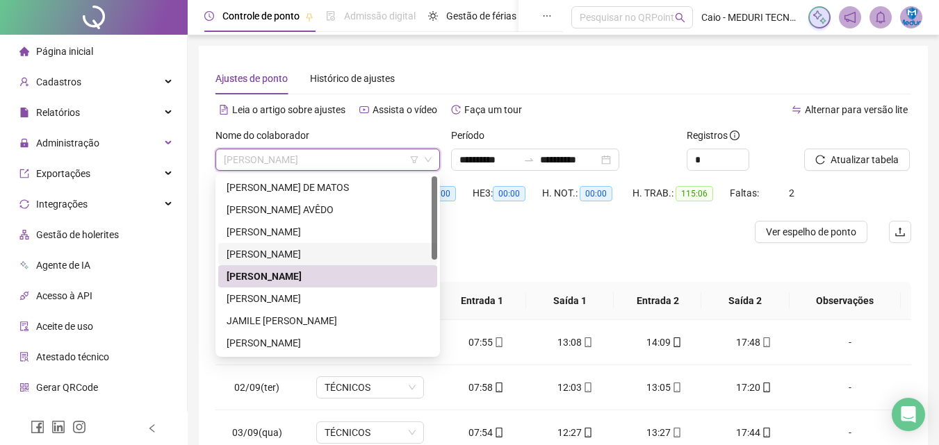
click at [305, 249] on div "[PERSON_NAME]" at bounding box center [327, 254] width 202 height 15
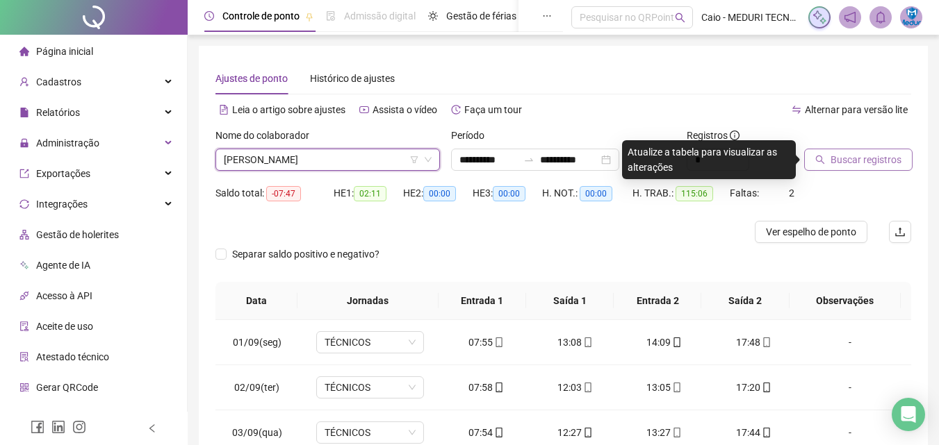
click at [884, 154] on span "Buscar registros" at bounding box center [865, 159] width 71 height 15
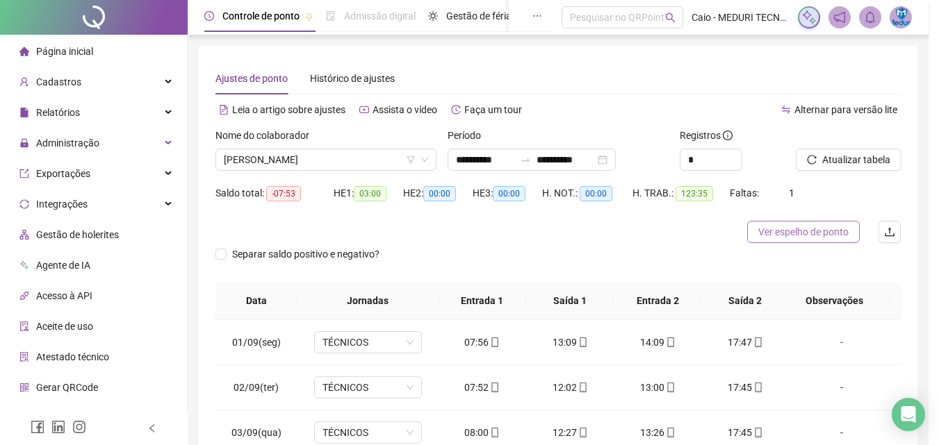
click at [828, 237] on span "Ver espelho de ponto" at bounding box center [803, 231] width 90 height 15
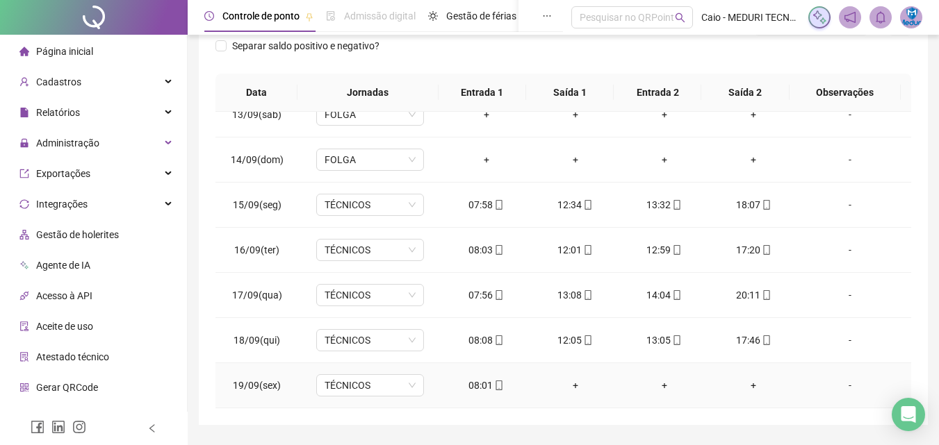
scroll to position [248, 0]
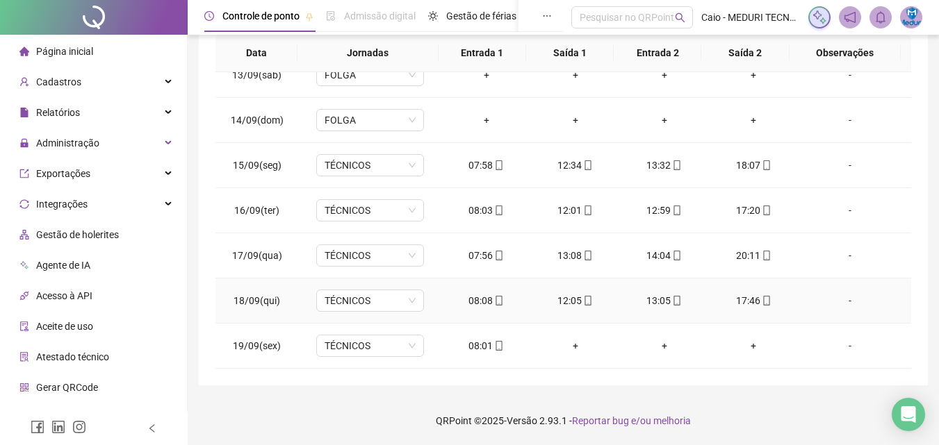
click at [761, 296] on icon "mobile" at bounding box center [766, 301] width 10 height 10
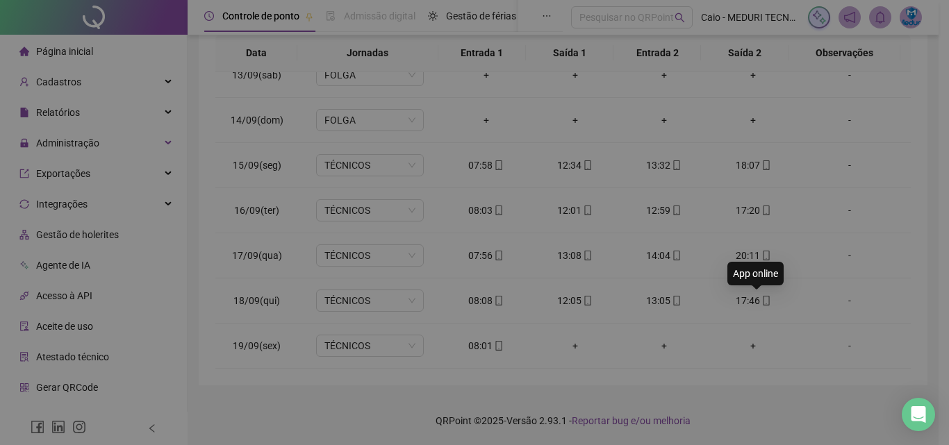
type input "**********"
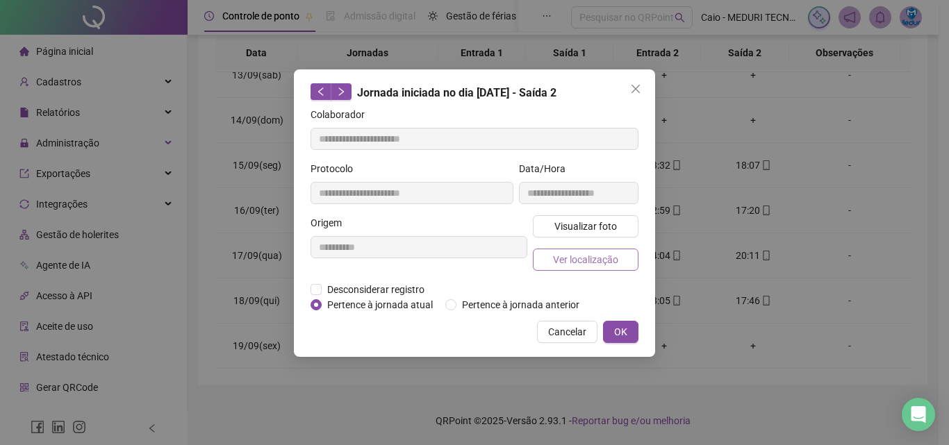
click at [589, 257] on span "Ver localização" at bounding box center [585, 259] width 65 height 15
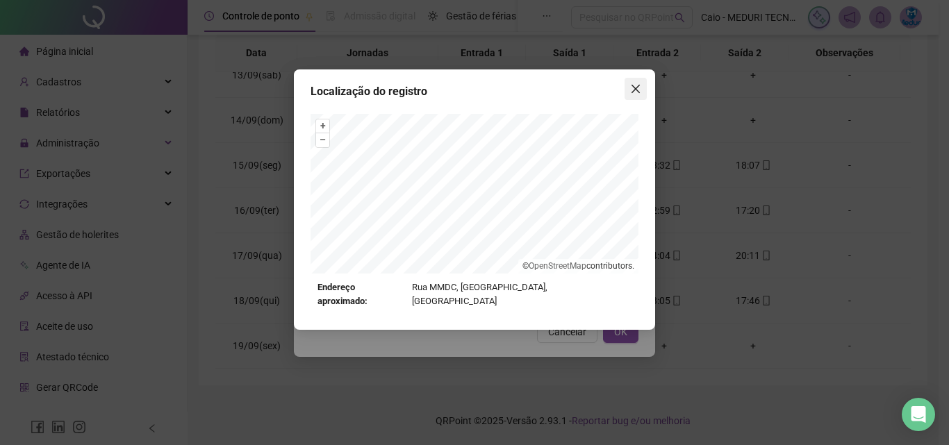
click at [632, 93] on icon "close" at bounding box center [635, 88] width 11 height 11
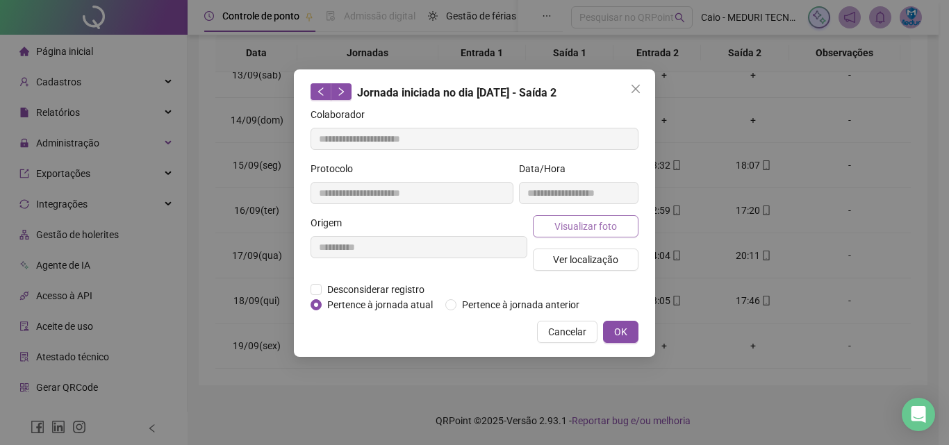
click at [603, 227] on span "Visualizar foto" at bounding box center [585, 226] width 63 height 15
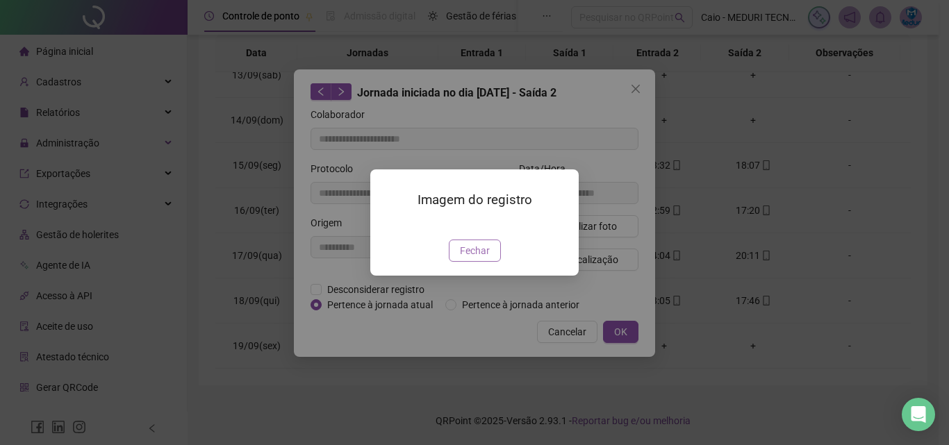
click at [470, 258] on span "Fechar" at bounding box center [475, 250] width 30 height 15
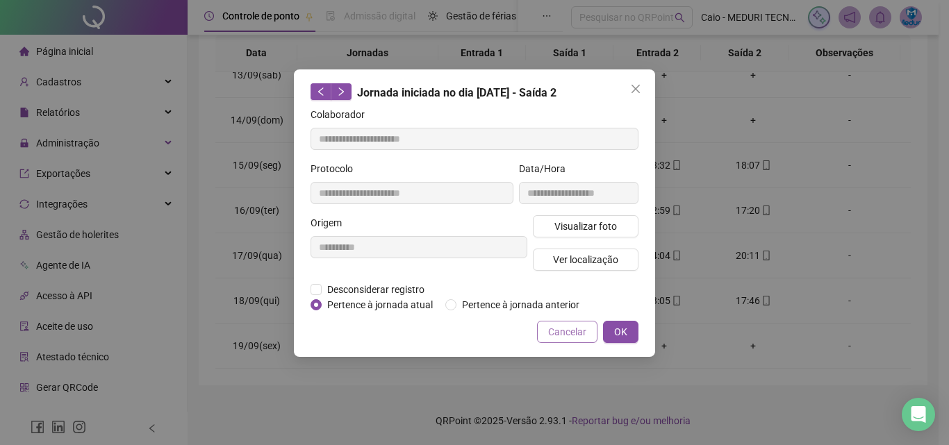
click at [570, 336] on span "Cancelar" at bounding box center [567, 331] width 38 height 15
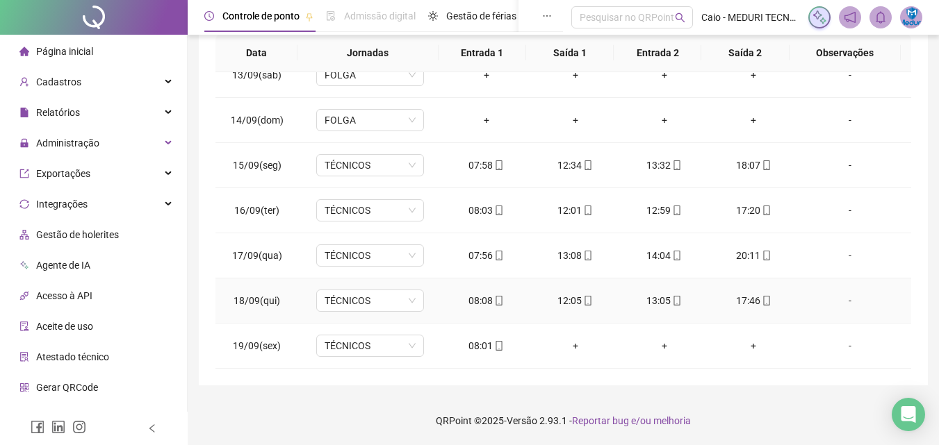
click at [497, 304] on icon "mobile" at bounding box center [499, 301] width 6 height 10
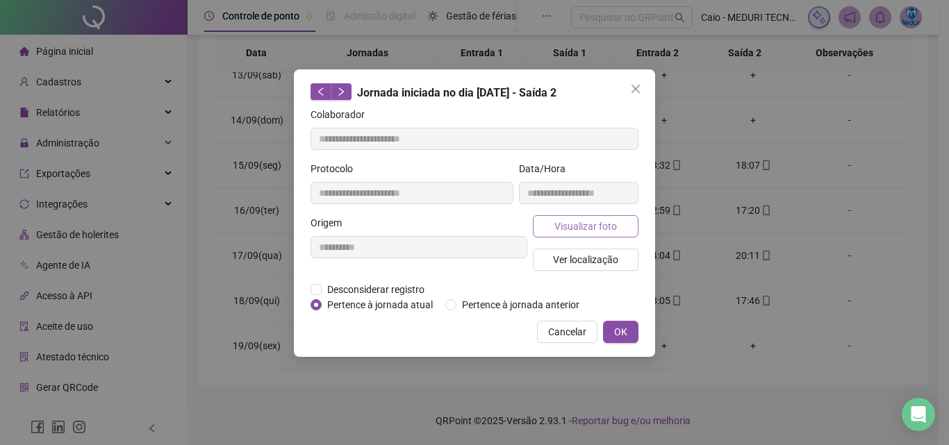
type input "**********"
click at [560, 222] on span "Visualizar foto" at bounding box center [585, 226] width 63 height 15
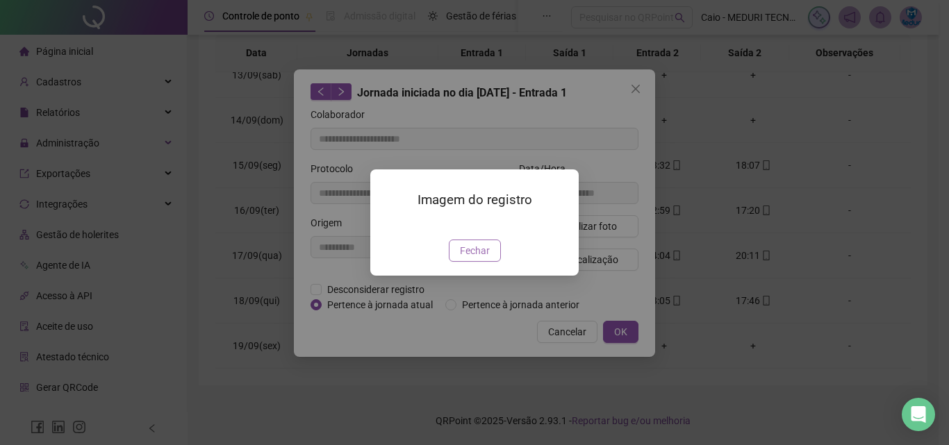
click at [483, 258] on span "Fechar" at bounding box center [475, 250] width 30 height 15
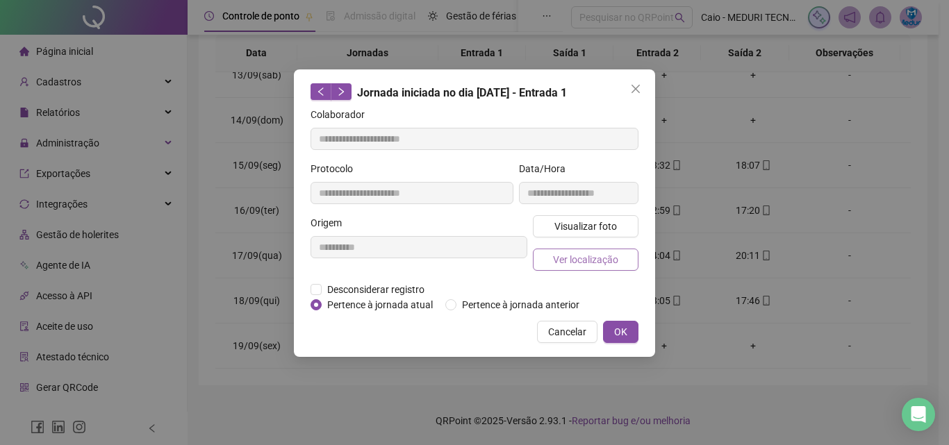
click at [578, 266] on span "Ver localização" at bounding box center [585, 259] width 65 height 15
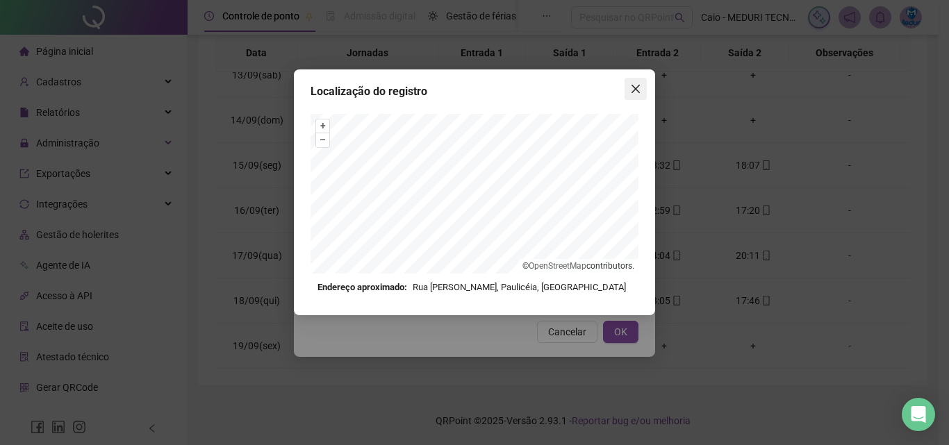
click at [632, 82] on button "Close" at bounding box center [636, 89] width 22 height 22
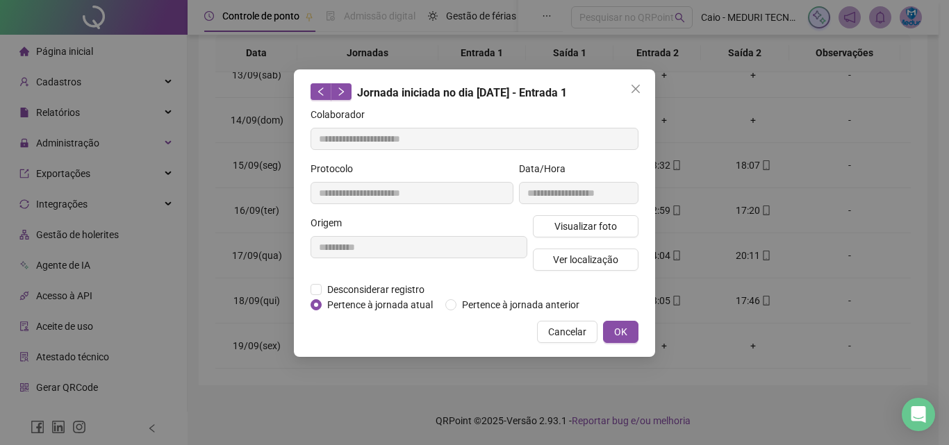
click at [632, 89] on icon "close" at bounding box center [635, 88] width 11 height 11
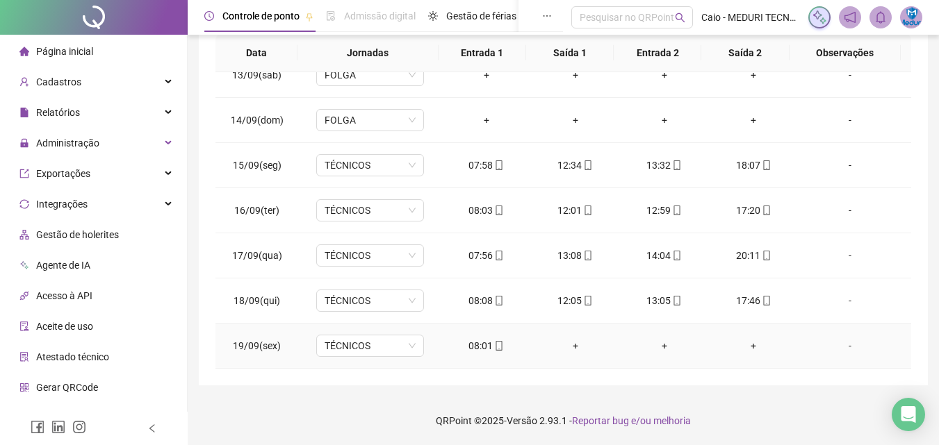
click at [486, 345] on div "08:01" at bounding box center [486, 345] width 67 height 15
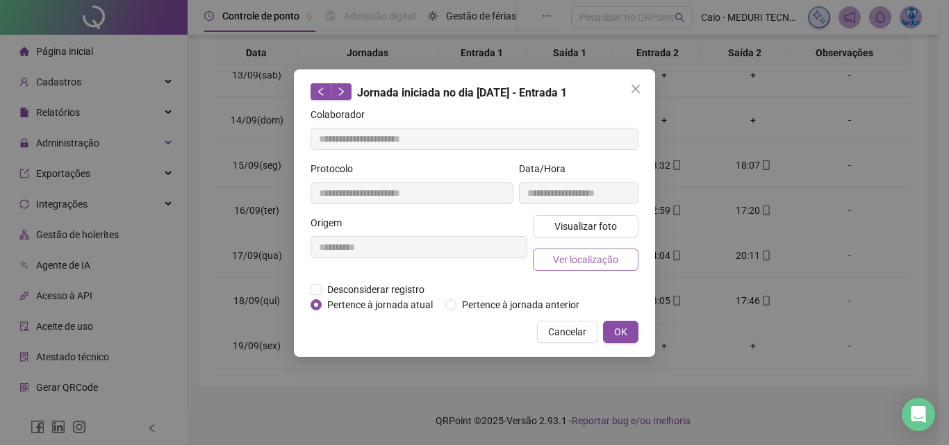
type input "**********"
click at [573, 230] on span "Visualizar foto" at bounding box center [585, 226] width 63 height 15
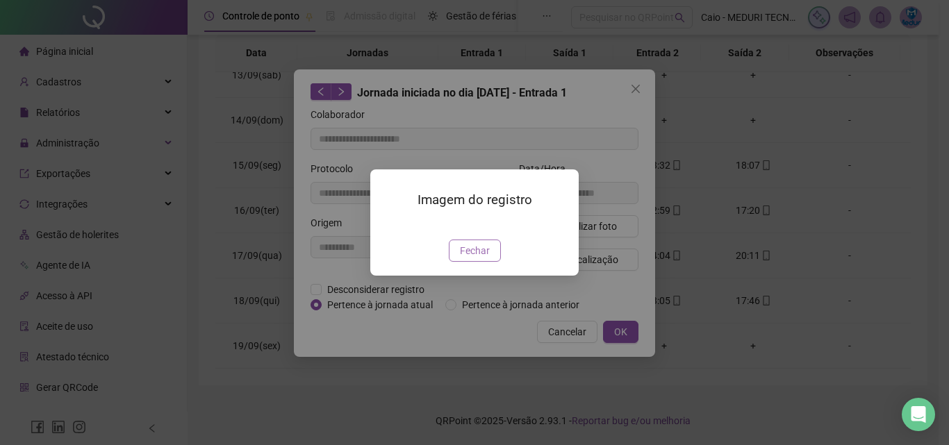
click at [483, 258] on span "Fechar" at bounding box center [475, 250] width 30 height 15
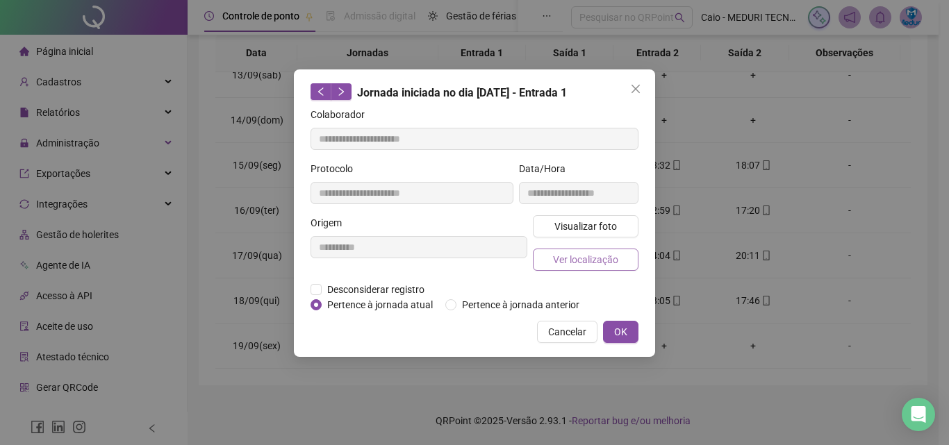
click at [602, 256] on span "Ver localização" at bounding box center [585, 259] width 65 height 15
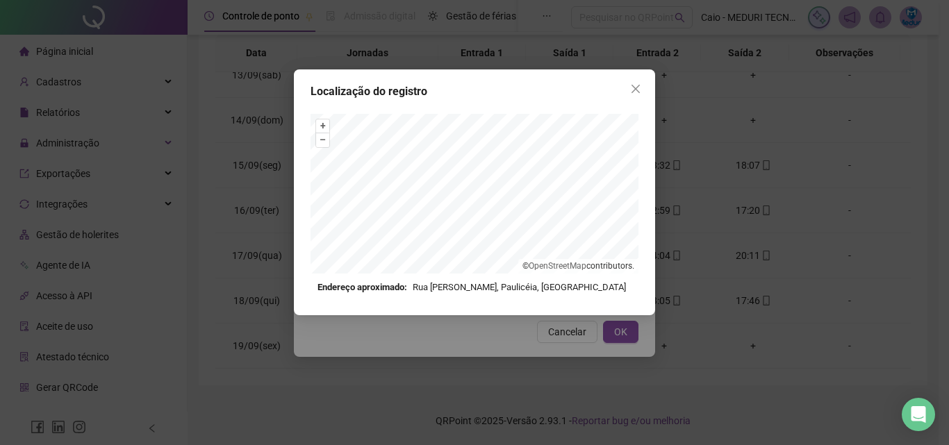
click at [637, 76] on div "Localização do registro + – ⇧ › © OpenStreetMap contributors. Endereço aproxima…" at bounding box center [474, 192] width 361 height 246
click at [637, 83] on button "Close" at bounding box center [636, 89] width 22 height 22
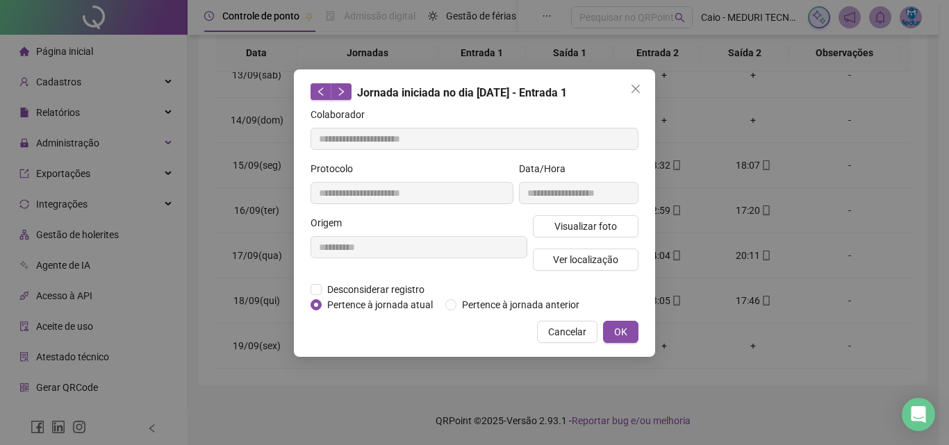
click at [637, 83] on button "Close" at bounding box center [636, 89] width 22 height 22
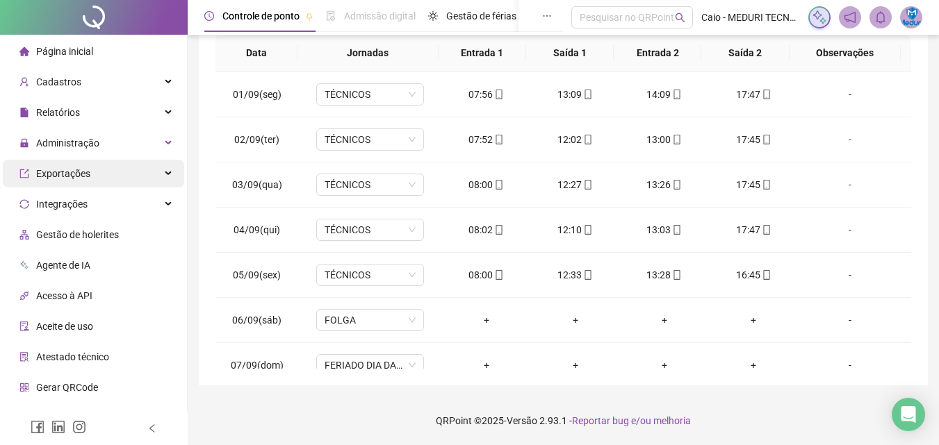
scroll to position [0, 0]
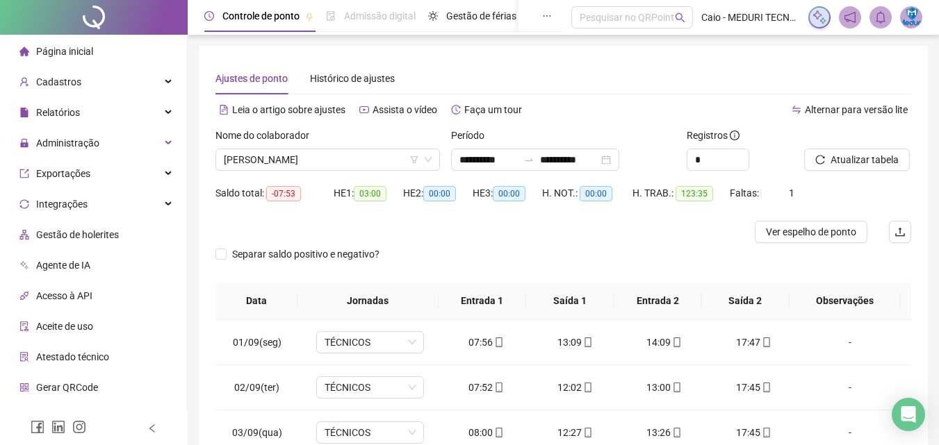
click at [281, 172] on div "Nome do colaborador EVERTON MARQUES TAVARES" at bounding box center [328, 155] width 236 height 54
click at [286, 164] on span "[PERSON_NAME]" at bounding box center [328, 159] width 208 height 21
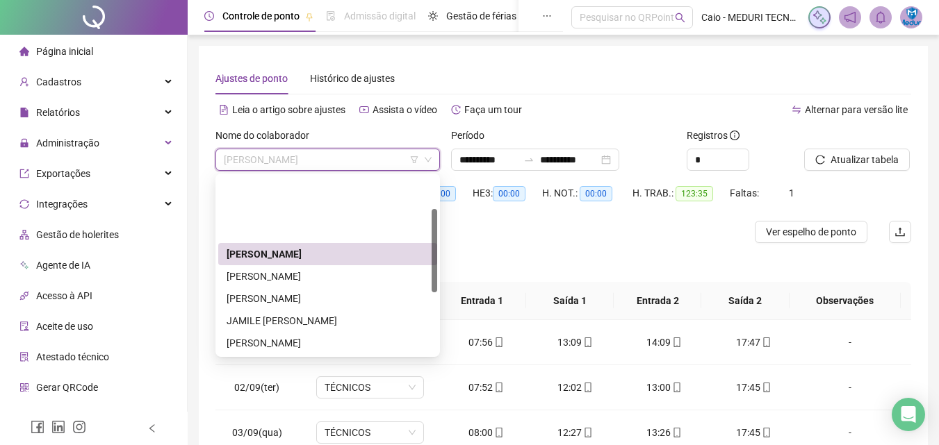
scroll to position [69, 0]
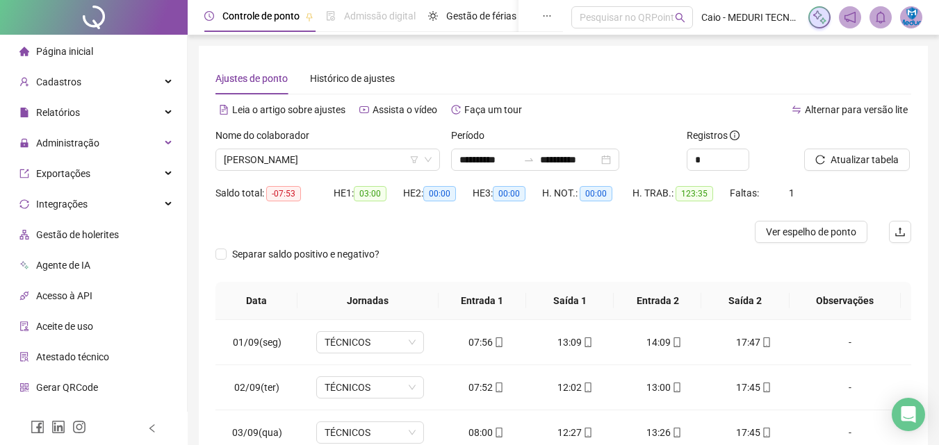
click at [336, 141] on div "Nome do colaborador" at bounding box center [327, 138] width 224 height 21
click at [336, 151] on span "[PERSON_NAME]" at bounding box center [328, 159] width 208 height 21
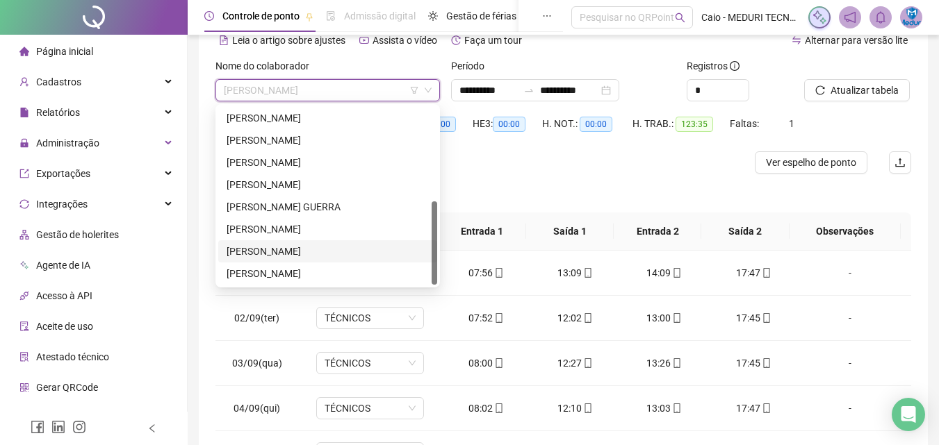
click at [324, 248] on div "[PERSON_NAME]" at bounding box center [327, 251] width 202 height 15
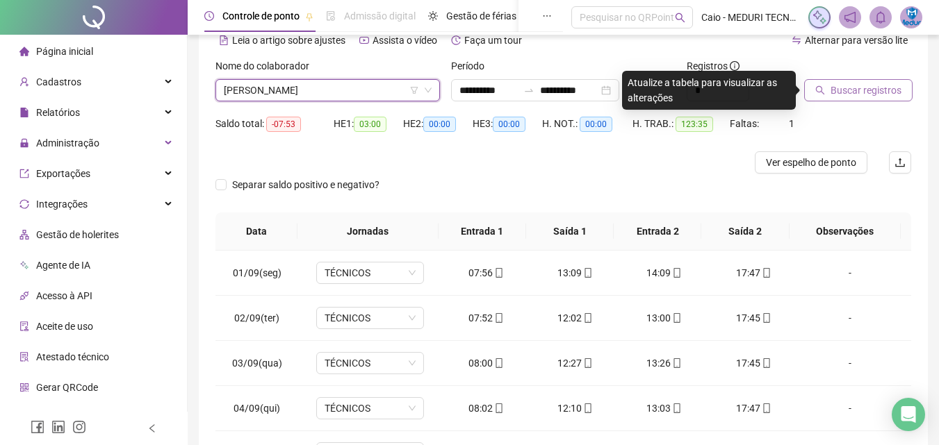
click at [862, 92] on span "Buscar registros" at bounding box center [865, 90] width 71 height 15
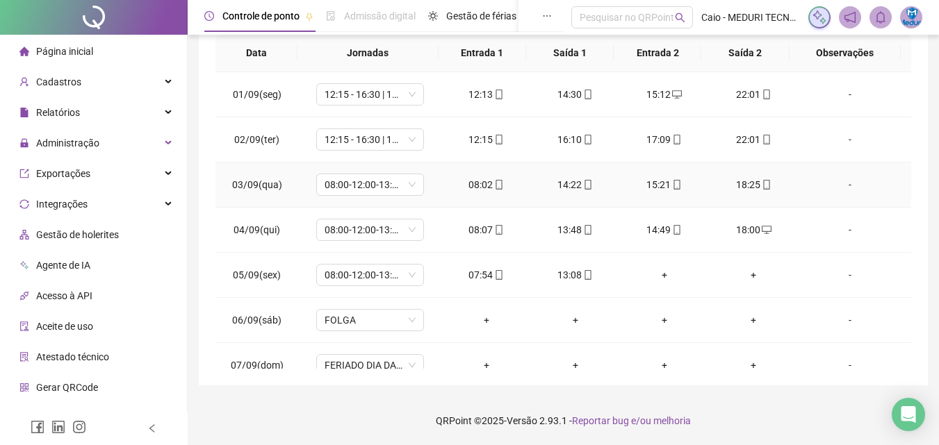
scroll to position [40, 0]
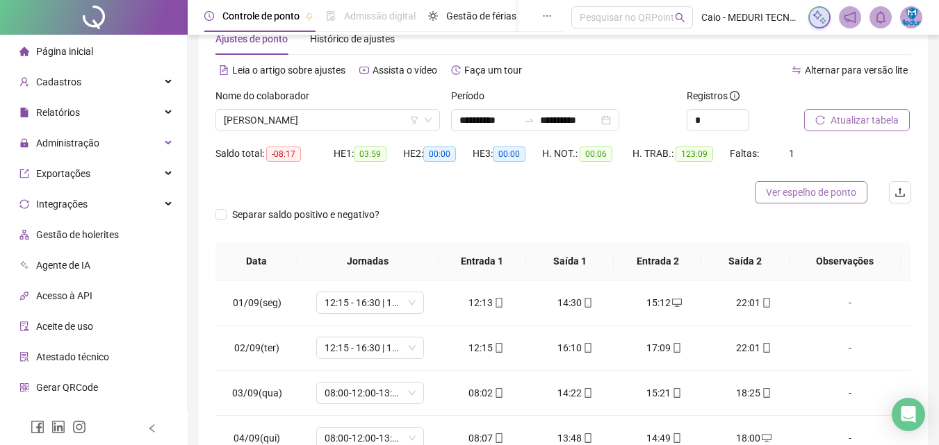
click at [807, 195] on span "Ver espelho de ponto" at bounding box center [811, 192] width 90 height 15
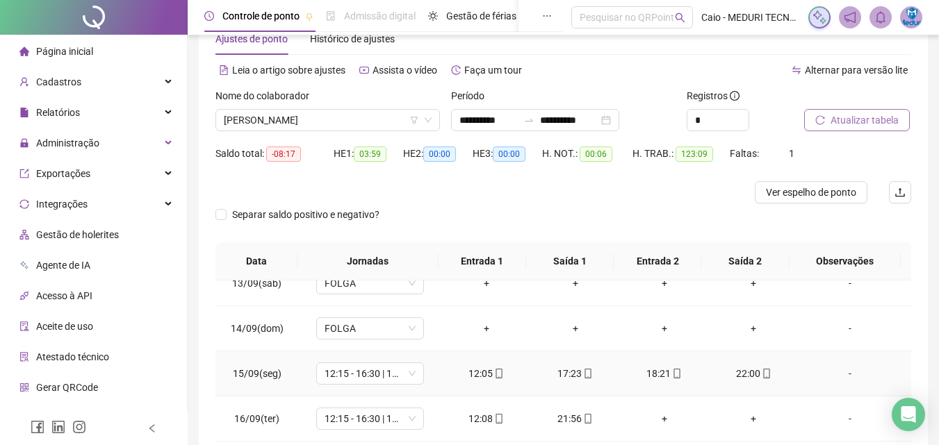
scroll to position [248, 0]
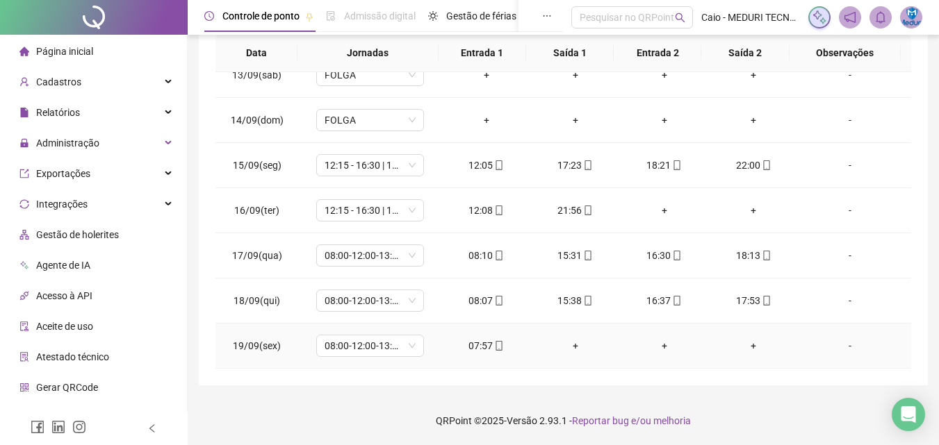
click at [497, 343] on icon "mobile" at bounding box center [499, 346] width 10 height 10
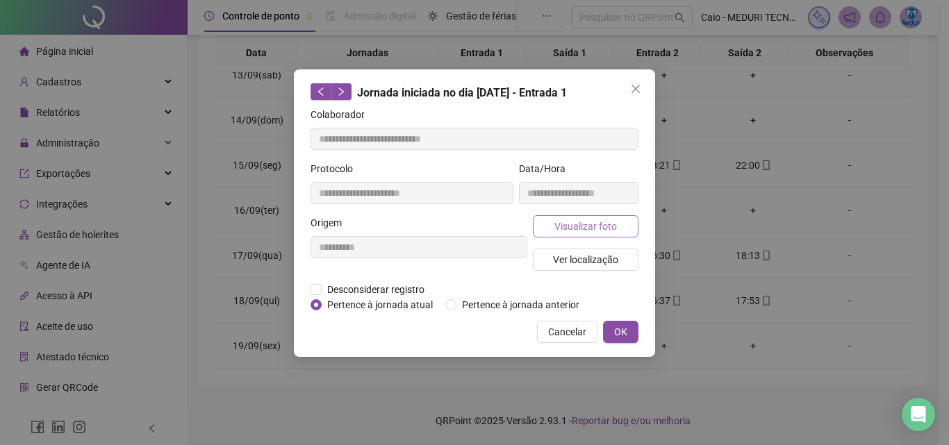
click at [593, 229] on span "Visualizar foto" at bounding box center [585, 226] width 63 height 15
type input "**********"
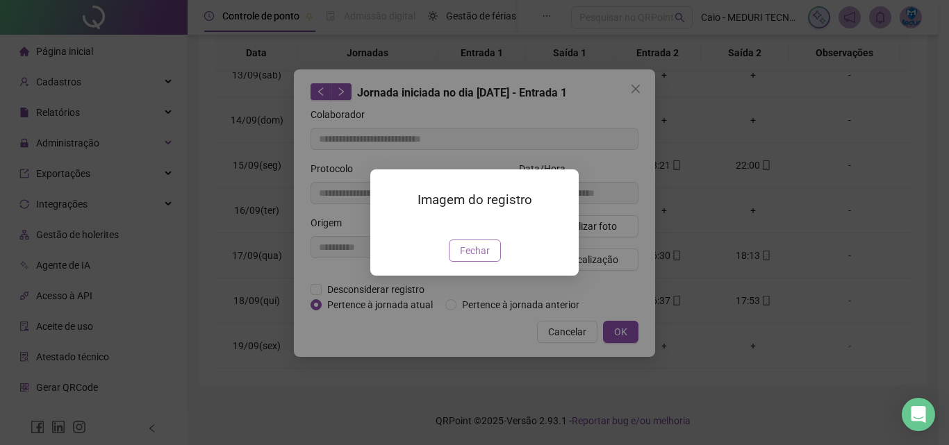
click at [482, 258] on span "Fechar" at bounding box center [475, 250] width 30 height 15
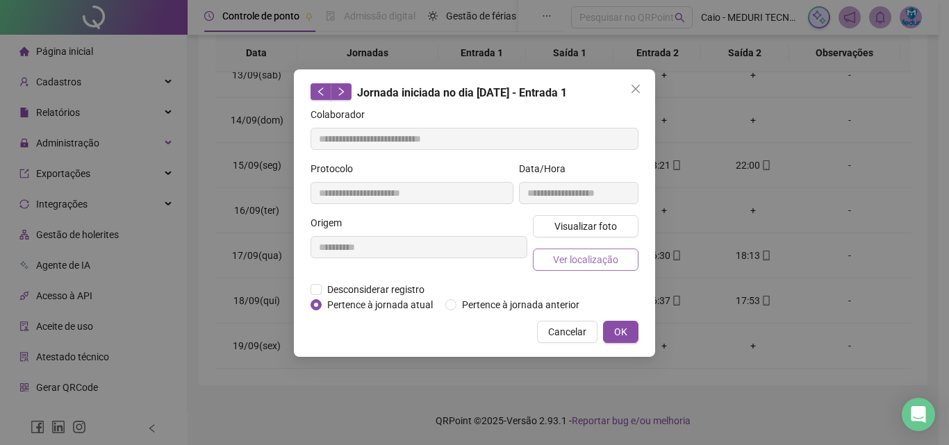
click at [595, 263] on span "Ver localização" at bounding box center [585, 259] width 65 height 15
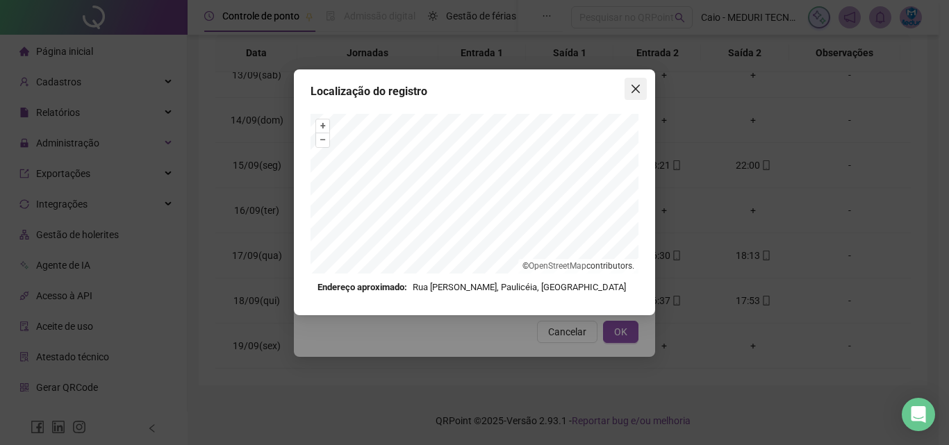
click at [635, 88] on icon "close" at bounding box center [636, 89] width 8 height 8
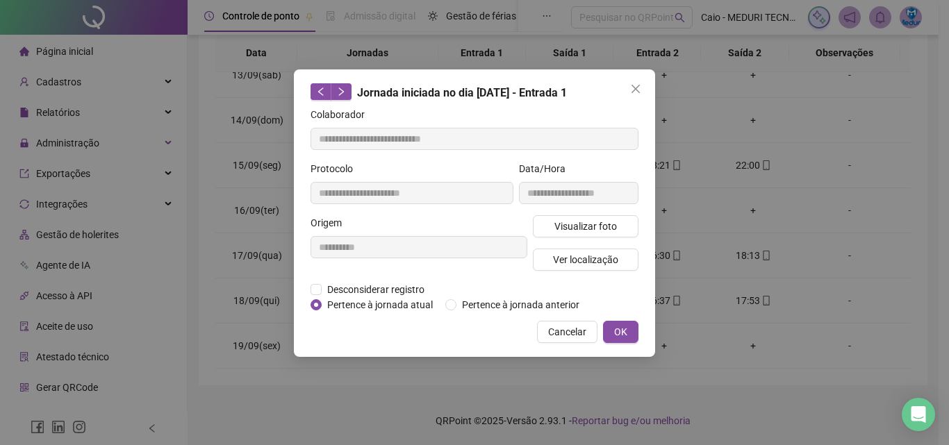
click at [635, 88] on icon "close" at bounding box center [636, 89] width 8 height 8
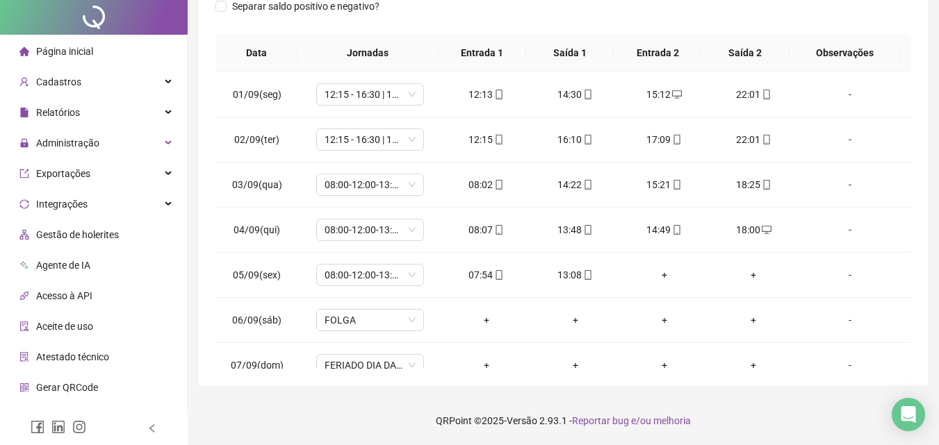
scroll to position [0, 0]
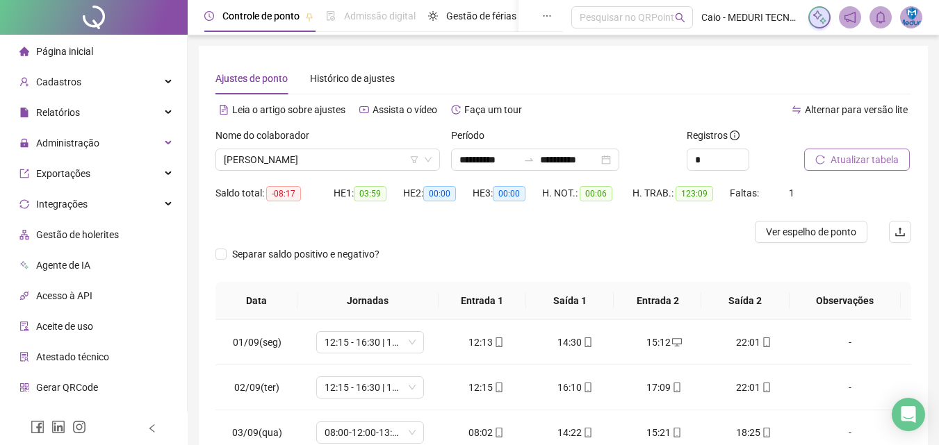
click at [283, 157] on span "[PERSON_NAME]" at bounding box center [328, 159] width 208 height 21
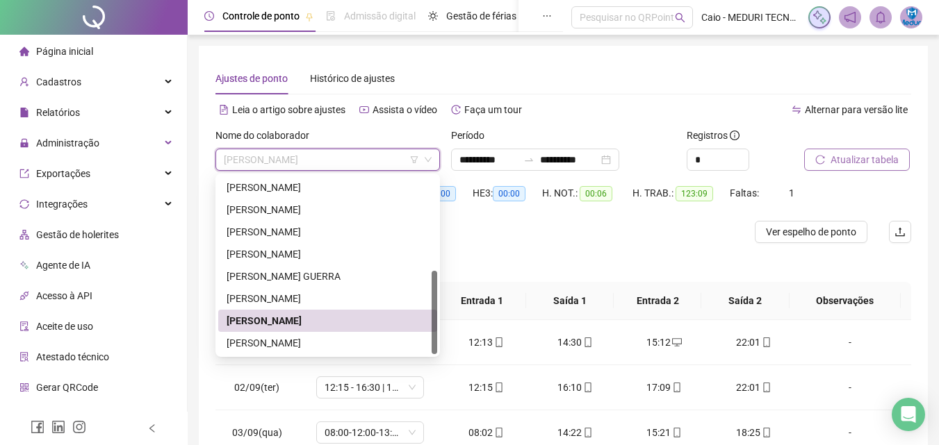
click at [290, 343] on div "[PERSON_NAME]" at bounding box center [327, 343] width 202 height 15
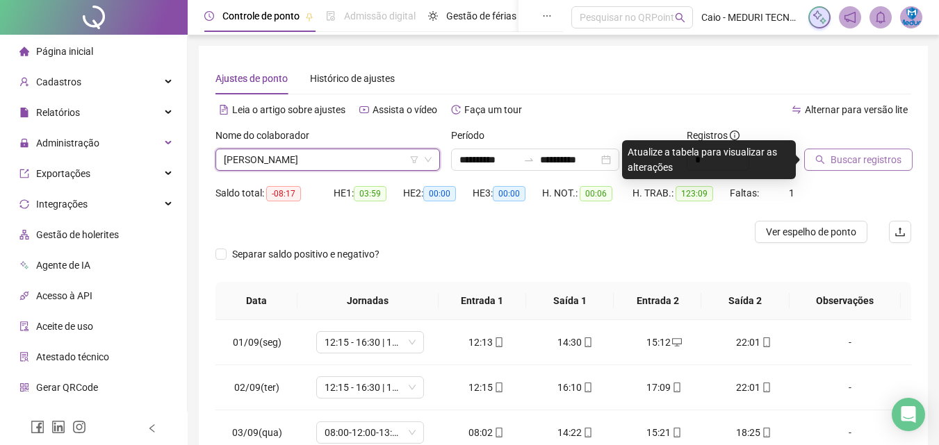
click at [849, 158] on span "Buscar registros" at bounding box center [865, 159] width 71 height 15
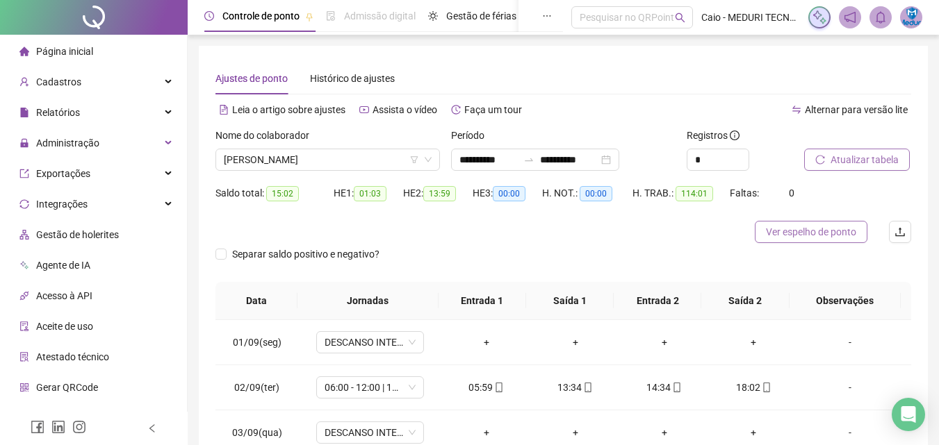
click at [784, 236] on span "Ver espelho de ponto" at bounding box center [811, 231] width 90 height 15
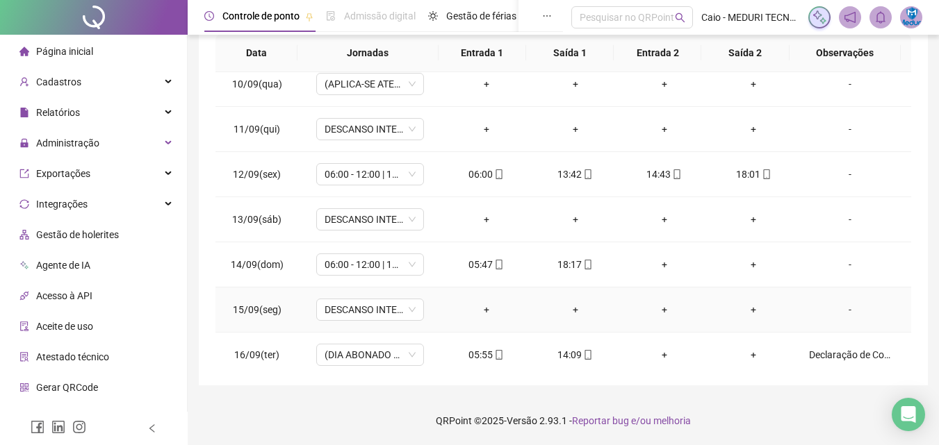
scroll to position [561, 0]
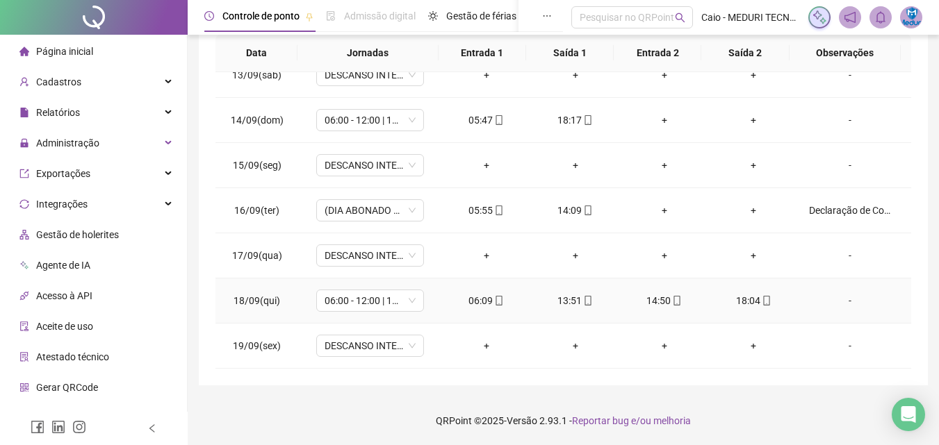
click at [742, 292] on td "18:04" at bounding box center [753, 301] width 89 height 45
click at [588, 306] on div "13:51" at bounding box center [575, 300] width 67 height 15
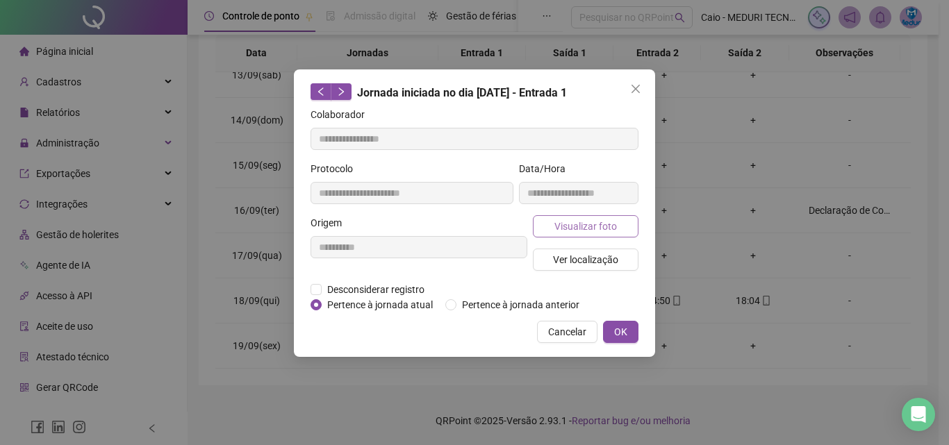
click at [596, 232] on span "Visualizar foto" at bounding box center [585, 226] width 63 height 15
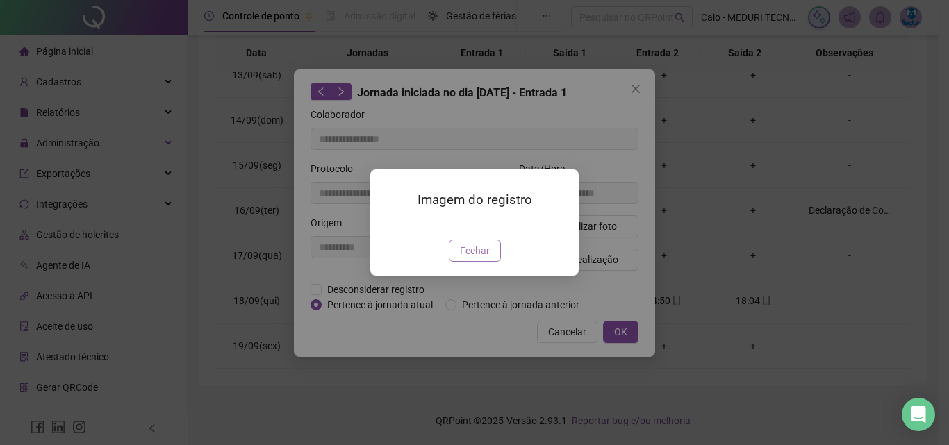
type input "**********"
click at [475, 258] on span "Fechar" at bounding box center [475, 250] width 30 height 15
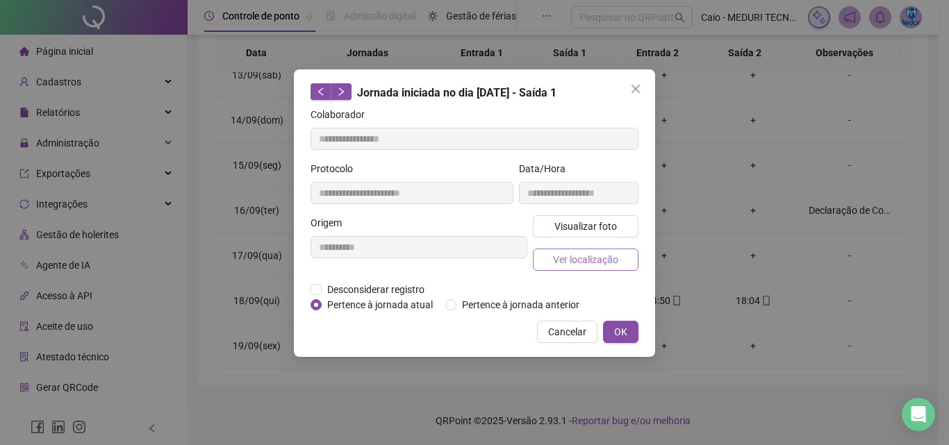
click at [604, 259] on span "Ver localização" at bounding box center [585, 259] width 65 height 15
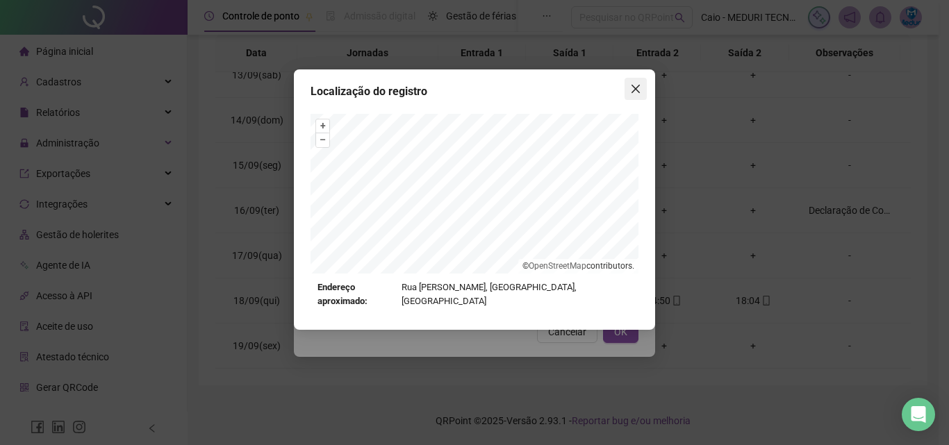
click at [631, 89] on icon "close" at bounding box center [635, 88] width 11 height 11
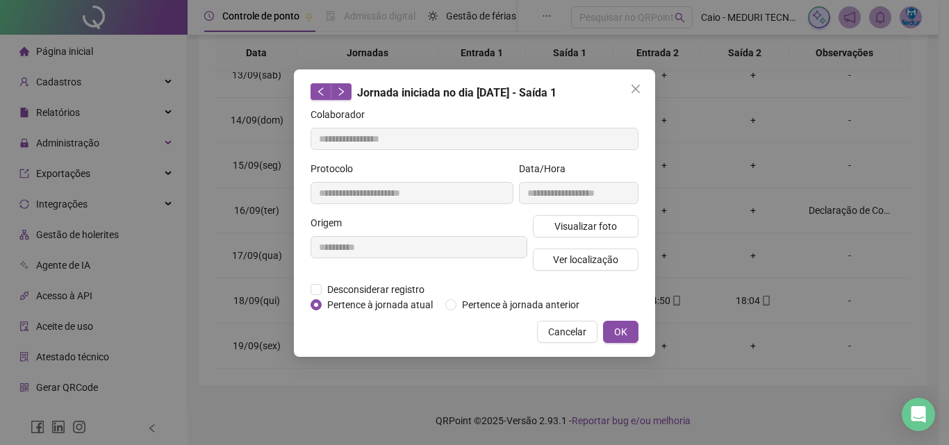
click at [633, 89] on icon "close" at bounding box center [635, 88] width 11 height 11
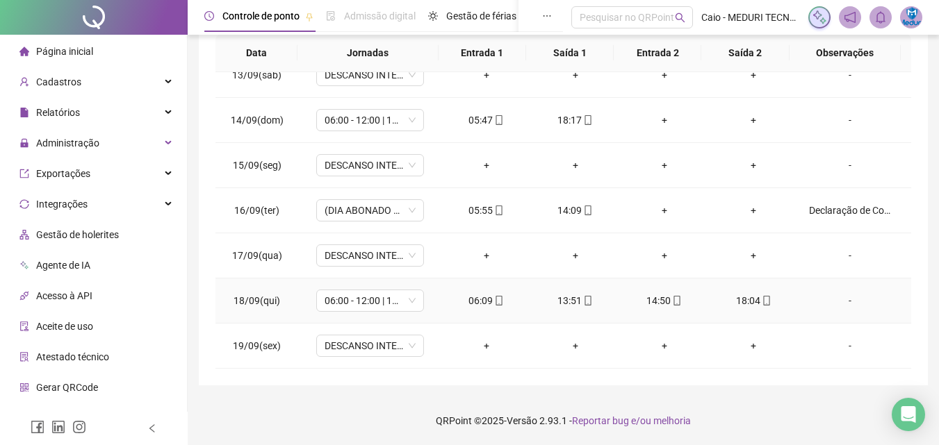
click at [660, 304] on div "14:50" at bounding box center [664, 300] width 67 height 15
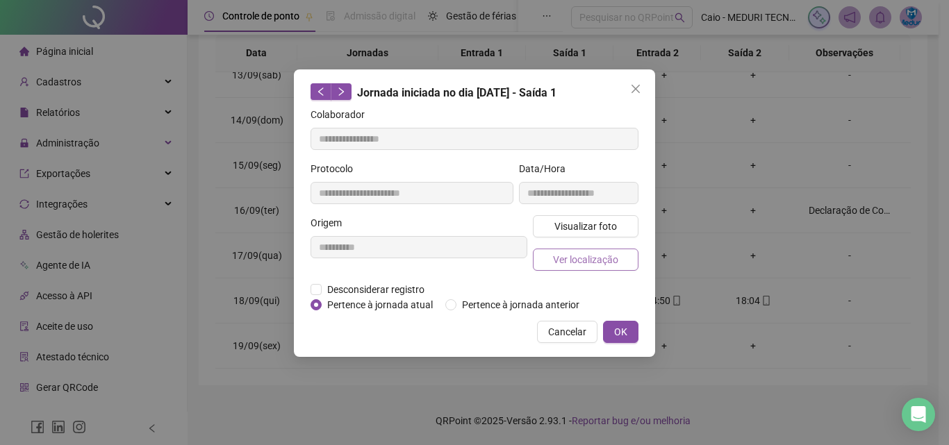
type input "**********"
click at [610, 235] on button "Visualizar foto" at bounding box center [586, 226] width 106 height 22
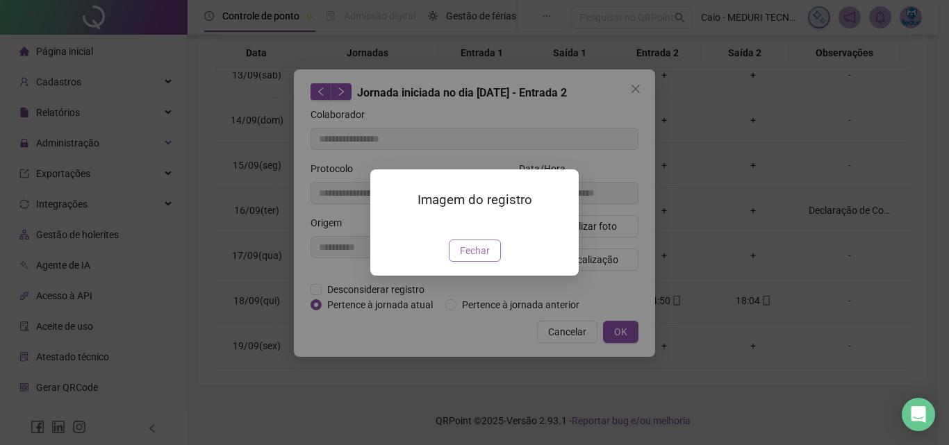
click at [480, 258] on span "Fechar" at bounding box center [475, 250] width 30 height 15
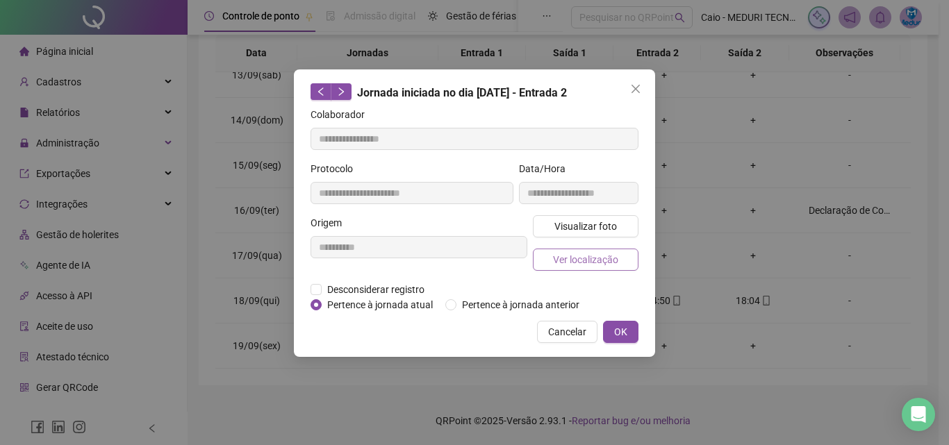
click at [586, 264] on span "Ver localização" at bounding box center [585, 259] width 65 height 15
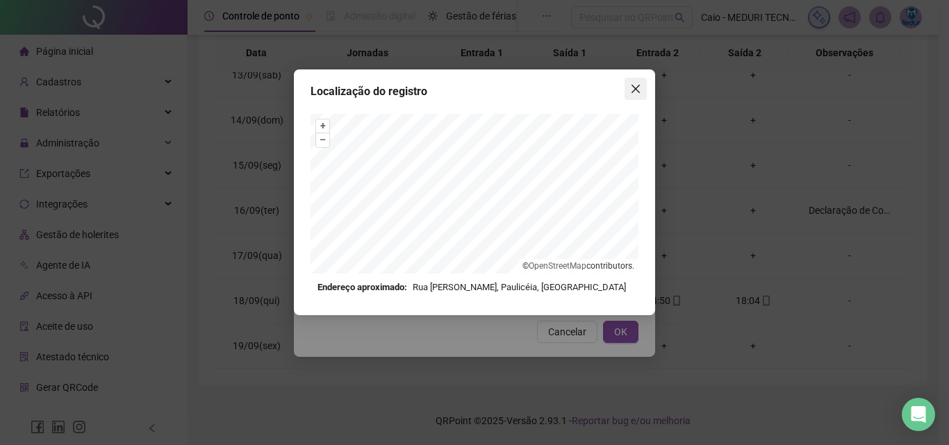
click at [639, 85] on icon "close" at bounding box center [636, 89] width 8 height 8
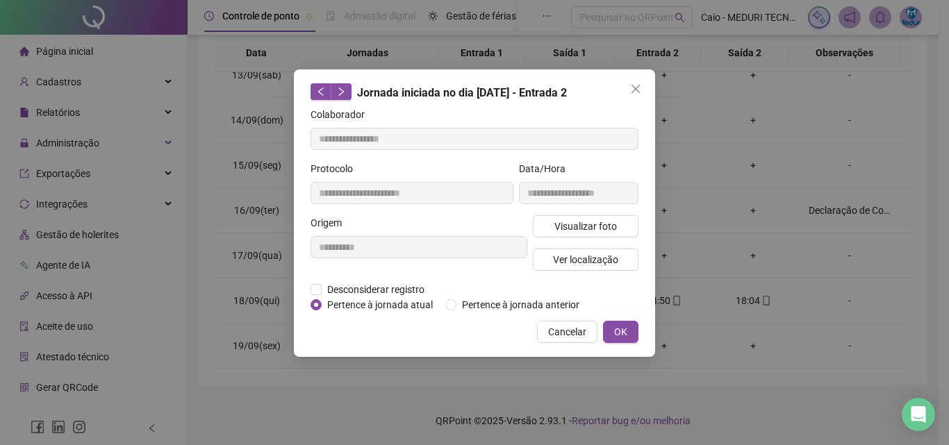
click at [639, 85] on icon "close" at bounding box center [636, 89] width 8 height 8
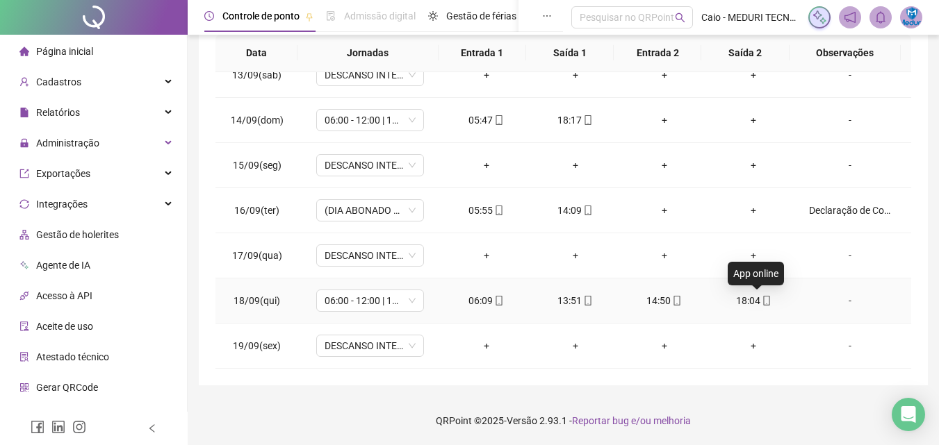
click at [761, 303] on icon "mobile" at bounding box center [766, 301] width 10 height 10
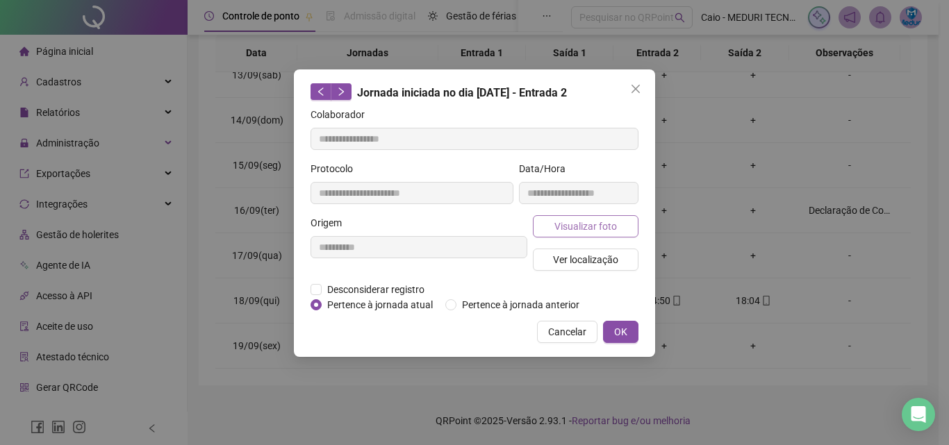
type input "**********"
click at [600, 224] on span "Visualizar foto" at bounding box center [585, 226] width 63 height 15
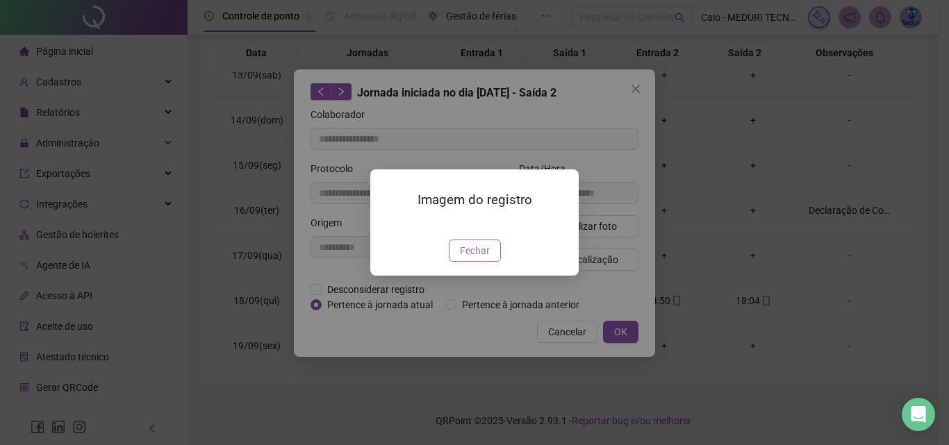
click at [489, 262] on button "Fechar" at bounding box center [475, 251] width 52 height 22
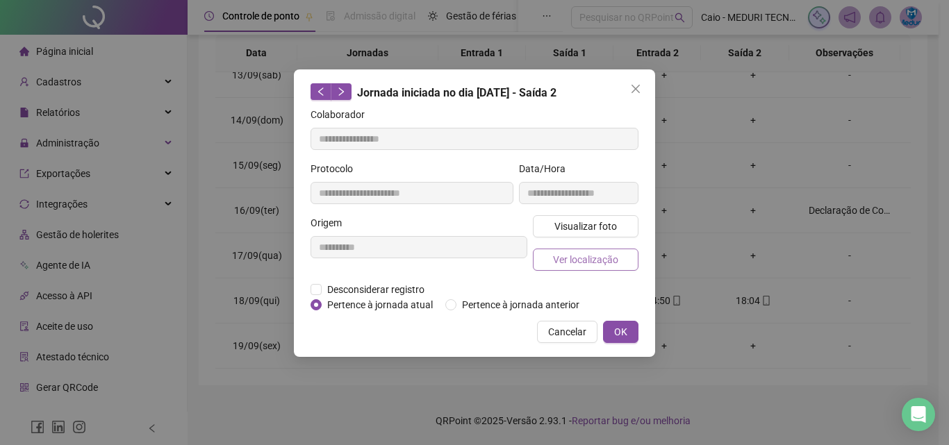
click at [570, 261] on span "Ver localização" at bounding box center [585, 259] width 65 height 15
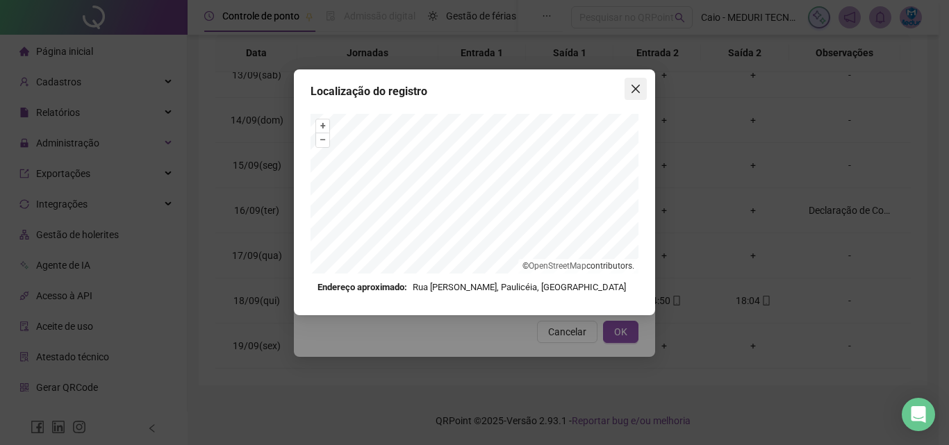
click at [634, 90] on icon "close" at bounding box center [635, 88] width 11 height 11
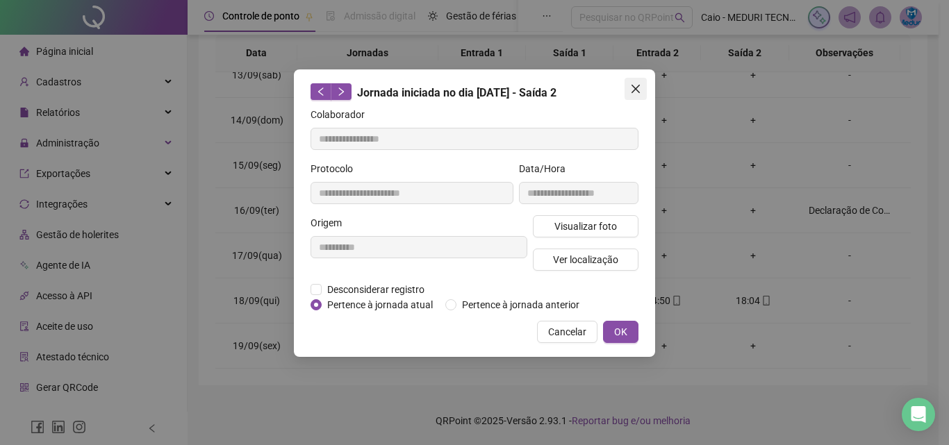
click at [629, 90] on span "Close" at bounding box center [636, 88] width 22 height 11
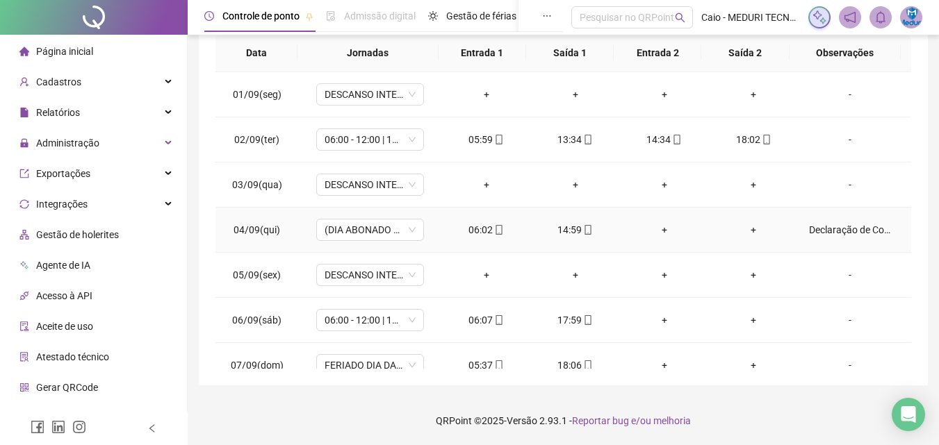
scroll to position [0, 0]
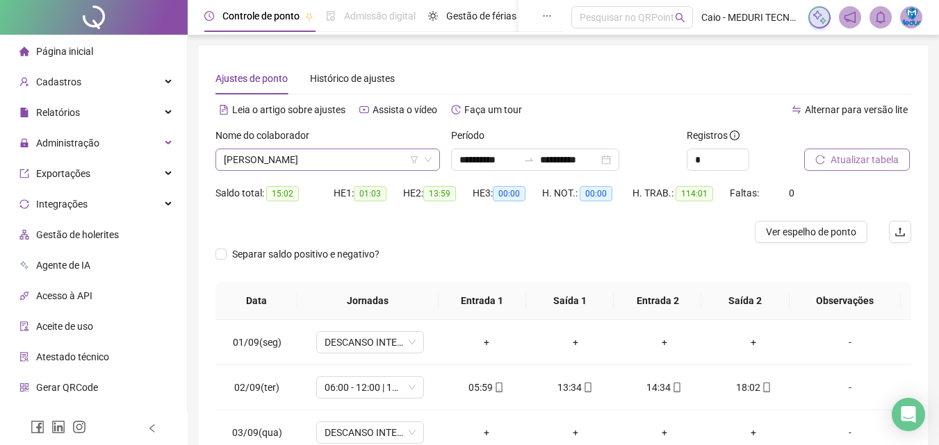
click at [340, 163] on span "[PERSON_NAME]" at bounding box center [328, 159] width 208 height 21
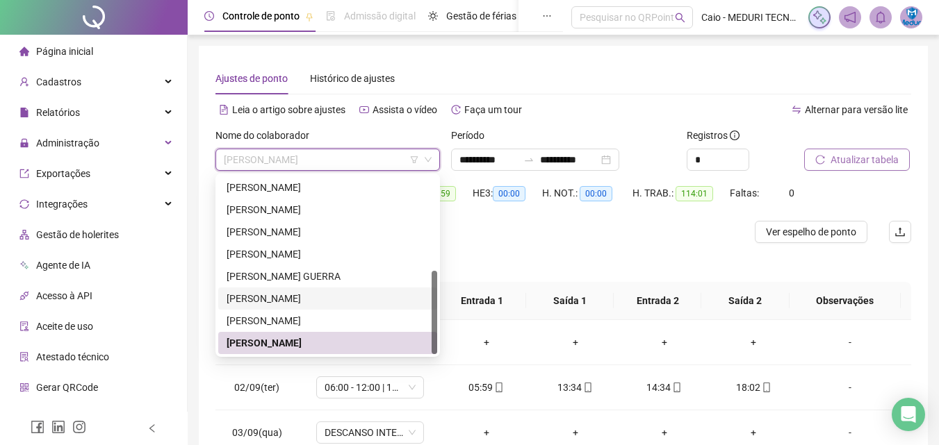
scroll to position [69, 0]
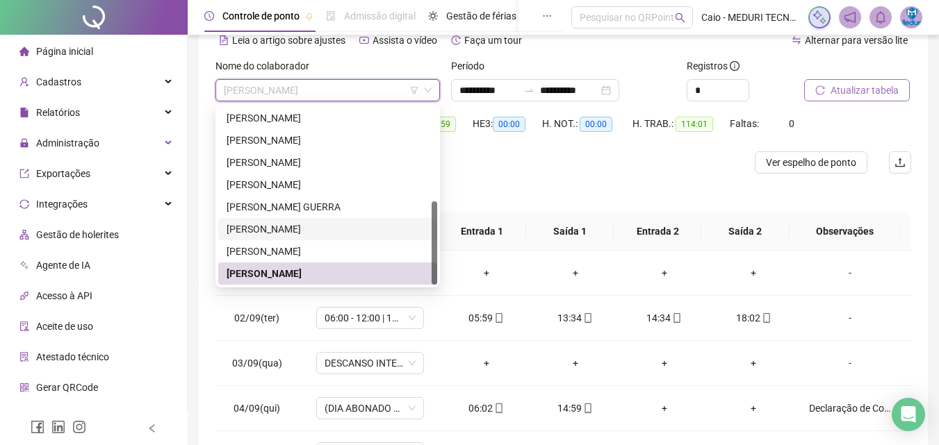
click at [342, 232] on div "[PERSON_NAME]" at bounding box center [327, 229] width 202 height 15
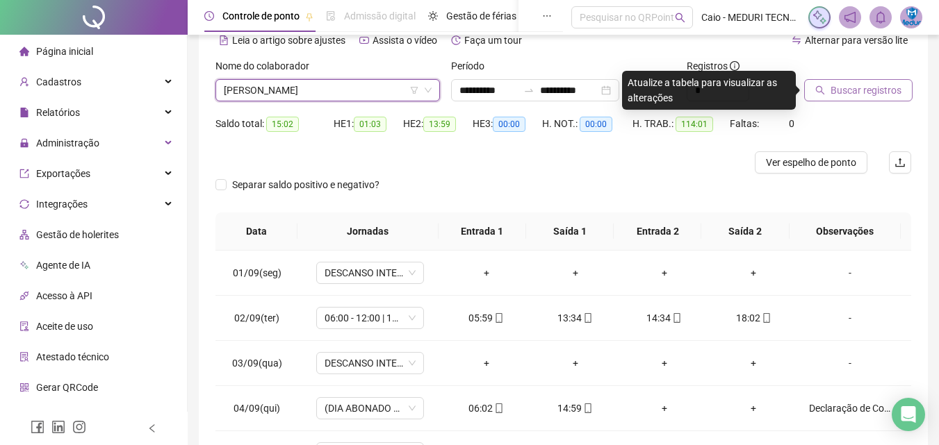
click at [834, 88] on span "Buscar registros" at bounding box center [865, 90] width 71 height 15
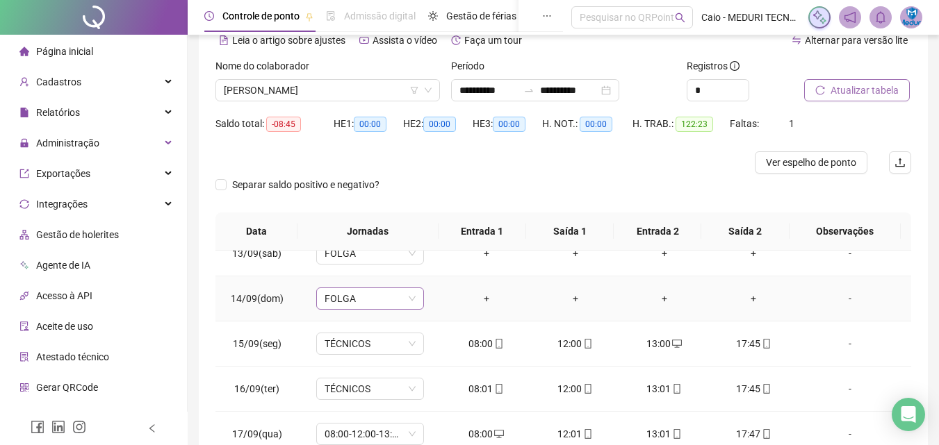
scroll to position [248, 0]
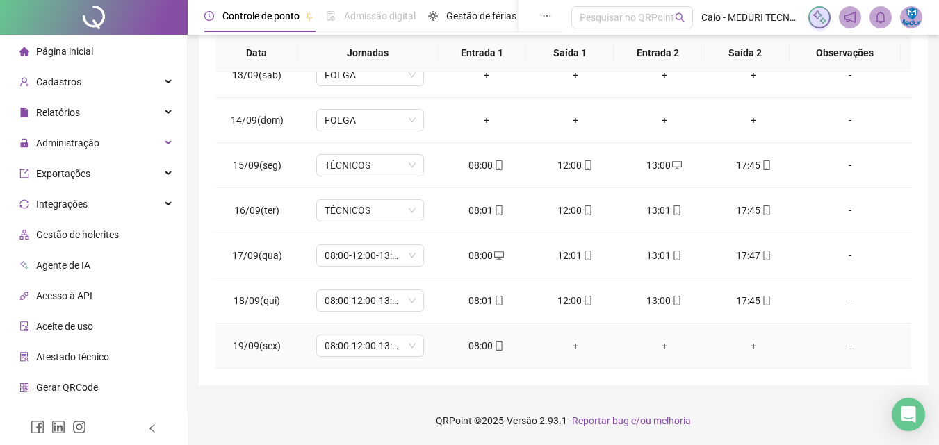
click at [493, 352] on span at bounding box center [498, 345] width 11 height 11
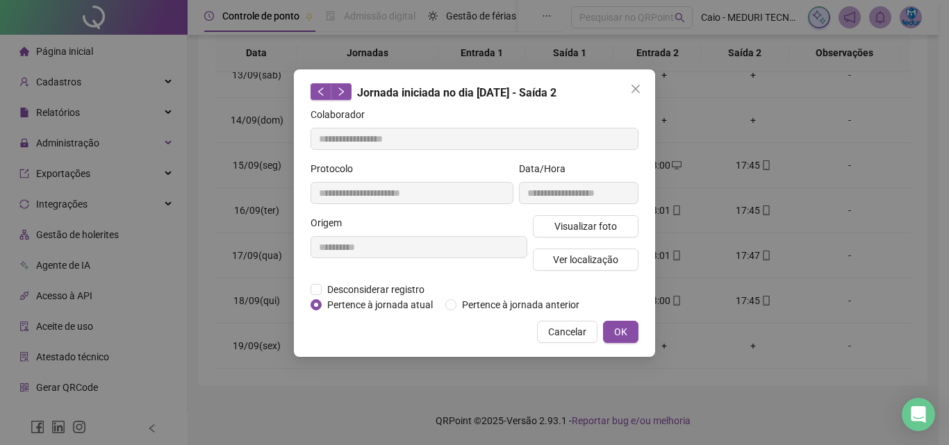
type input "**********"
click at [563, 230] on span "Visualizar foto" at bounding box center [585, 226] width 63 height 15
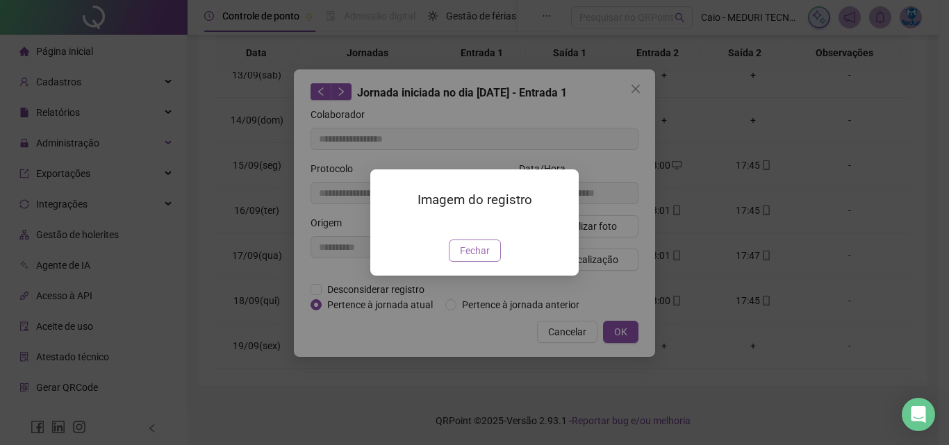
click at [484, 258] on span "Fechar" at bounding box center [475, 250] width 30 height 15
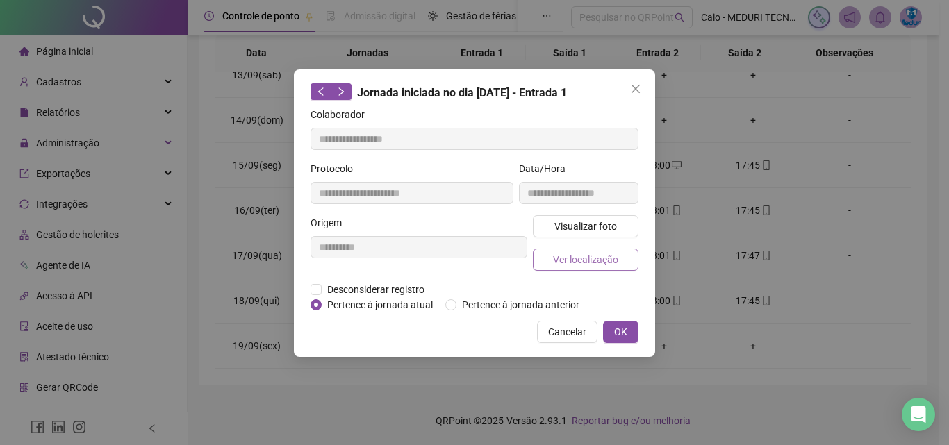
click at [582, 254] on span "Ver localização" at bounding box center [585, 259] width 65 height 15
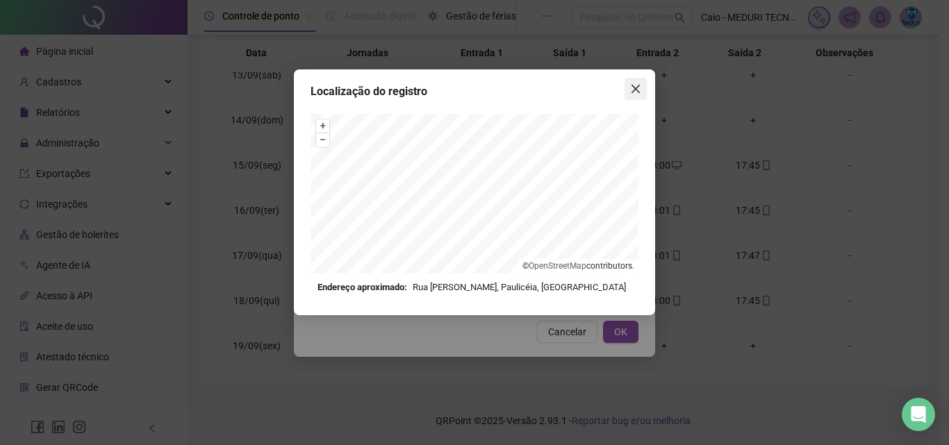
click at [635, 85] on icon "close" at bounding box center [635, 88] width 11 height 11
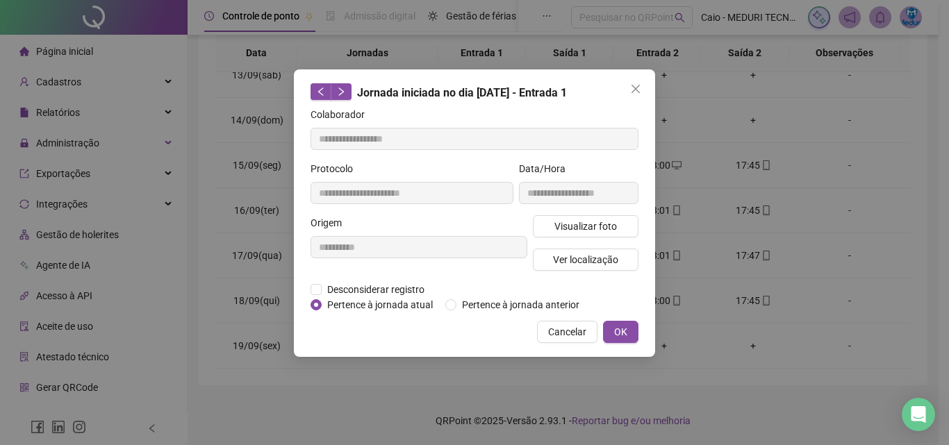
click at [635, 85] on icon "close" at bounding box center [635, 88] width 11 height 11
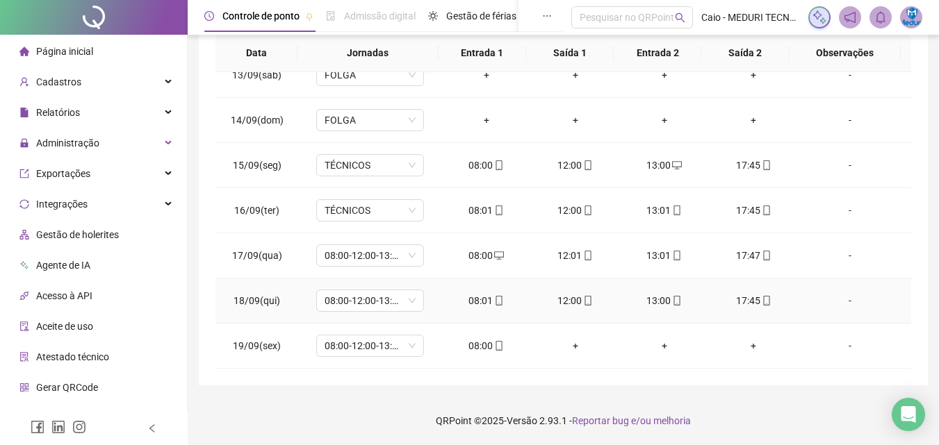
click at [505, 297] on div "08:01" at bounding box center [486, 300] width 67 height 15
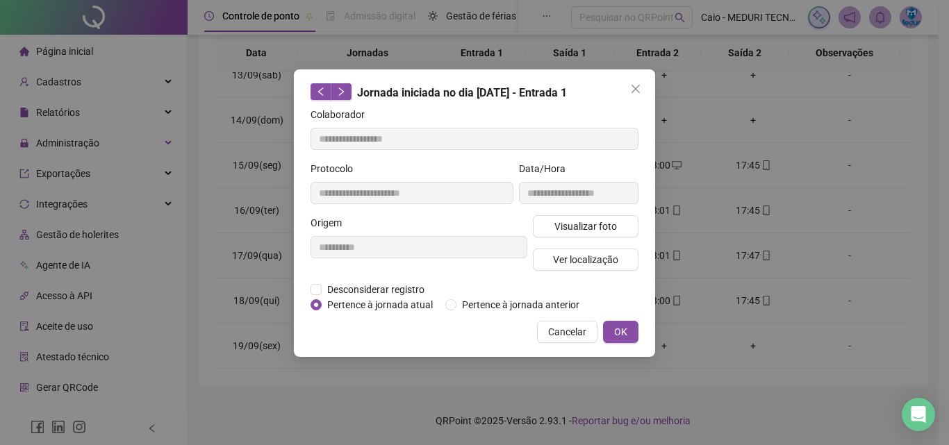
type input "**********"
click at [580, 235] on button "Visualizar foto" at bounding box center [586, 226] width 106 height 22
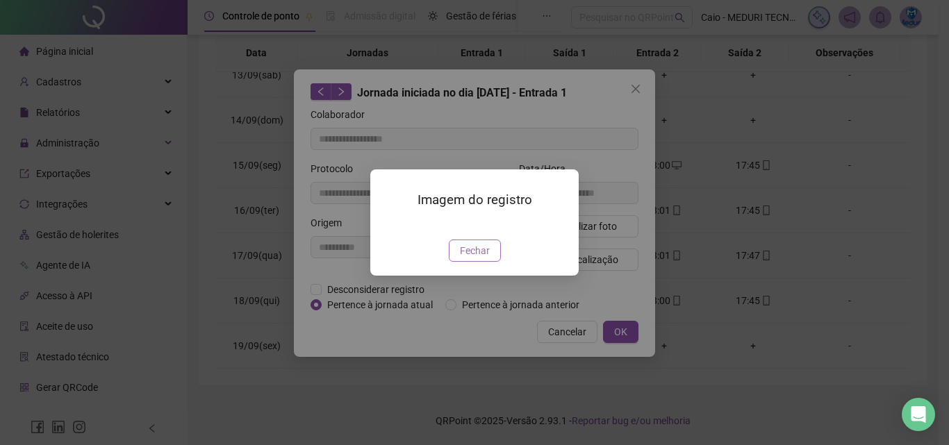
click at [475, 258] on span "Fechar" at bounding box center [475, 250] width 30 height 15
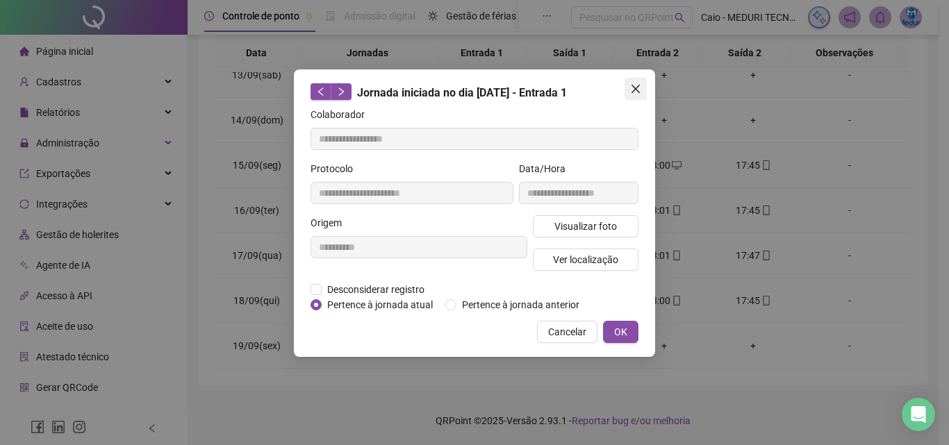
click at [639, 90] on icon "close" at bounding box center [635, 88] width 11 height 11
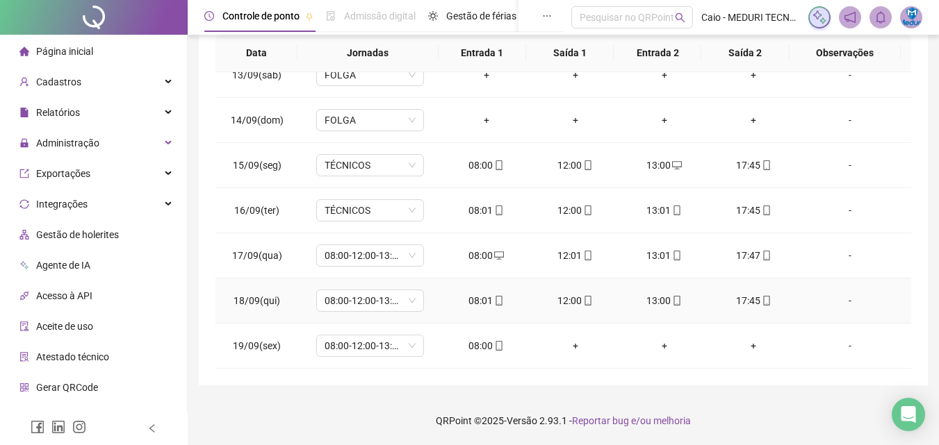
click at [761, 294] on td "17:45" at bounding box center [753, 301] width 89 height 45
click at [761, 297] on icon "mobile" at bounding box center [766, 301] width 10 height 10
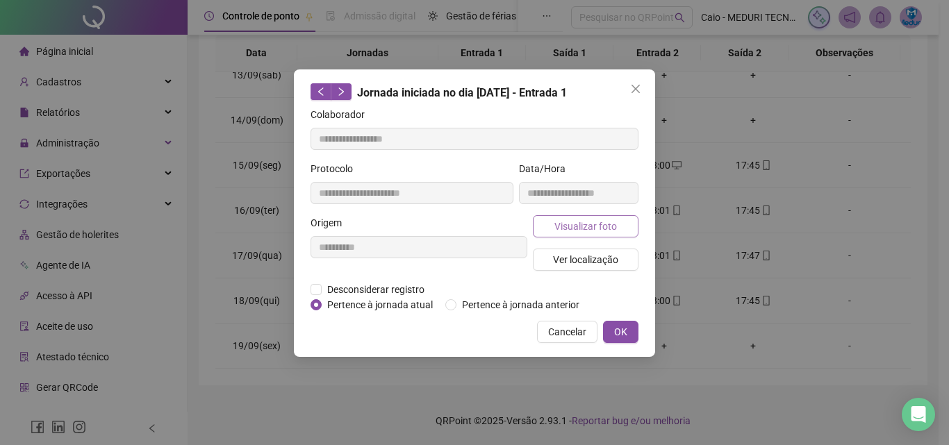
type input "**********"
click at [606, 229] on span "Visualizar foto" at bounding box center [585, 226] width 63 height 15
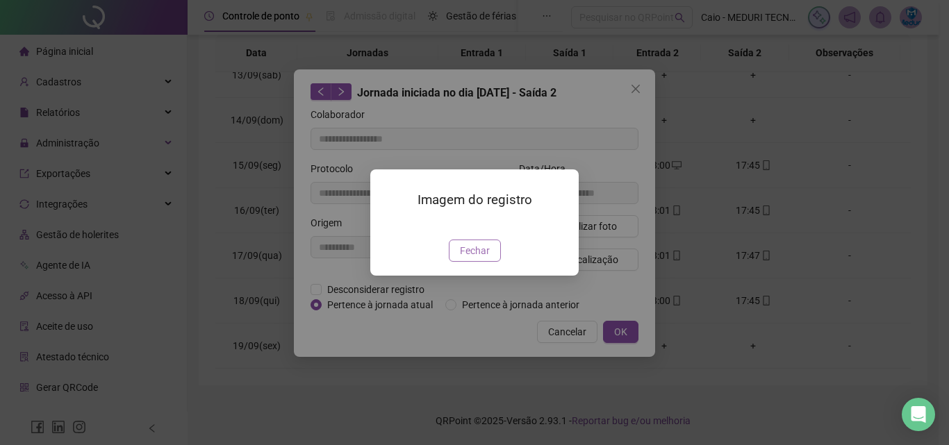
click at [484, 258] on span "Fechar" at bounding box center [475, 250] width 30 height 15
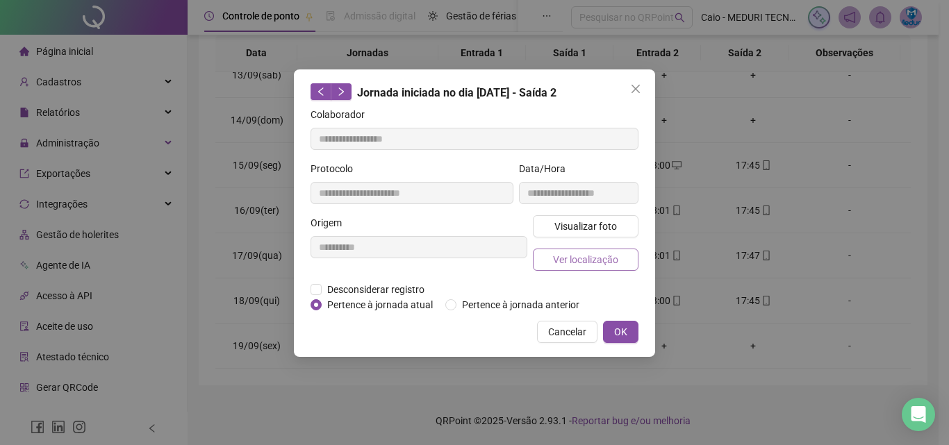
click at [564, 256] on span "Ver localização" at bounding box center [585, 259] width 65 height 15
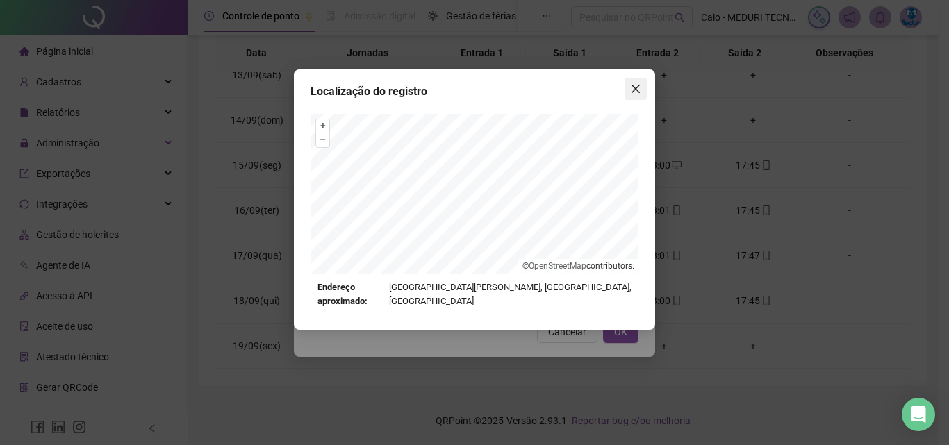
click at [629, 89] on span "Close" at bounding box center [636, 88] width 22 height 11
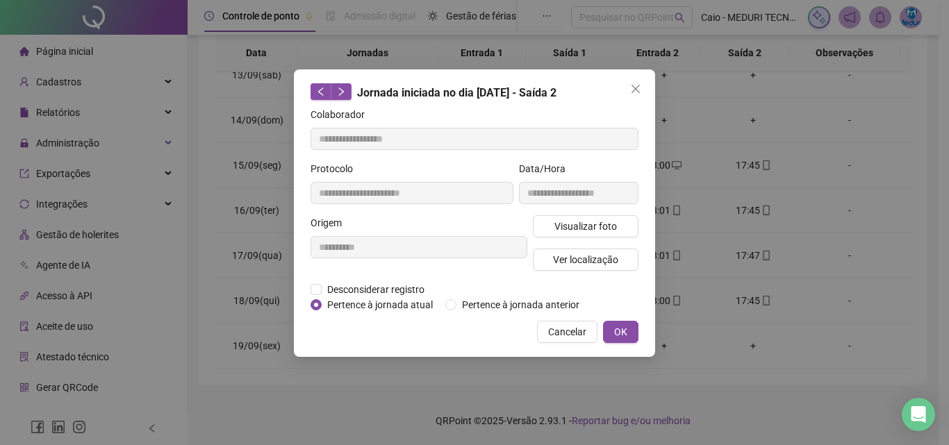
click at [629, 89] on span "Close" at bounding box center [636, 88] width 22 height 11
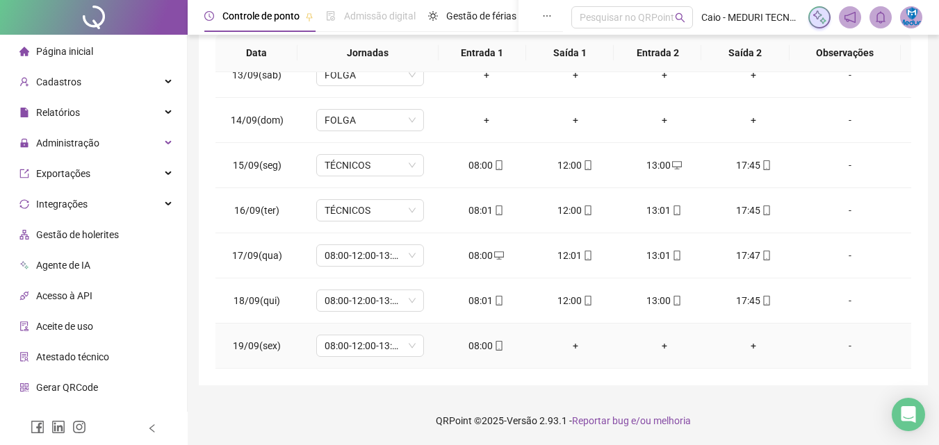
click at [485, 353] on div "08:00" at bounding box center [486, 345] width 67 height 15
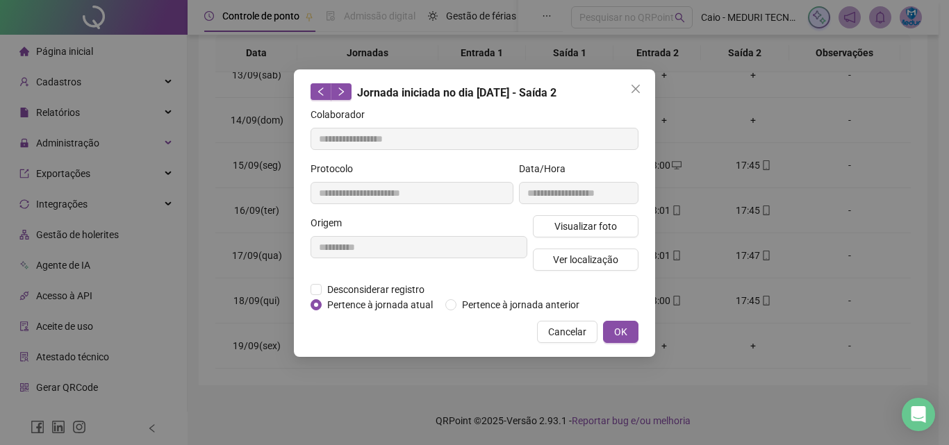
type input "**********"
click at [593, 213] on div "**********" at bounding box center [578, 188] width 125 height 54
click at [604, 220] on span "Visualizar foto" at bounding box center [585, 226] width 63 height 15
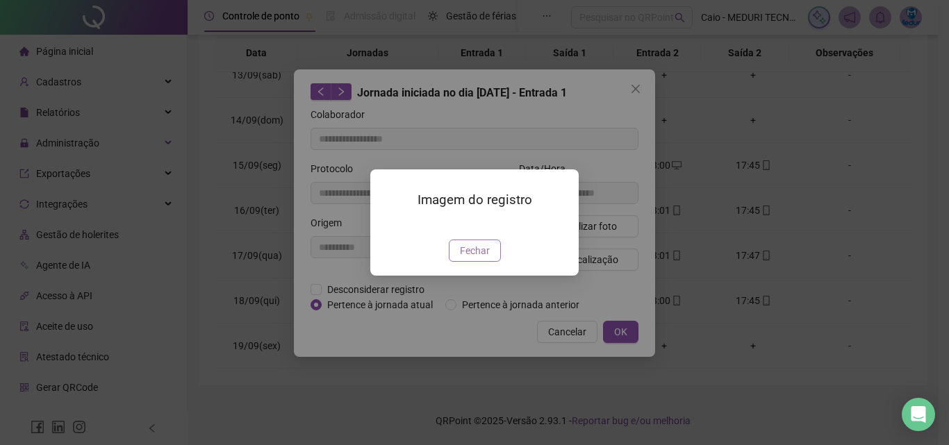
click at [491, 262] on button "Fechar" at bounding box center [475, 251] width 52 height 22
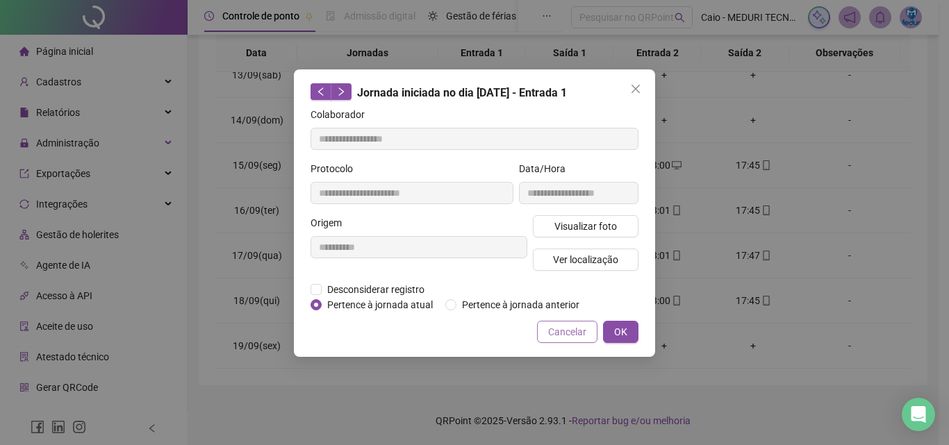
click at [581, 333] on span "Cancelar" at bounding box center [567, 331] width 38 height 15
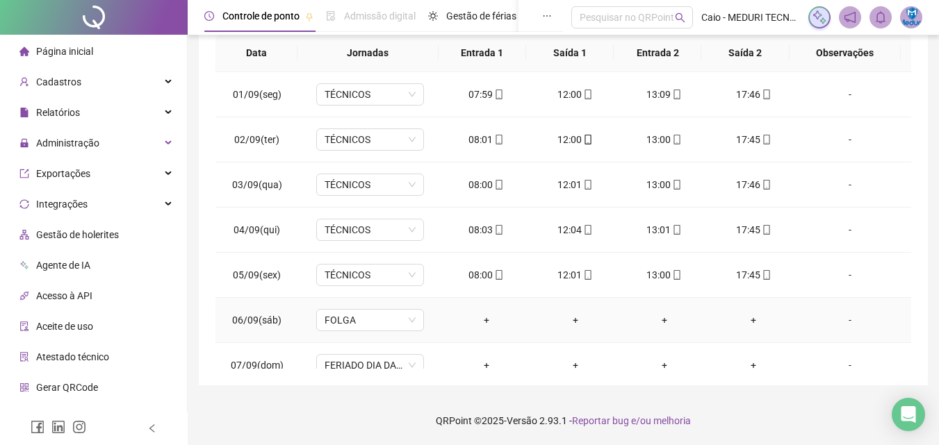
scroll to position [0, 0]
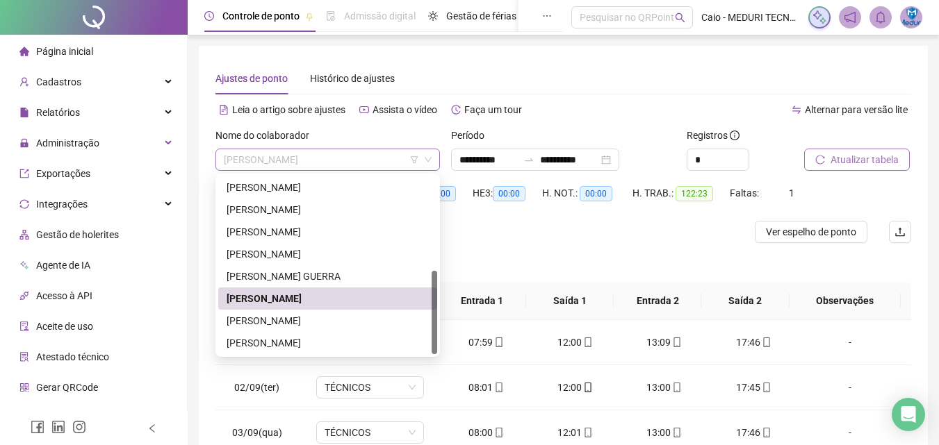
click at [368, 170] on span "[PERSON_NAME]" at bounding box center [328, 159] width 208 height 21
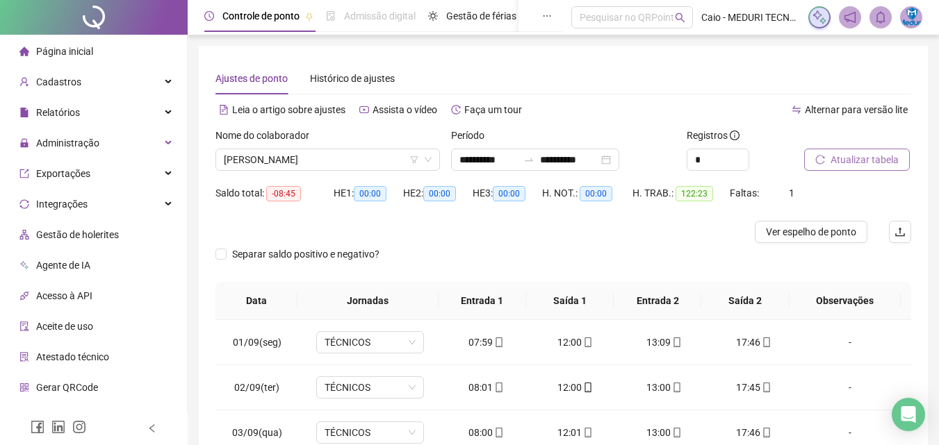
click at [108, 54] on li "Página inicial" at bounding box center [93, 52] width 181 height 28
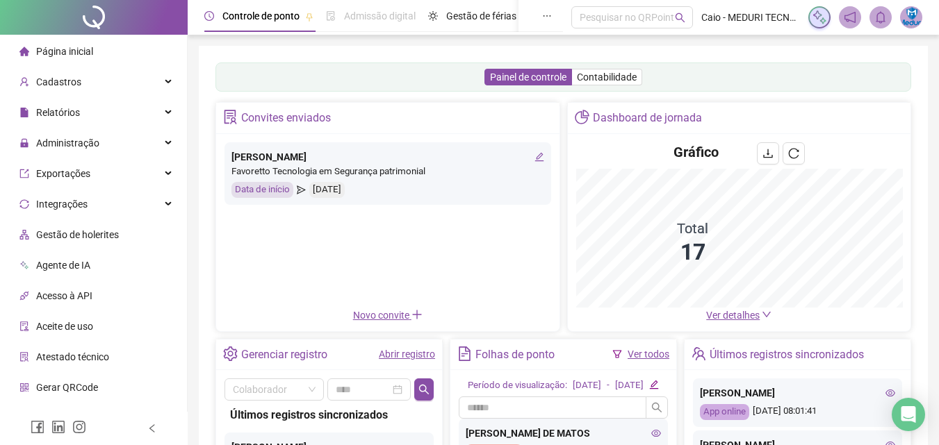
click at [533, 441] on div "[PERSON_NAME] DE MATOS" at bounding box center [563, 433] width 195 height 15
